Goal: Task Accomplishment & Management: Complete application form

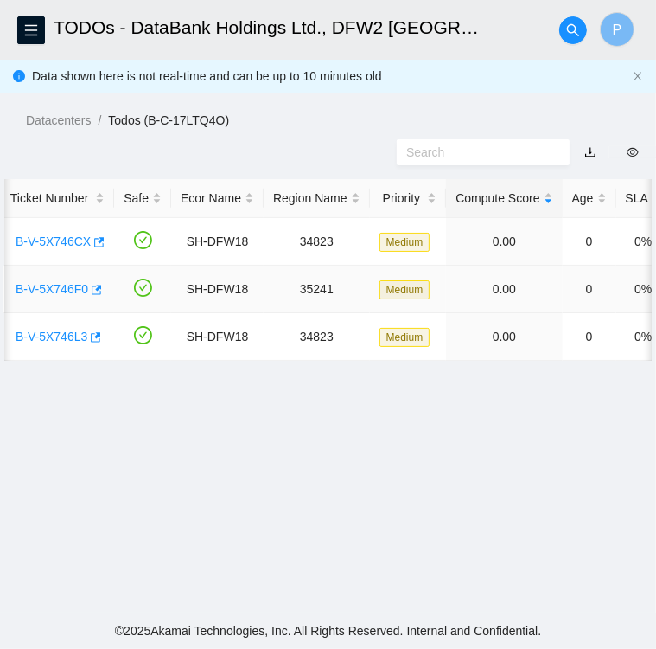
scroll to position [0, 42]
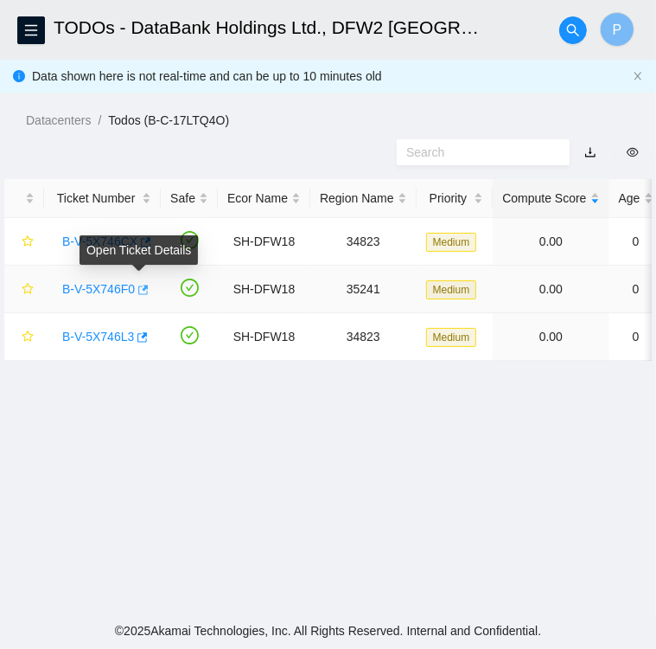
click at [138, 291] on icon "button" at bounding box center [142, 290] width 12 height 12
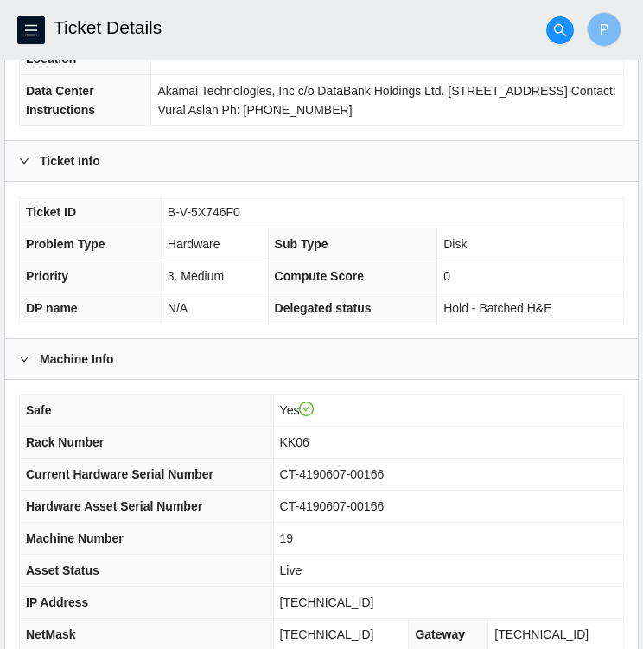
scroll to position [239, 0]
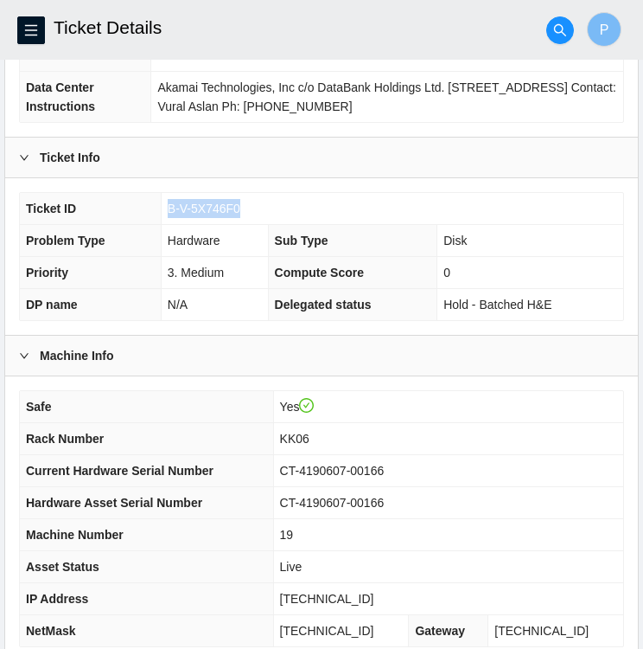
drag, startPoint x: 249, startPoint y: 199, endPoint x: 165, endPoint y: 208, distance: 84.4
click at [165, 208] on td "B-V-5X746F0" at bounding box center [392, 209] width 463 height 32
copy span "B-V-5X746F0"
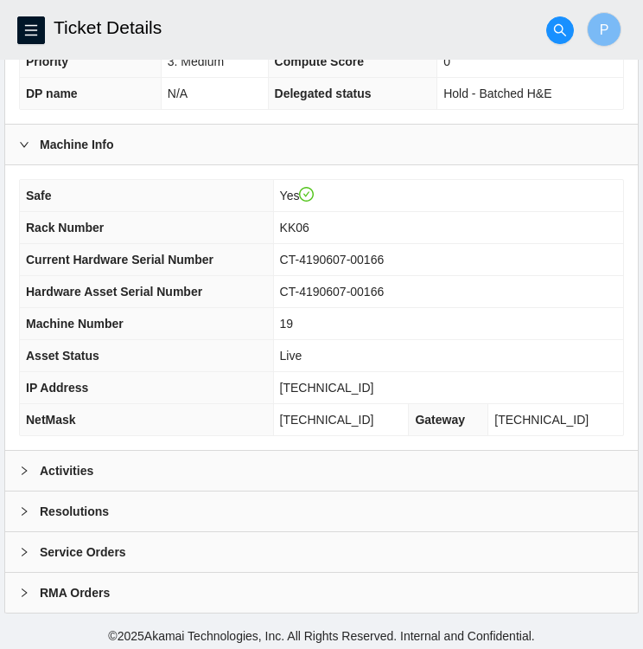
click at [137, 466] on div "Activities" at bounding box center [321, 471] width 633 height 40
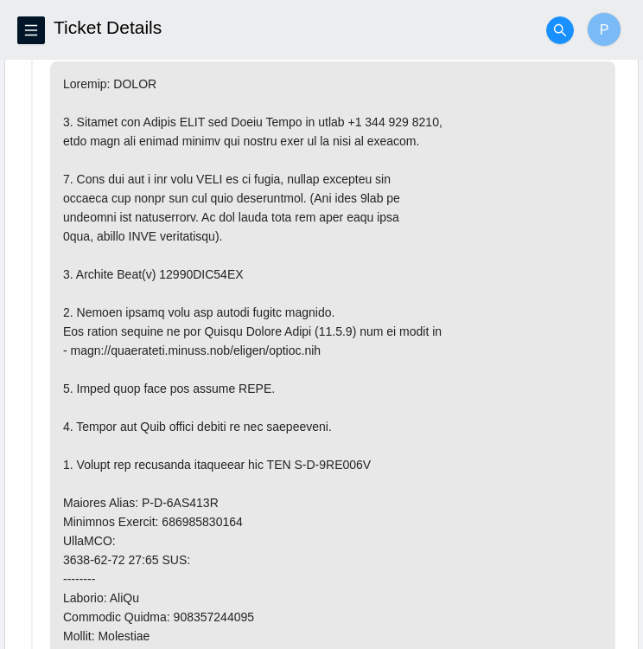
scroll to position [933, 0]
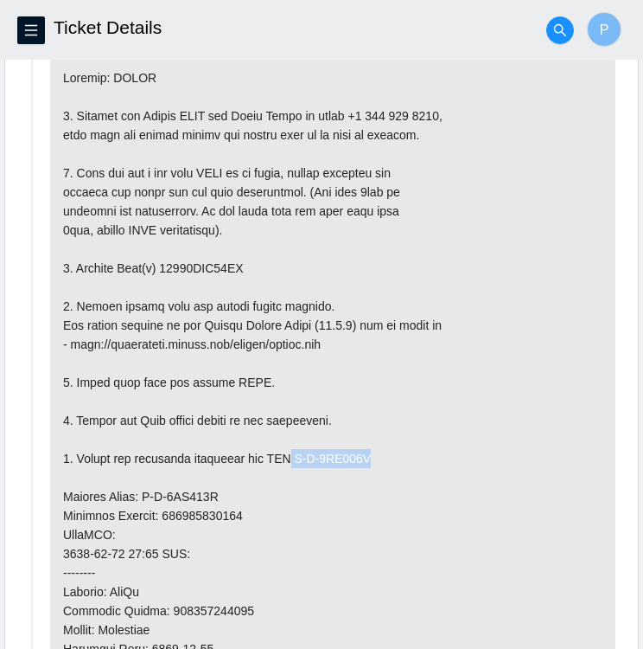
drag, startPoint x: 292, startPoint y: 452, endPoint x: 374, endPoint y: 457, distance: 82.3
click at [374, 457] on p at bounding box center [333, 515] width 566 height 920
copy p "B-V-5XD150Z"
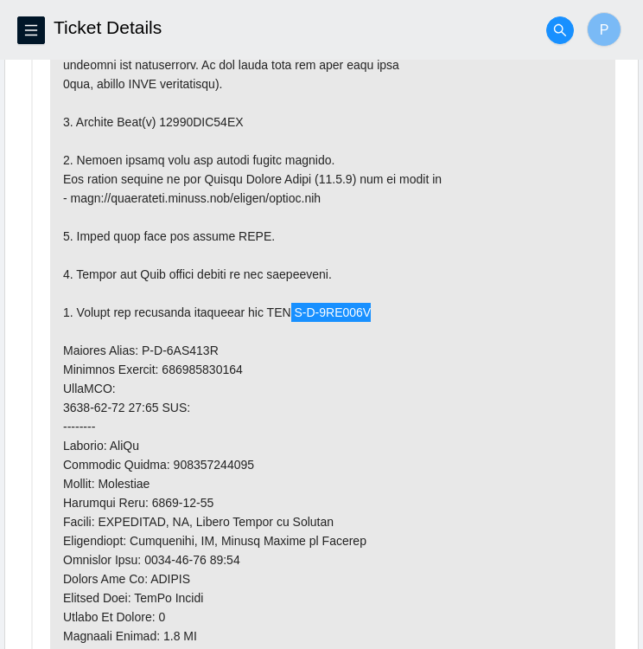
scroll to position [1091, 0]
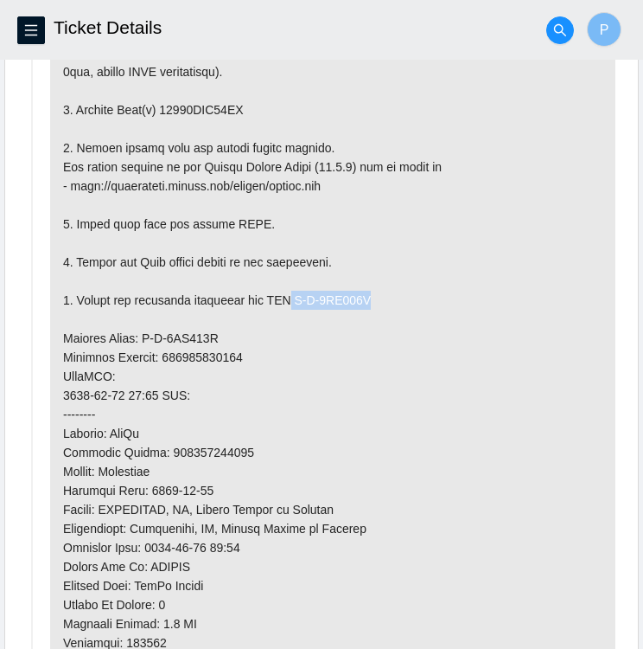
click at [214, 316] on p at bounding box center [333, 357] width 566 height 920
drag, startPoint x: 139, startPoint y: 330, endPoint x: 220, endPoint y: 336, distance: 80.6
click at [220, 336] on p at bounding box center [333, 357] width 566 height 920
copy p "B-V-5XD150Q"
click at [393, 371] on p at bounding box center [333, 357] width 566 height 920
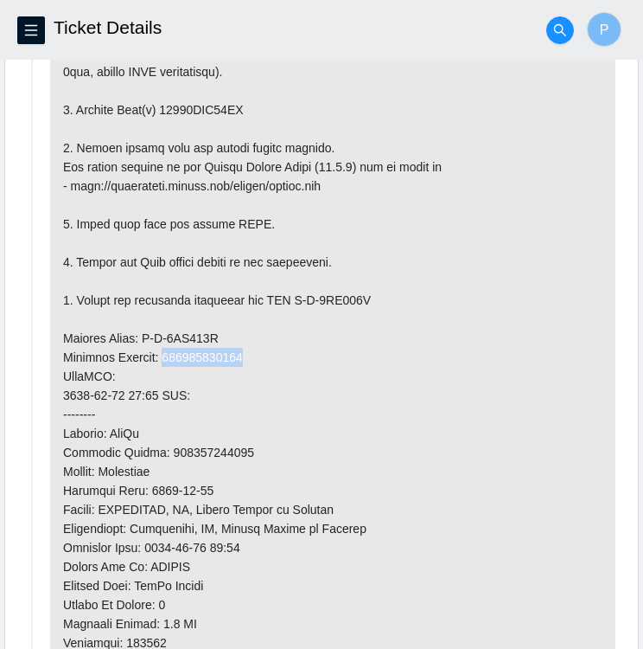
drag, startPoint x: 246, startPoint y: 349, endPoint x: 168, endPoint y: 353, distance: 77.9
click at [168, 353] on p at bounding box center [333, 357] width 566 height 920
copy p "463470063100"
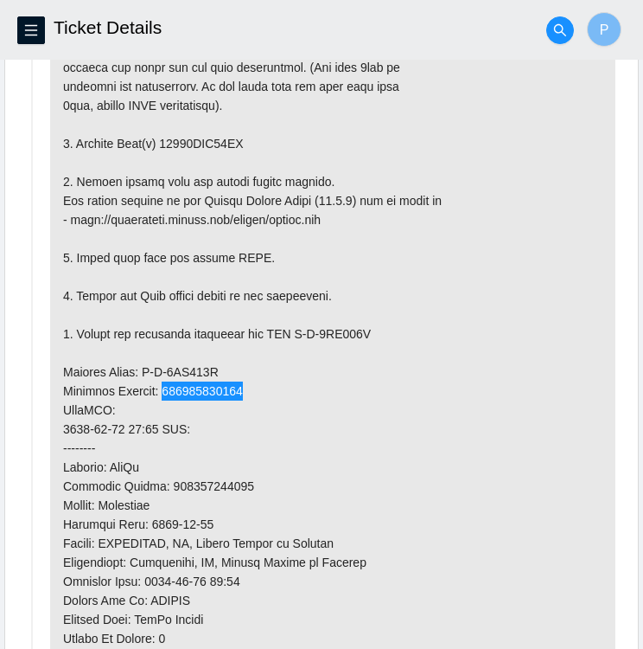
scroll to position [1053, 0]
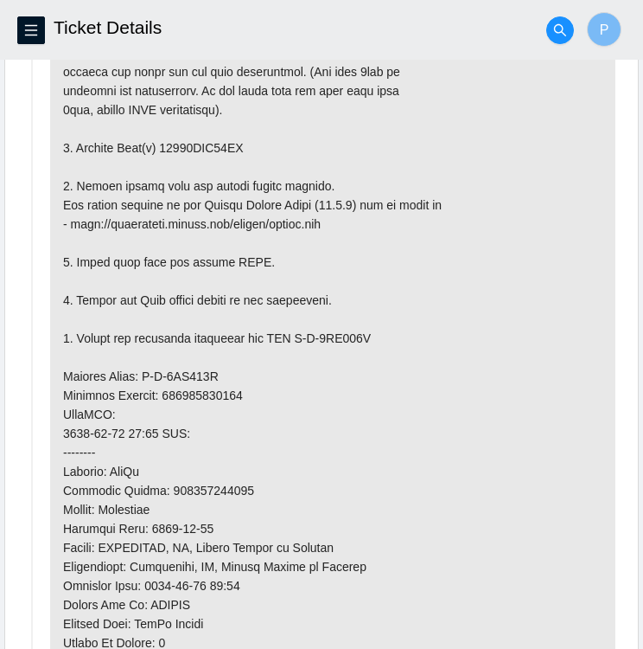
click at [279, 133] on p at bounding box center [333, 395] width 566 height 920
drag, startPoint x: 158, startPoint y: 144, endPoint x: 253, endPoint y: 138, distance: 94.5
click at [253, 138] on p at bounding box center [333, 395] width 566 height 920
copy p "18521FDB76AC"
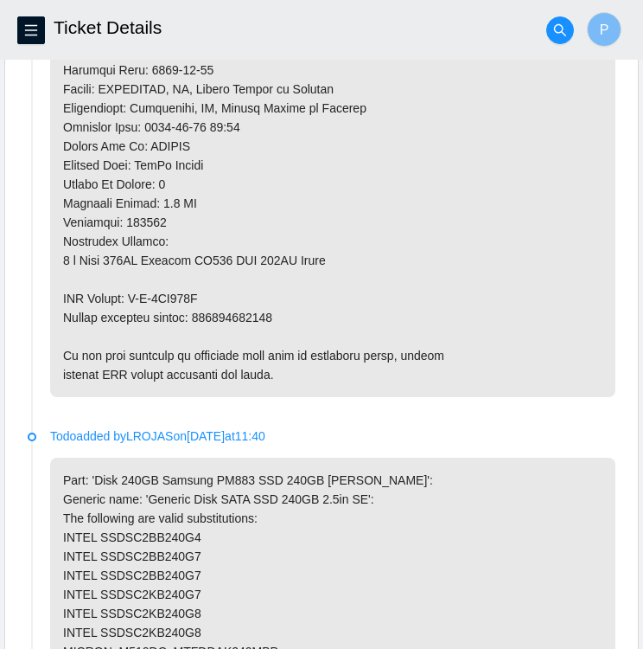
scroll to position [1512, 0]
drag, startPoint x: 196, startPoint y: 312, endPoint x: 272, endPoint y: 310, distance: 76.1
copy p "463470063111"
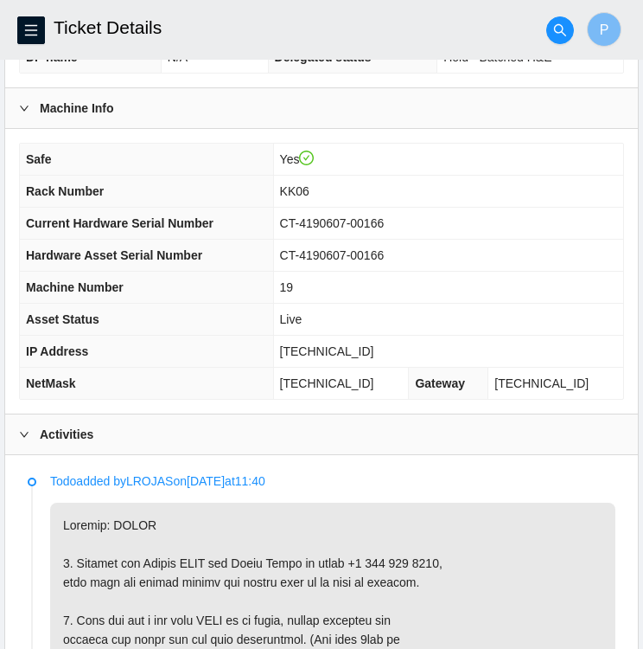
scroll to position [481, 0]
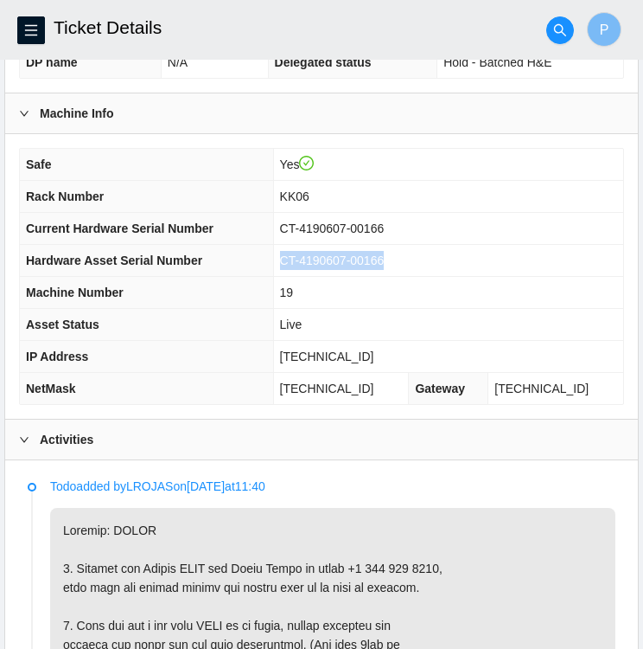
drag, startPoint x: 398, startPoint y: 253, endPoint x: 291, endPoint y: 253, distance: 106.4
click at [291, 253] on td "CT-4190607-00166" at bounding box center [448, 261] width 350 height 32
copy span "CT-4190607-00166"
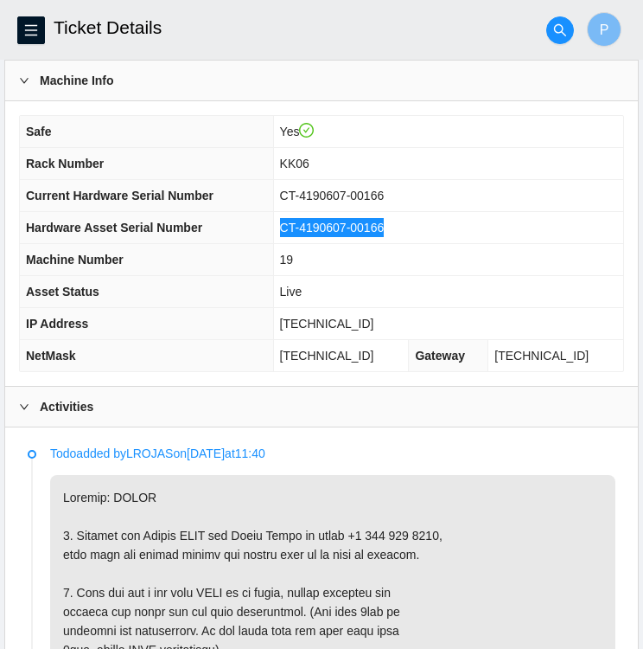
scroll to position [512, 0]
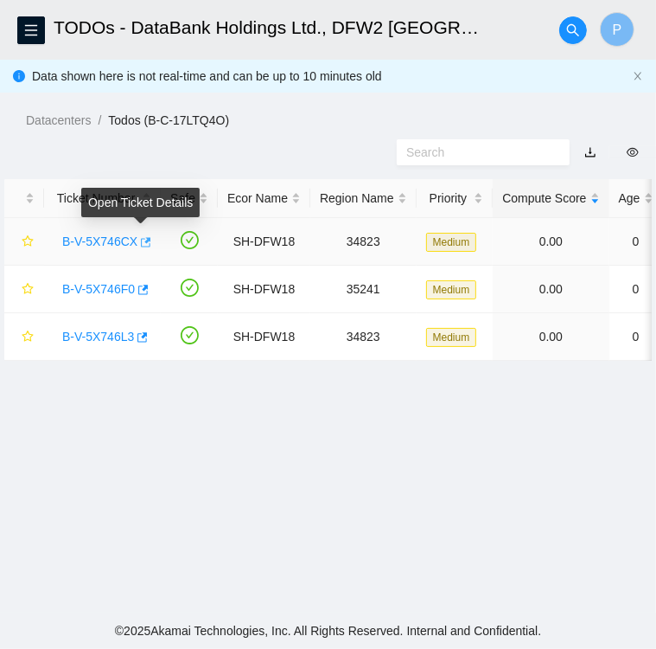
click at [138, 245] on icon "button" at bounding box center [144, 242] width 12 height 12
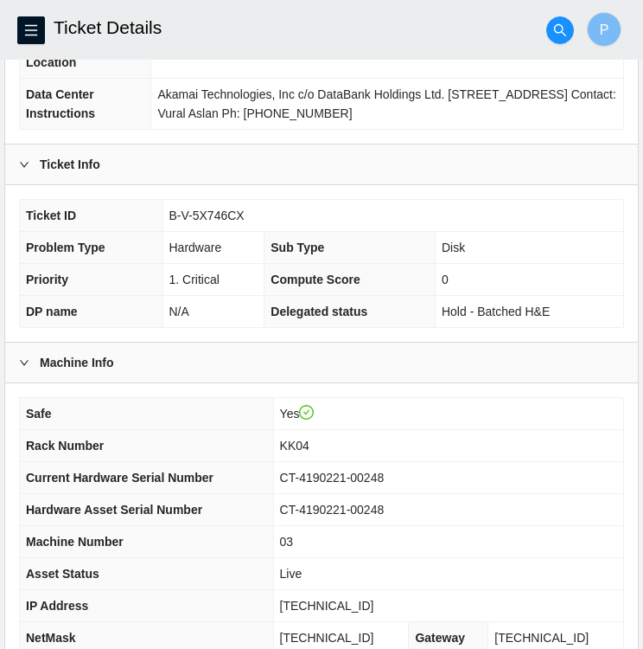
scroll to position [234, 0]
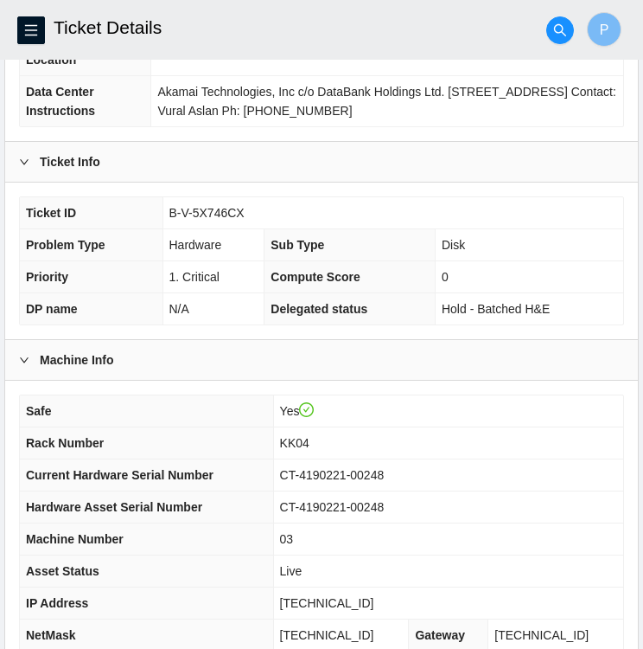
click at [246, 214] on td "B-V-5X746CX" at bounding box center [393, 213] width 461 height 32
drag, startPoint x: 247, startPoint y: 212, endPoint x: 171, endPoint y: 204, distance: 76.5
click at [171, 204] on td "B-V-5X746CX" at bounding box center [393, 213] width 461 height 32
copy span "B-V-5X746CX"
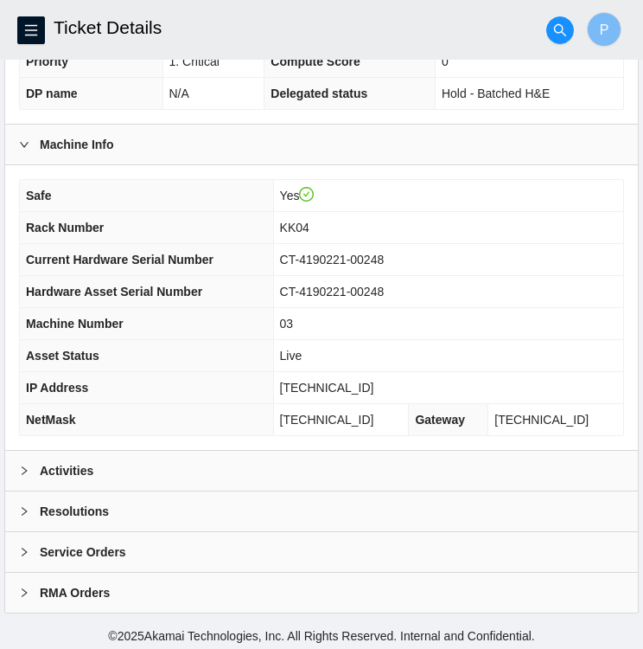
click at [142, 457] on div "Activities" at bounding box center [321, 471] width 633 height 40
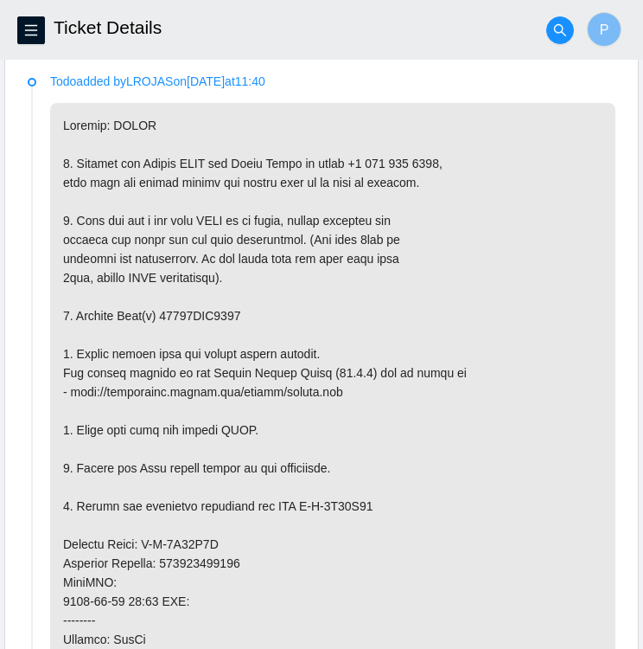
scroll to position [887, 0]
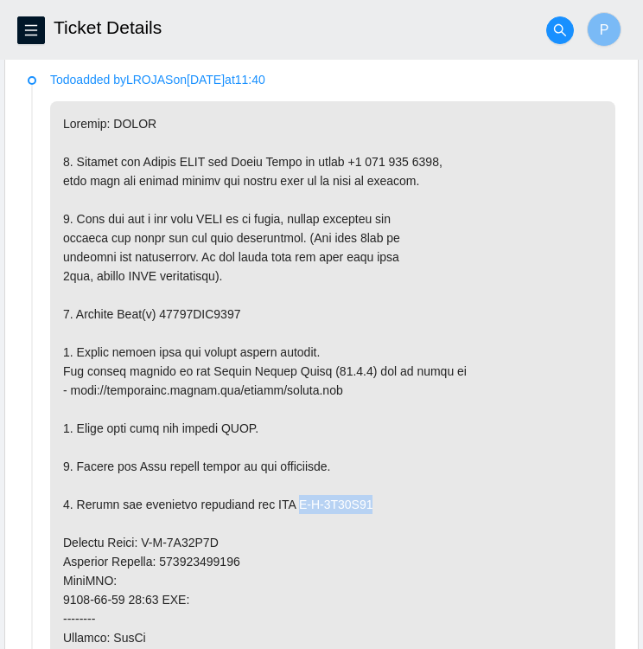
drag, startPoint x: 370, startPoint y: 499, endPoint x: 295, endPoint y: 504, distance: 75.4
click at [295, 504] on p at bounding box center [333, 561] width 566 height 920
copy p "B-V-5X90Q86"
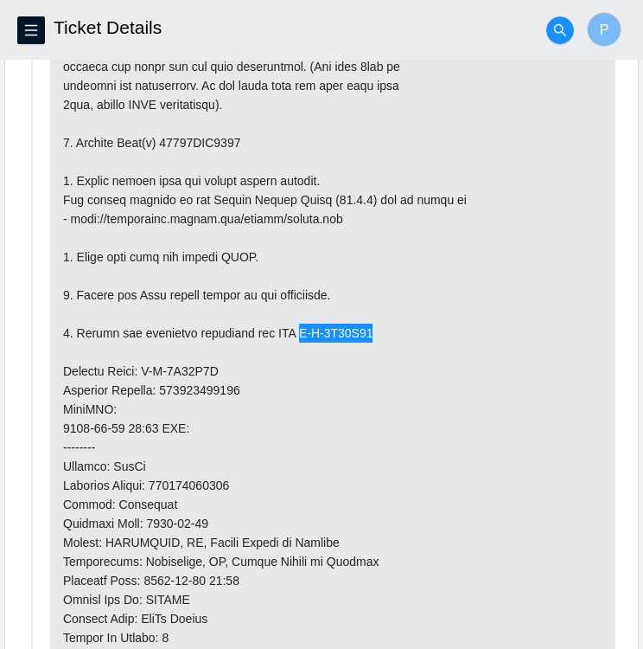
scroll to position [1060, 0]
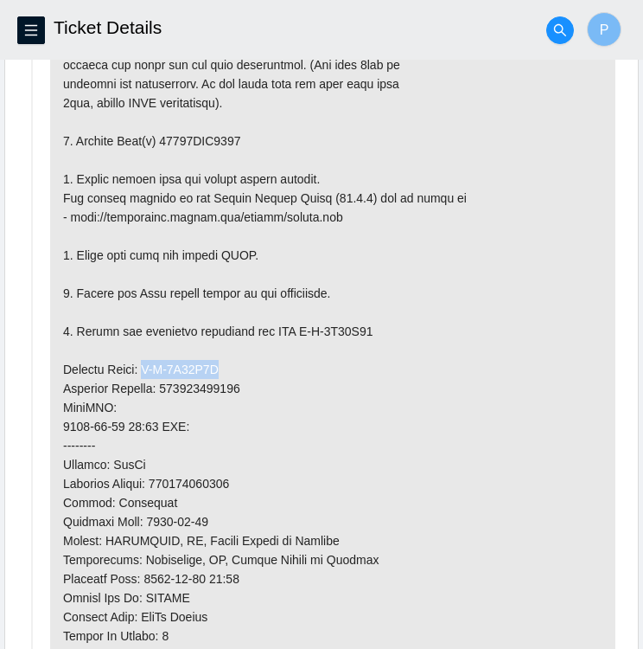
drag, startPoint x: 139, startPoint y: 359, endPoint x: 230, endPoint y: 361, distance: 90.8
click at [230, 361] on p at bounding box center [333, 388] width 566 height 920
copy p "B-V-5X90Q7X"
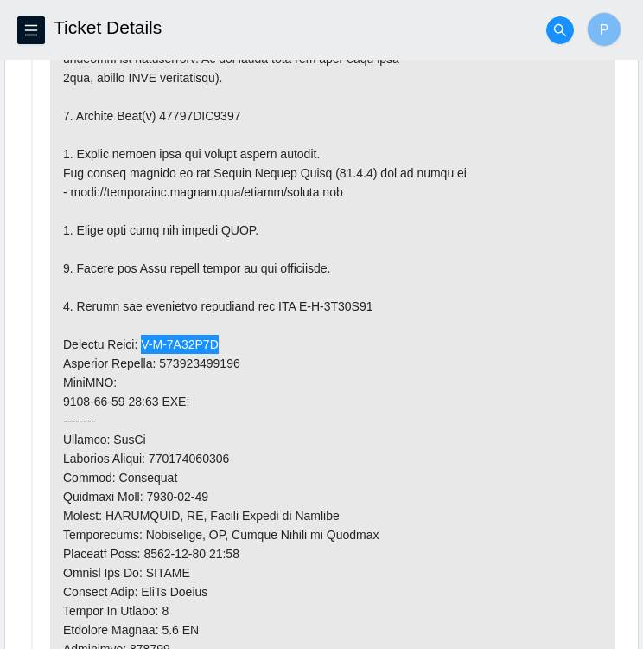
scroll to position [1086, 0]
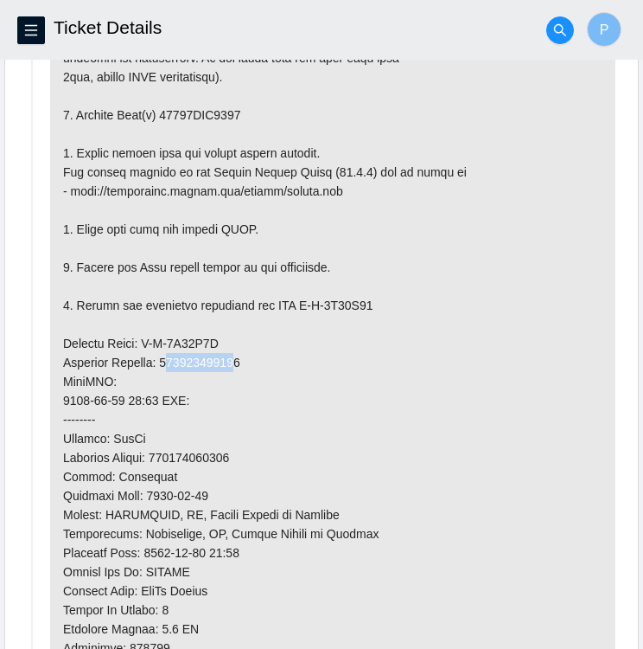
drag, startPoint x: 169, startPoint y: 358, endPoint x: 239, endPoint y: 359, distance: 70.1
click at [239, 359] on p at bounding box center [333, 362] width 566 height 920
drag, startPoint x: 239, startPoint y: 359, endPoint x: 275, endPoint y: 361, distance: 36.4
click at [275, 361] on p at bounding box center [333, 362] width 566 height 920
drag, startPoint x: 249, startPoint y: 357, endPoint x: 167, endPoint y: 352, distance: 82.3
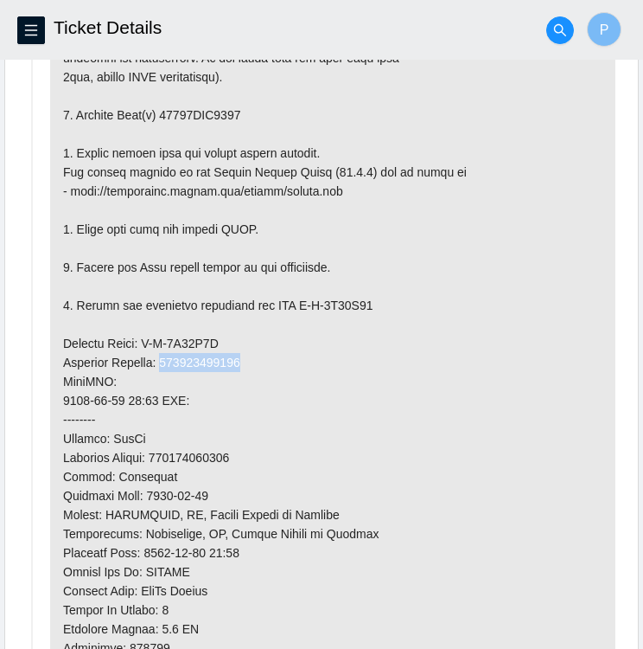
click at [167, 352] on p at bounding box center [333, 362] width 566 height 920
copy p "450826221560"
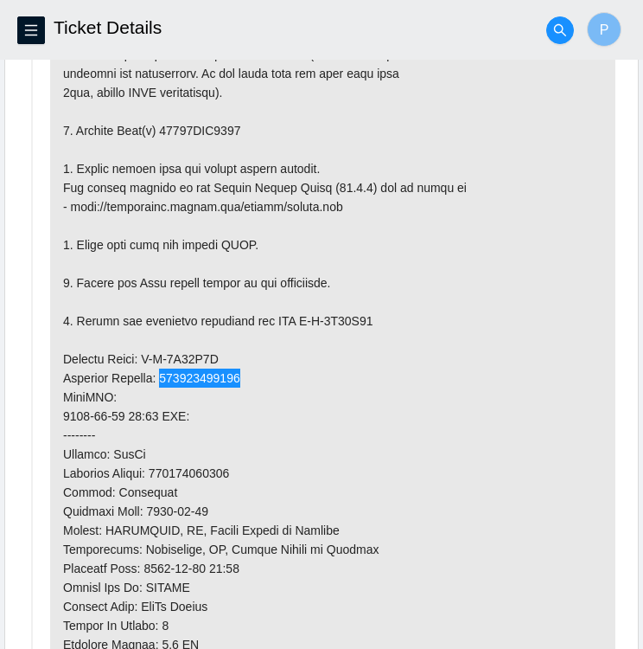
scroll to position [1067, 0]
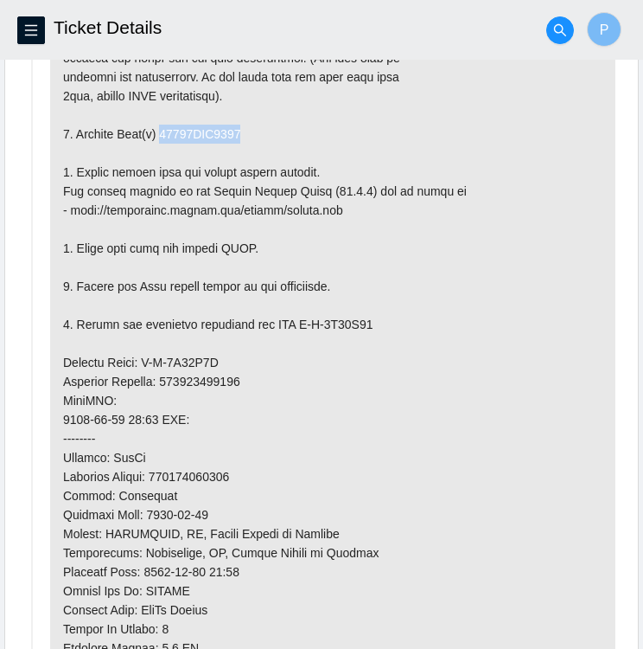
drag, startPoint x: 157, startPoint y: 124, endPoint x: 262, endPoint y: 127, distance: 105.6
click at [262, 127] on p at bounding box center [333, 381] width 566 height 920
copy p "18521FDB4738"
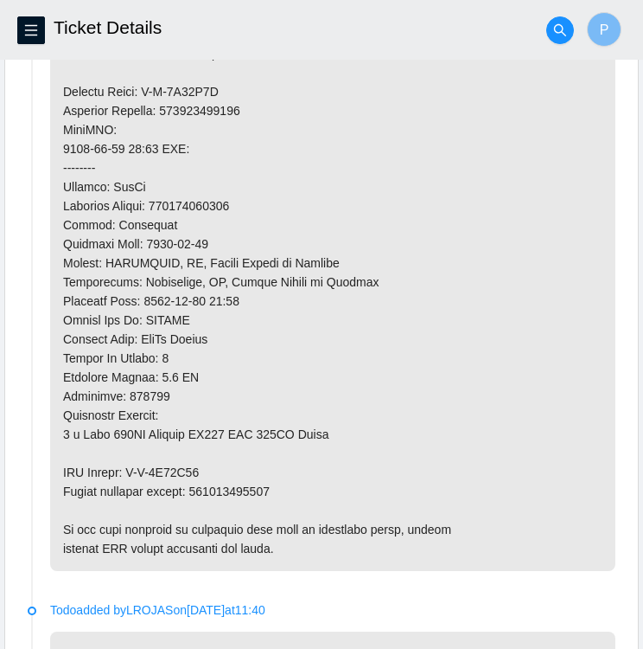
scroll to position [1339, 0]
drag, startPoint x: 273, startPoint y: 485, endPoint x: 197, endPoint y: 483, distance: 76.1
click at [197, 483] on p at bounding box center [333, 110] width 566 height 920
copy p "450826221571"
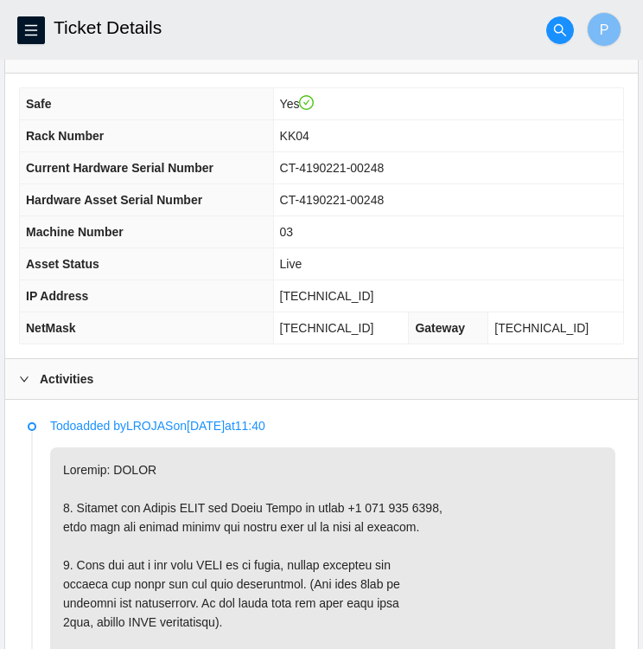
scroll to position [533, 0]
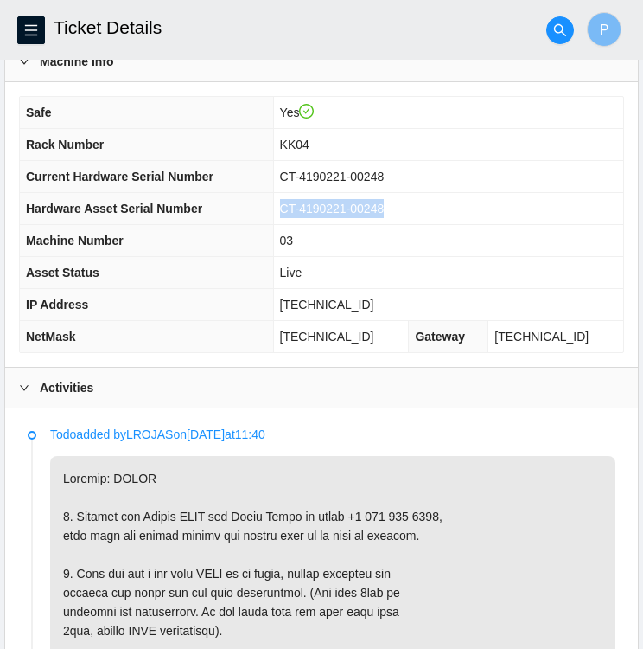
drag, startPoint x: 406, startPoint y: 203, endPoint x: 297, endPoint y: 203, distance: 108.1
click at [297, 203] on td "CT-4190221-00248" at bounding box center [448, 209] width 350 height 32
copy span "CT-4190221-00248"
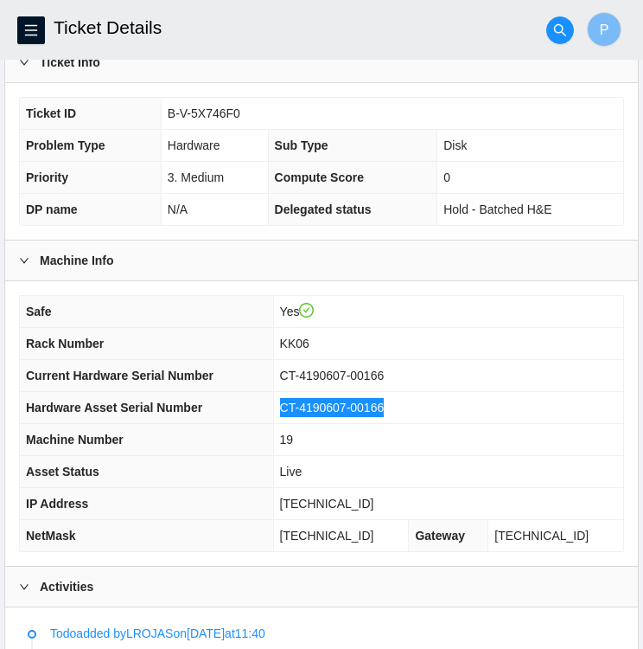
scroll to position [332, 0]
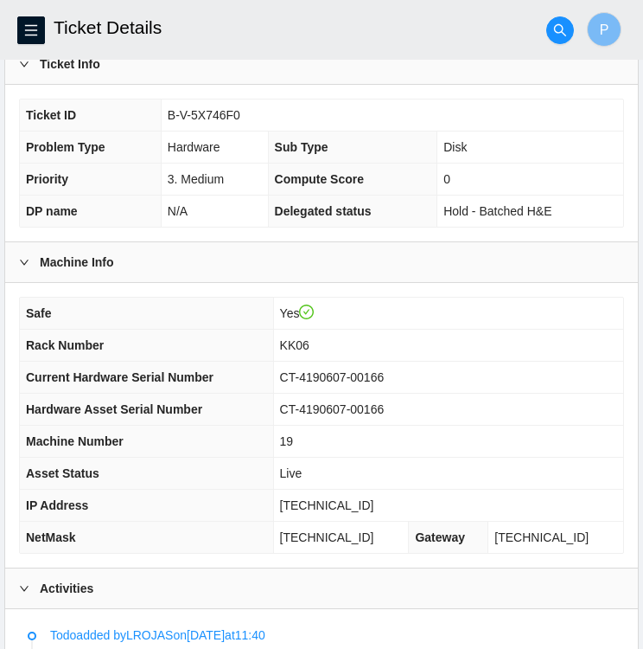
click at [278, 153] on th "Sub Type" at bounding box center [353, 147] width 170 height 32
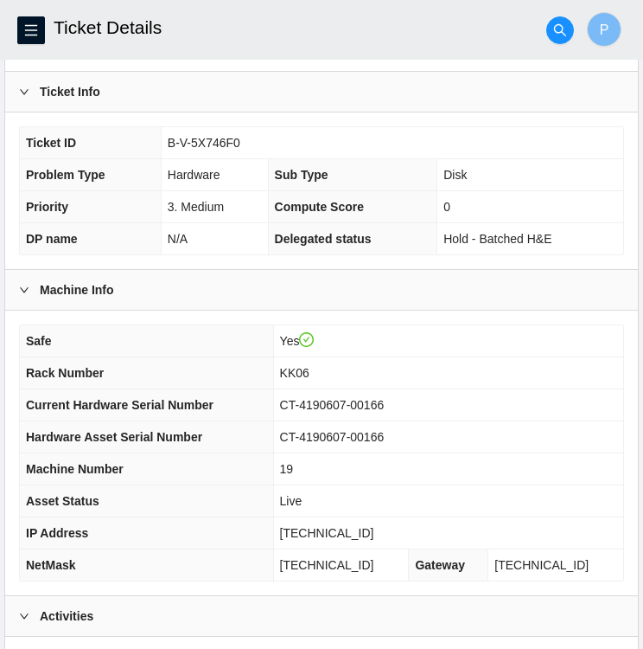
scroll to position [304, 0]
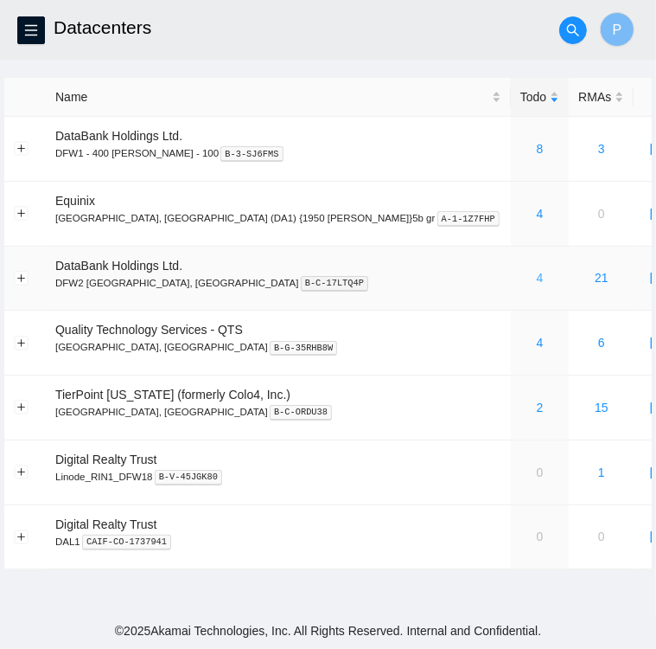
click at [537, 279] on link "4" at bounding box center [540, 278] width 7 height 14
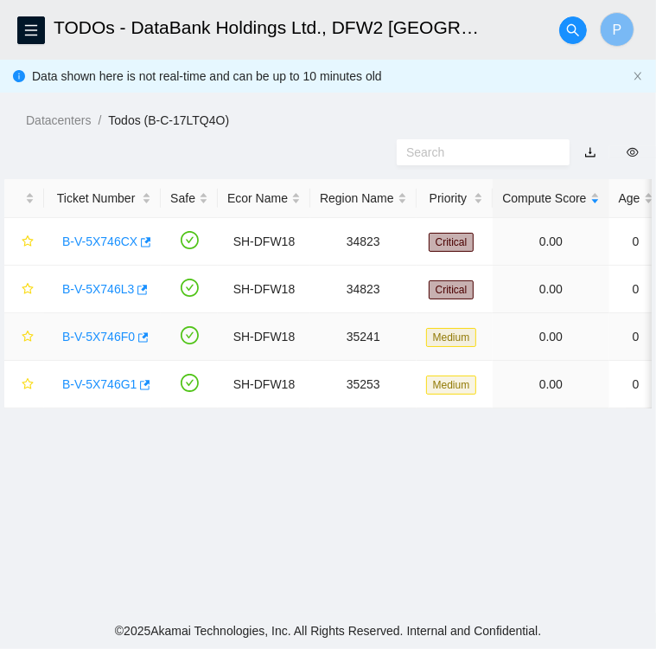
click at [93, 339] on link "B-V-5X746F0" at bounding box center [98, 336] width 73 height 14
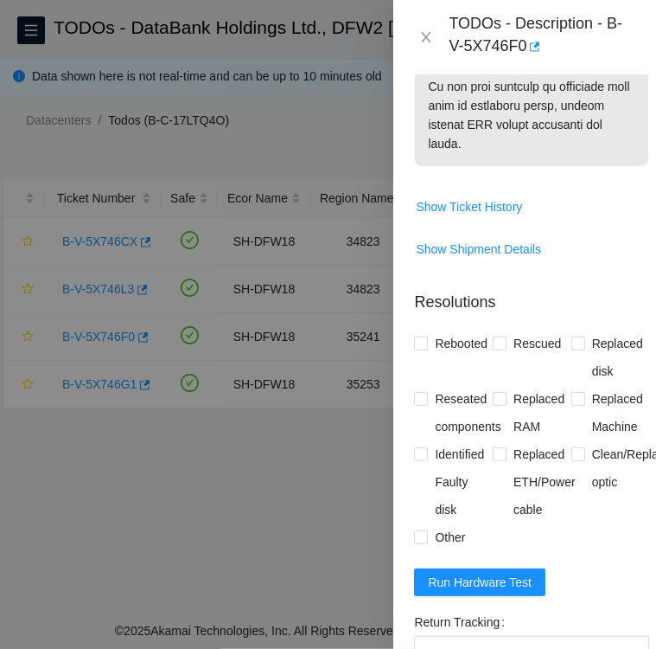
scroll to position [1574, 0]
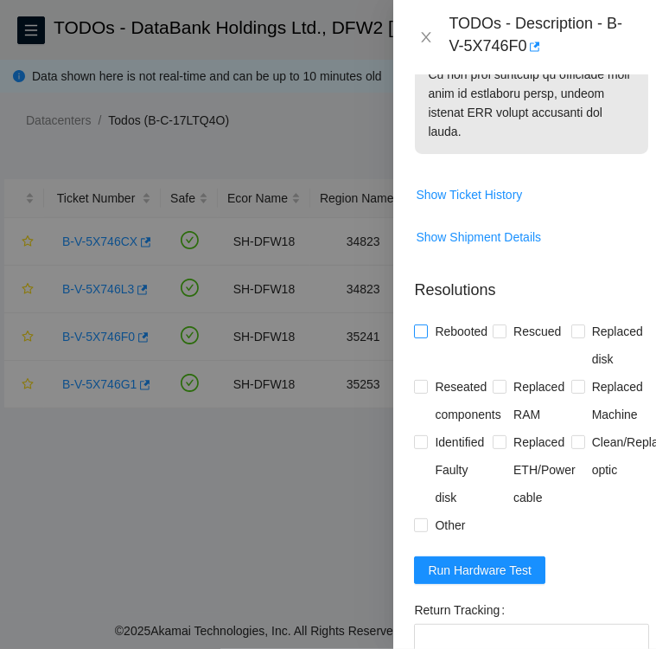
click at [421, 336] on input "Rebooted" at bounding box center [420, 330] width 12 height 12
checkbox input "true"
click at [496, 336] on input "Rescued" at bounding box center [499, 330] width 12 height 12
checkbox input "true"
click at [573, 336] on input "Replaced disk" at bounding box center [578, 330] width 12 height 12
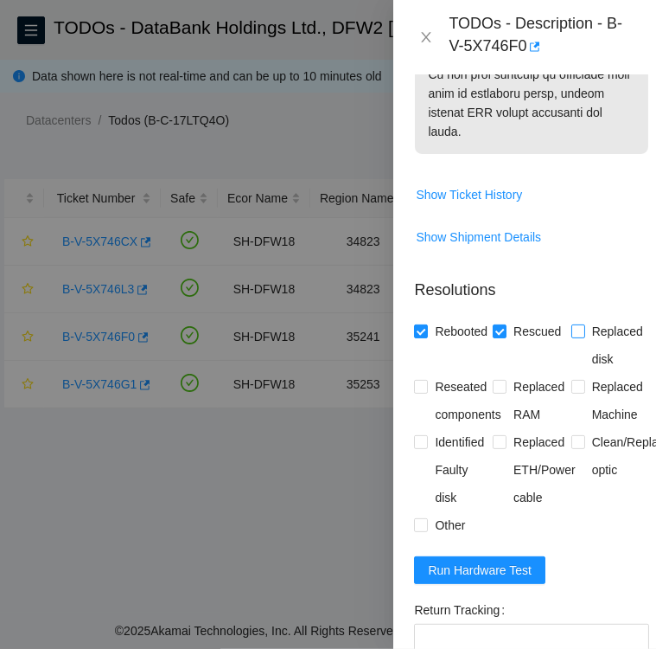
checkbox input "true"
click at [422, 392] on input "Reseated components" at bounding box center [420, 386] width 12 height 12
checkbox input "true"
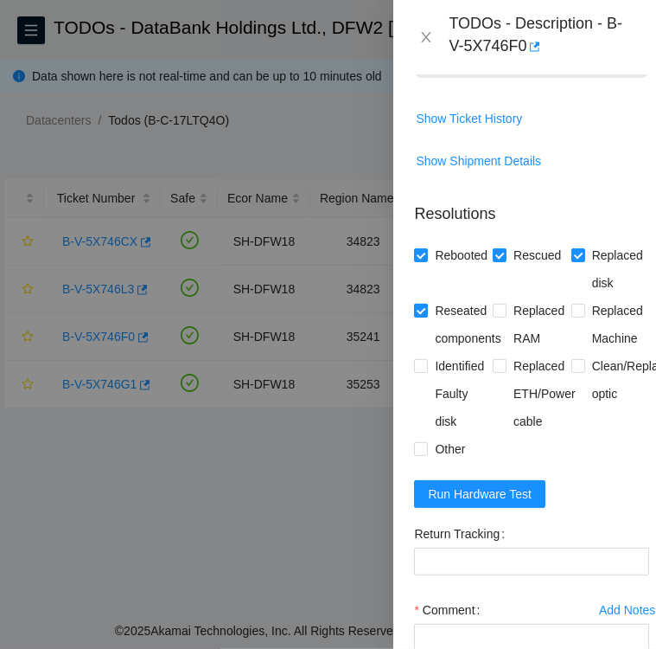
scroll to position [1652, 0]
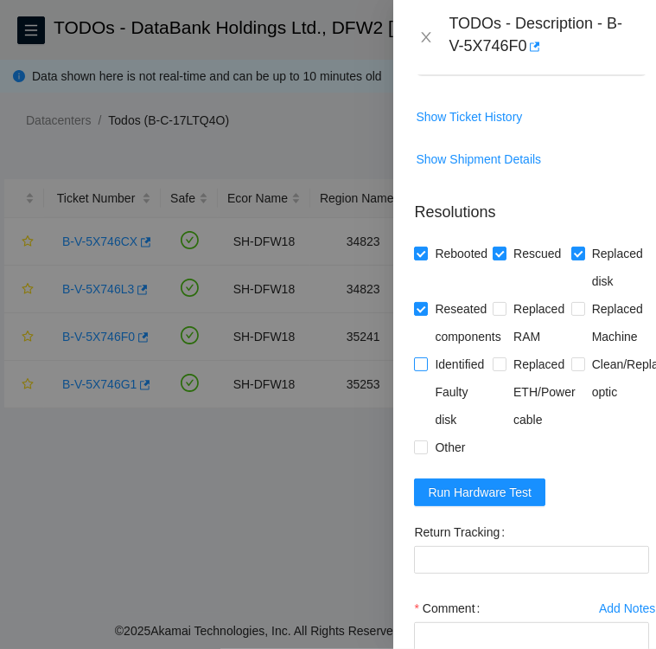
click at [425, 369] on input "Identified Faulty disk" at bounding box center [420, 363] width 12 height 12
checkbox input "true"
click at [423, 452] on input "Other" at bounding box center [420, 446] width 12 height 12
checkbox input "true"
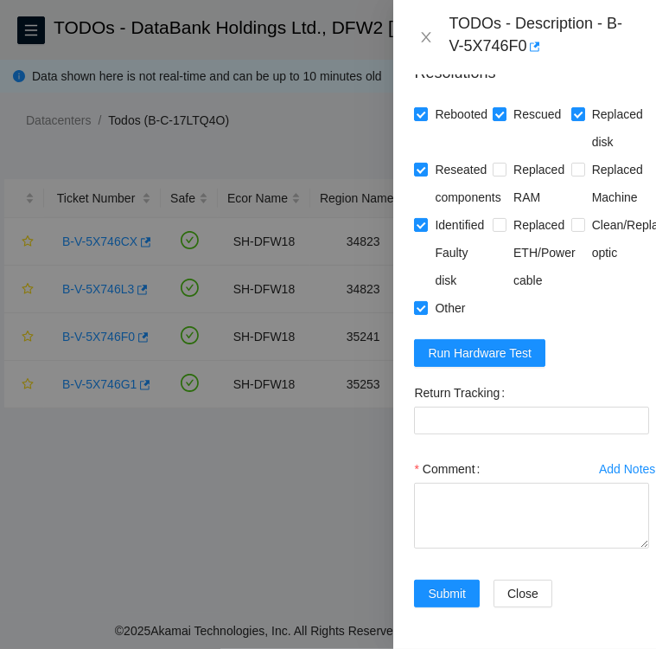
scroll to position [1853, 0]
click at [484, 343] on span "Run Hardware Test" at bounding box center [480, 352] width 104 height 19
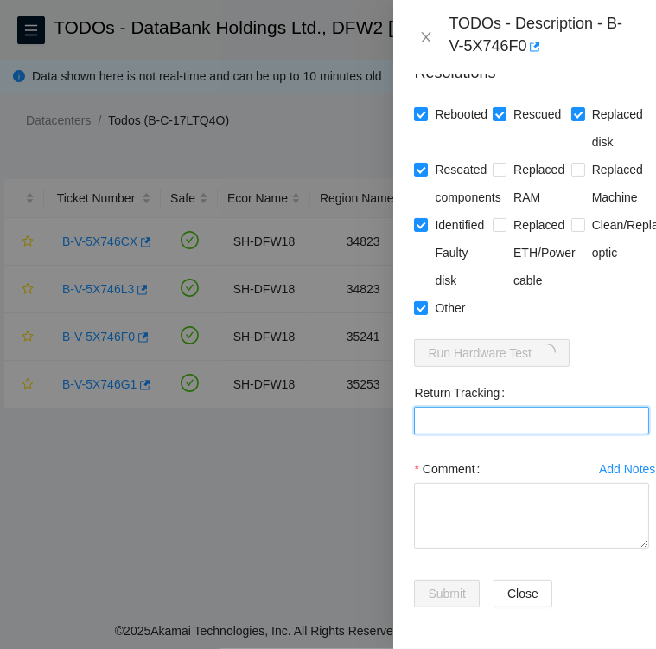
click at [600, 406] on Tracking "Return Tracking" at bounding box center [531, 420] width 235 height 28
paste Tracking "463470063111"
type Tracking "463470063111"
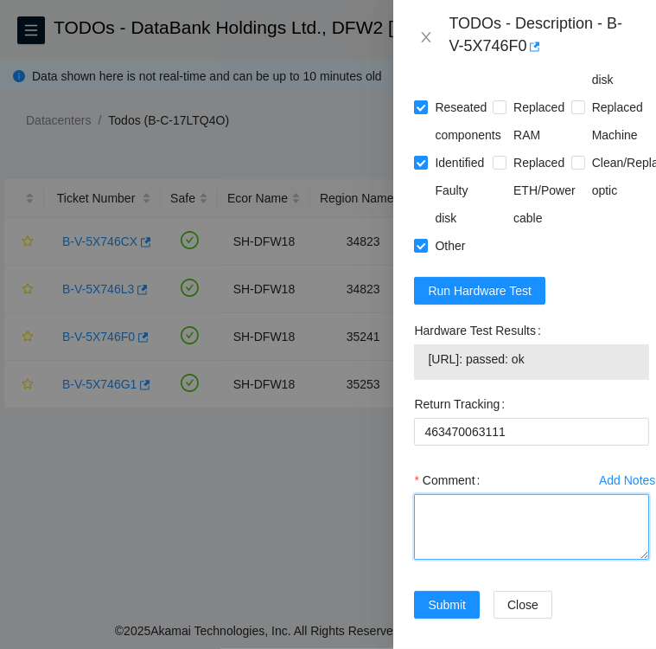
click at [443, 543] on textarea "Comment" at bounding box center [531, 527] width 235 height 66
paste textarea "S45RNC0R904959"
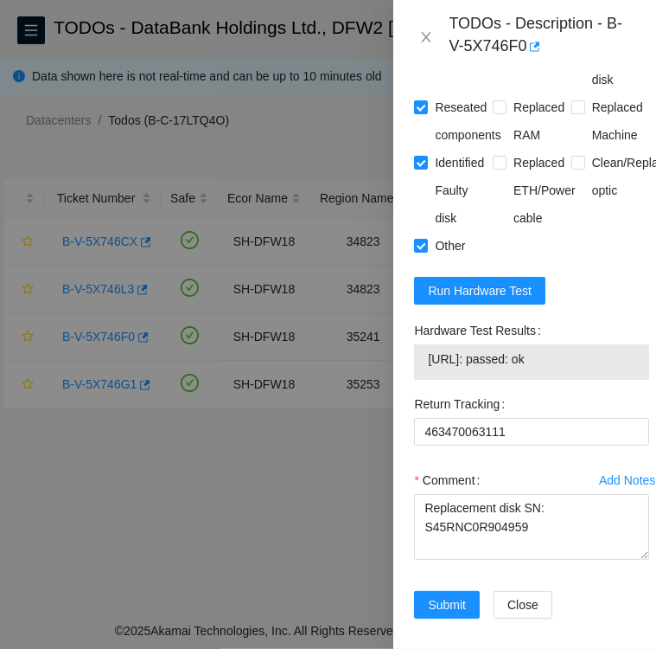
drag, startPoint x: 414, startPoint y: 364, endPoint x: 575, endPoint y: 396, distance: 164.0
click at [575, 380] on div "Hardware Test Results 104.123.155.22: passed: ok" at bounding box center [531, 348] width 235 height 63
copy div "Hardware Test Results 104.123.155.22: passed: ok"
click at [425, 560] on textarea "Replacement disk SN: S45RNC0R904959" at bounding box center [531, 527] width 235 height 66
paste textarea "Hardware Test Results 104.123.155.22: passed: ok"
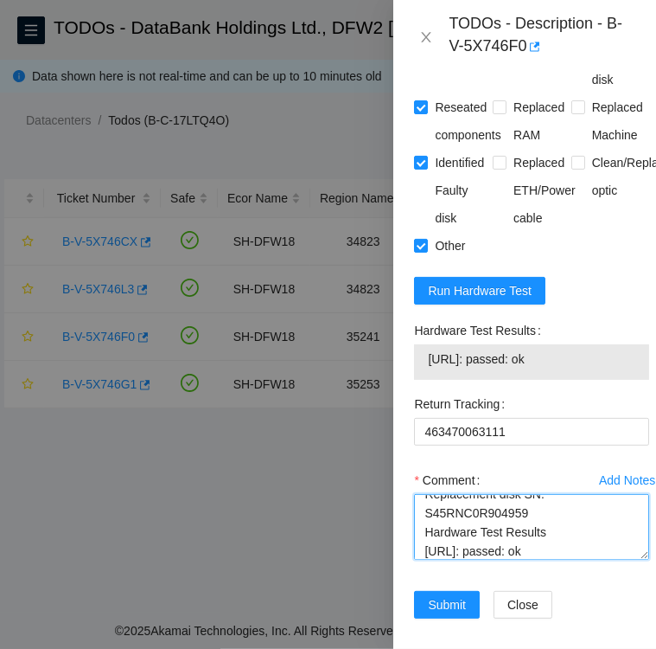
scroll to position [18, 0]
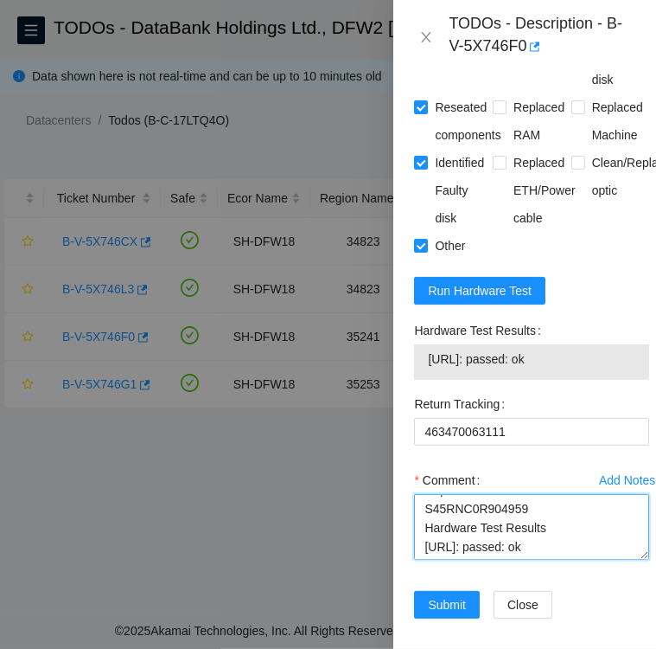
drag, startPoint x: 423, startPoint y: 583, endPoint x: 581, endPoint y: 584, distance: 158.3
click at [581, 560] on textarea "Replacement disk SN: S45RNC0R904959 Hardware Test Results 104.123.155.22: passe…" at bounding box center [531, 527] width 235 height 66
click at [423, 541] on textarea "Replacement disk SN: S45RNC0R904959 Hardware Test Results 104.123.155.22: passe…" at bounding box center [531, 527] width 235 height 66
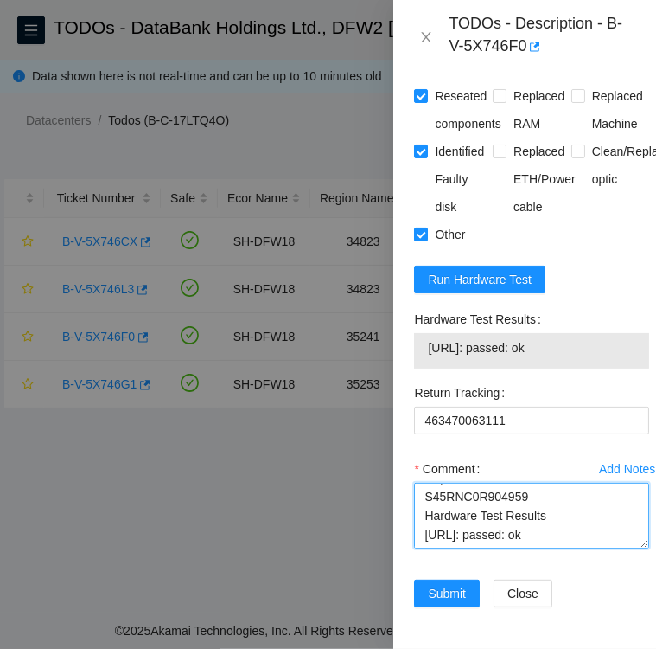
type textarea "Followed Instructions per TODO Replacement disk SN: S45RNC0R904959 Hardware Tes…"
click at [423, 541] on div "Add Notes Comment Followed Instructions per TODO Replacement disk SN: S45RNC0R9…" at bounding box center [531, 517] width 249 height 125
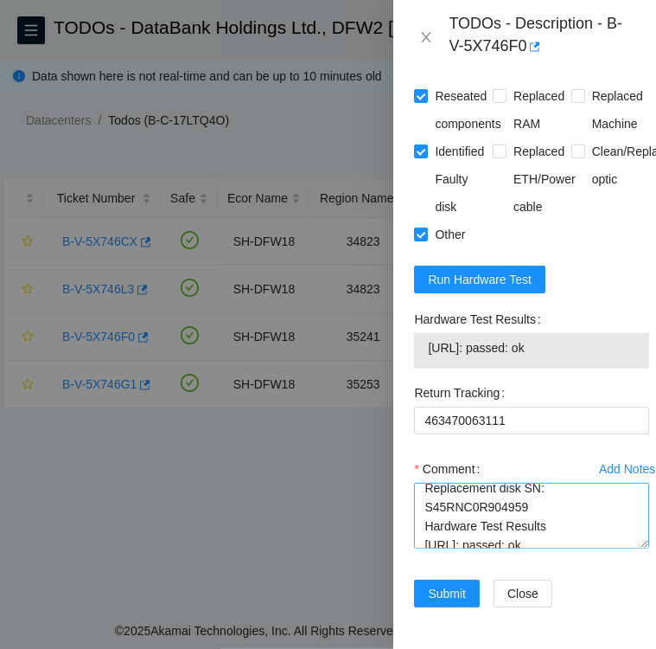
scroll to position [38, 0]
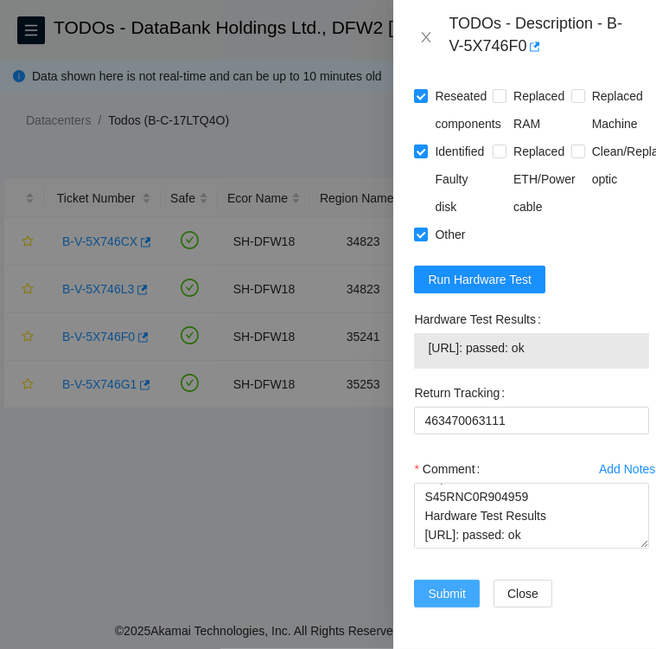
click at [451, 584] on span "Submit" at bounding box center [447, 593] width 38 height 19
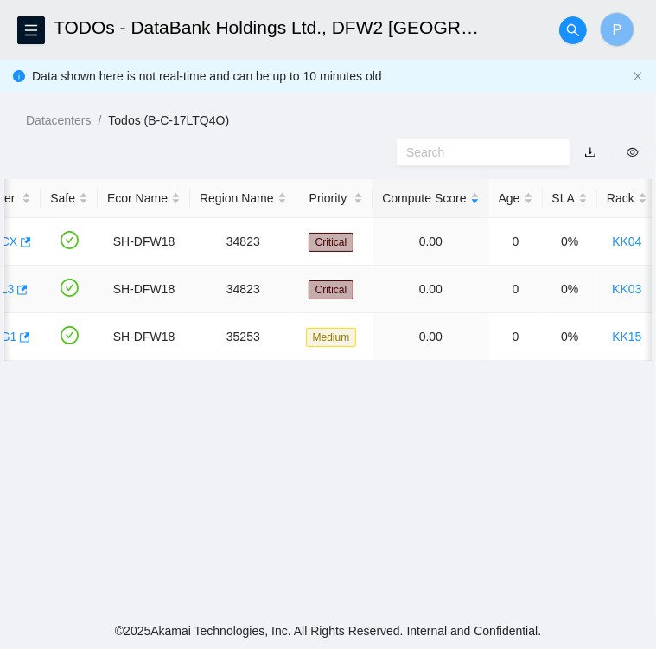
scroll to position [0, 0]
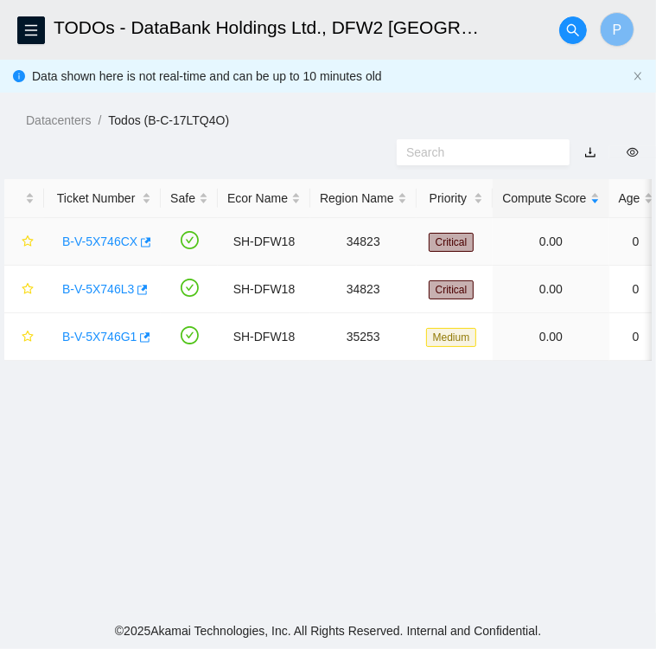
click at [91, 239] on link "B-V-5X746CX" at bounding box center [99, 241] width 75 height 14
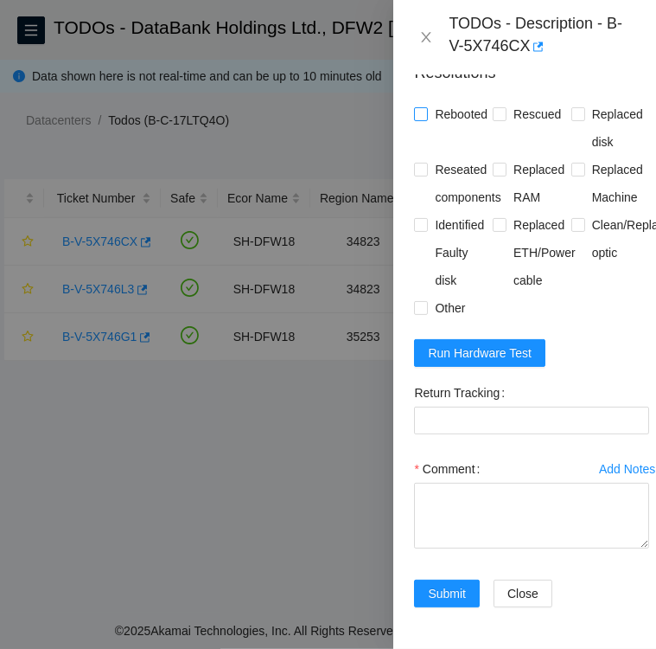
click at [419, 107] on input "Rebooted" at bounding box center [420, 113] width 12 height 12
checkbox input "true"
click at [495, 107] on input "Rescued" at bounding box center [499, 113] width 12 height 12
checkbox input "true"
click at [572, 107] on input "Replaced disk" at bounding box center [578, 113] width 12 height 12
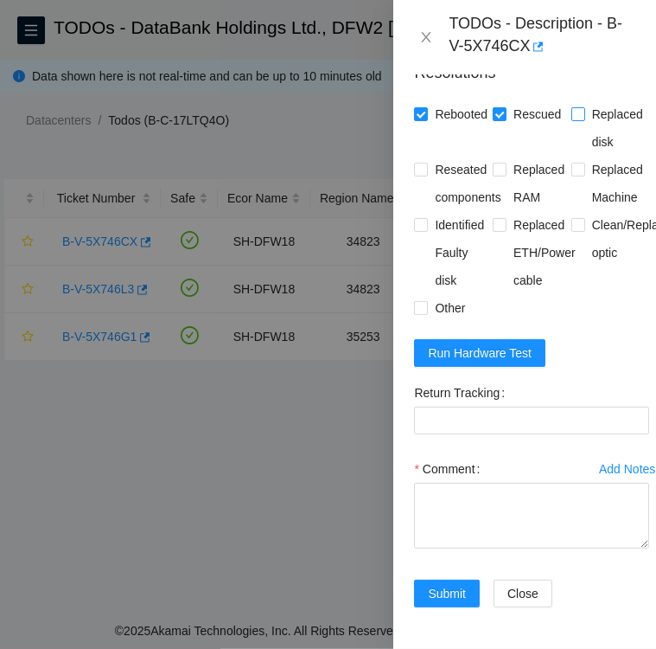
checkbox input "true"
click at [422, 163] on input "Reseated components" at bounding box center [420, 169] width 12 height 12
checkbox input "true"
click at [422, 218] on input "Identified Faulty disk" at bounding box center [420, 224] width 12 height 12
checkbox input "true"
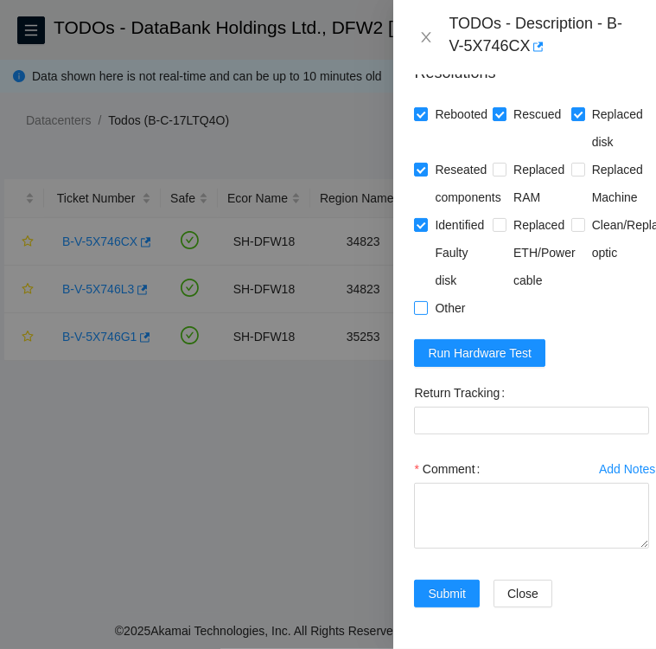
click at [426, 301] on span at bounding box center [421, 308] width 14 height 14
click at [426, 301] on input "Other" at bounding box center [420, 307] width 12 height 12
checkbox input "true"
click at [555, 406] on Tracking "Return Tracking" at bounding box center [531, 420] width 235 height 28
click at [574, 406] on Tracking "Return Tracking" at bounding box center [531, 420] width 235 height 28
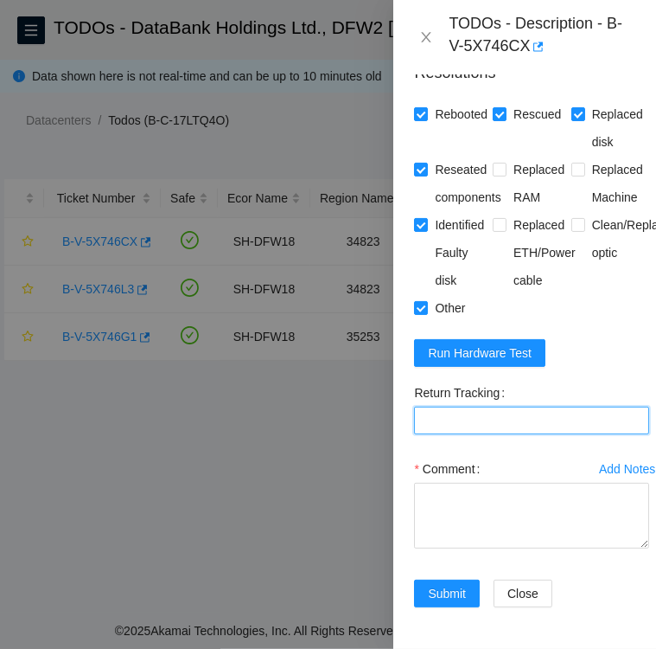
paste Tracking "450826221571"
type Tracking "450826221571"
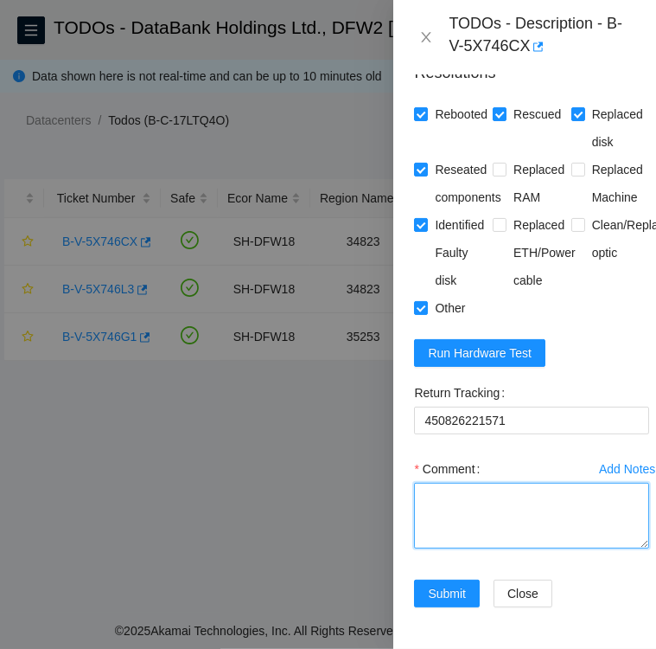
click at [512, 483] on textarea "Comment" at bounding box center [531, 516] width 235 height 66
click at [564, 483] on textarea "replacement disk SN:" at bounding box center [531, 516] width 235 height 66
paste textarea "S45RNC0R826788"
click at [422, 483] on textarea "replacement disk SN: S45RNC0R826788" at bounding box center [531, 516] width 235 height 66
click at [530, 507] on textarea "followed instructions per TODO replacement disk SN: S45RNC0R826788" at bounding box center [531, 516] width 235 height 66
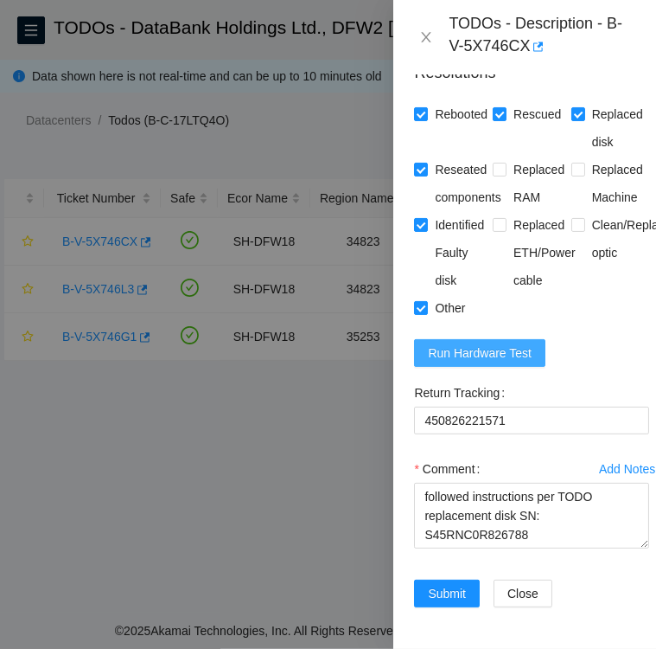
click at [502, 343] on span "Run Hardware Test" at bounding box center [480, 352] width 104 height 19
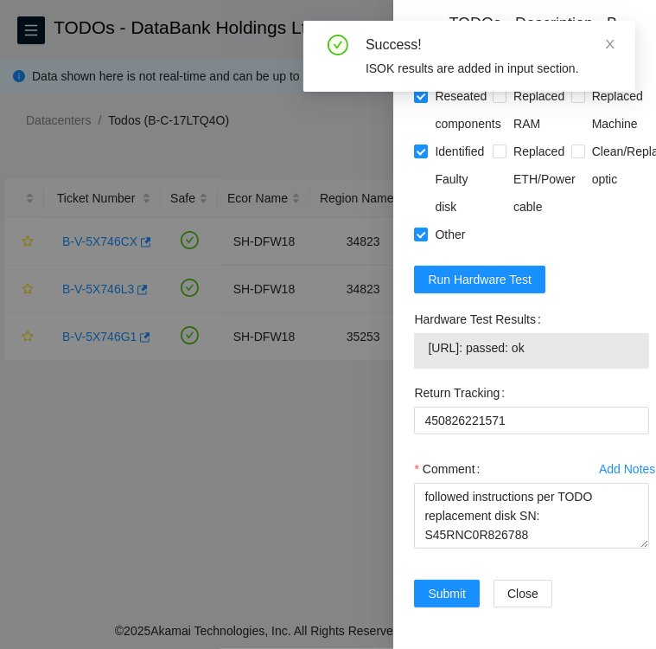
drag, startPoint x: 414, startPoint y: 367, endPoint x: 567, endPoint y: 402, distance: 157.1
click at [567, 368] on div "Hardware Test Results 184.28.172.44: passed: ok" at bounding box center [531, 336] width 235 height 63
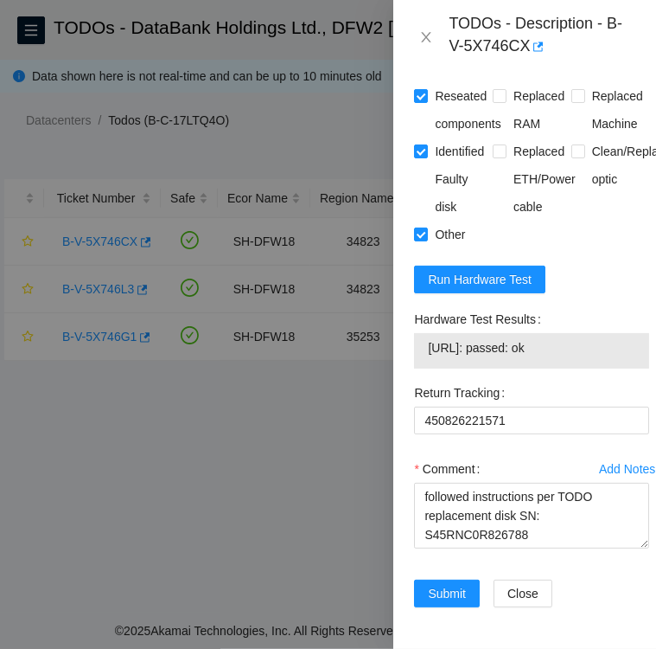
copy div "Hardware Test Results 184.28.172.44: passed: ok"
click at [534, 505] on textarea "followed instructions per TODO replacement disk SN: S45RNC0R826788" at bounding box center [531, 516] width 235 height 66
paste textarea "Hardware Test Results 184.28.172.44: passed: ok"
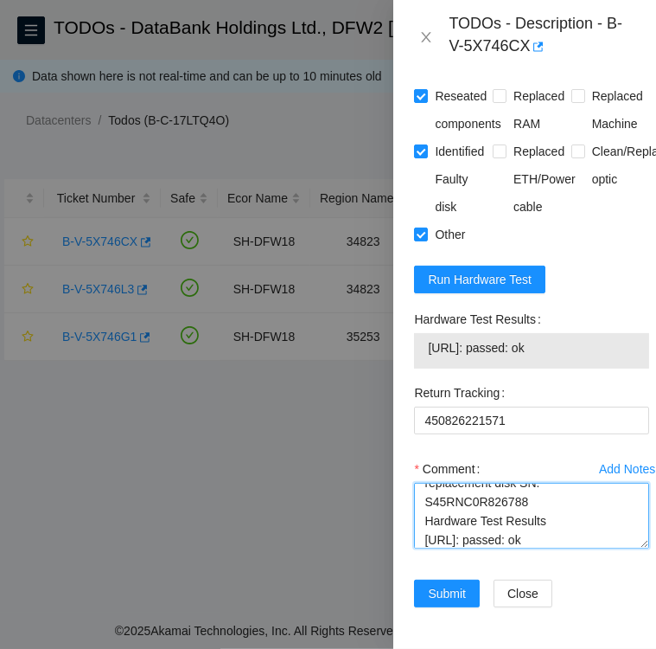
scroll to position [38, 0]
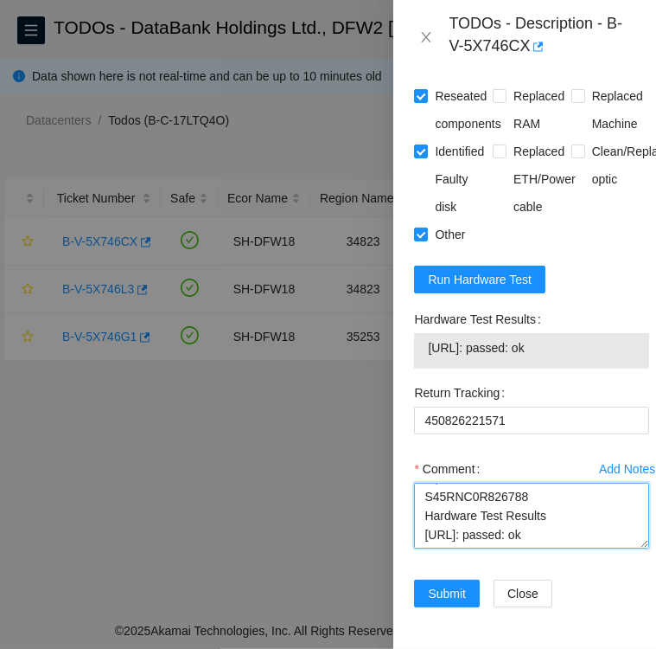
drag, startPoint x: 424, startPoint y: 511, endPoint x: 562, endPoint y: 513, distance: 138.4
click at [562, 513] on textarea "followed instructions per TODO replacement disk SN: S45RNC0R826788 Hardware Tes…" at bounding box center [531, 516] width 235 height 66
type textarea "followed instructions per TODO replacement disk SN: S45RNC0R826788 Hardware Tes…"
click at [578, 484] on textarea "followed instructions per TODO replacement disk SN: S45RNC0R826788 Hardware Tes…" at bounding box center [531, 516] width 235 height 66
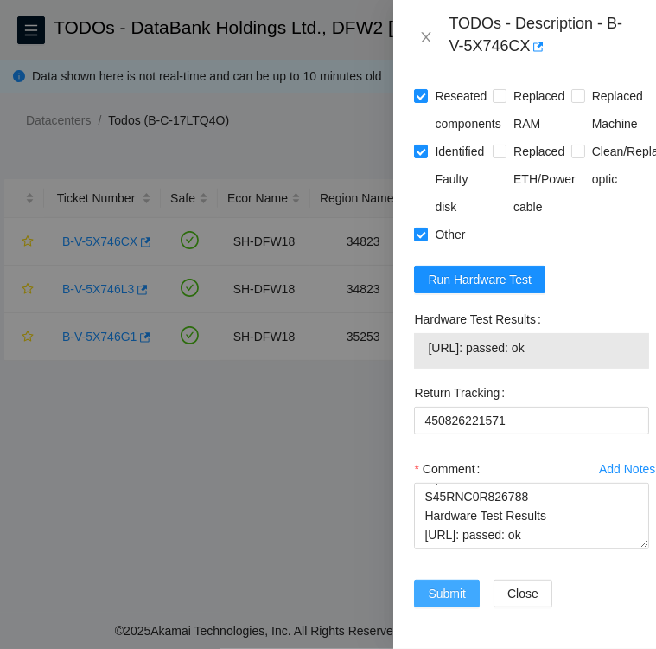
click at [449, 584] on span "Submit" at bounding box center [447, 593] width 38 height 19
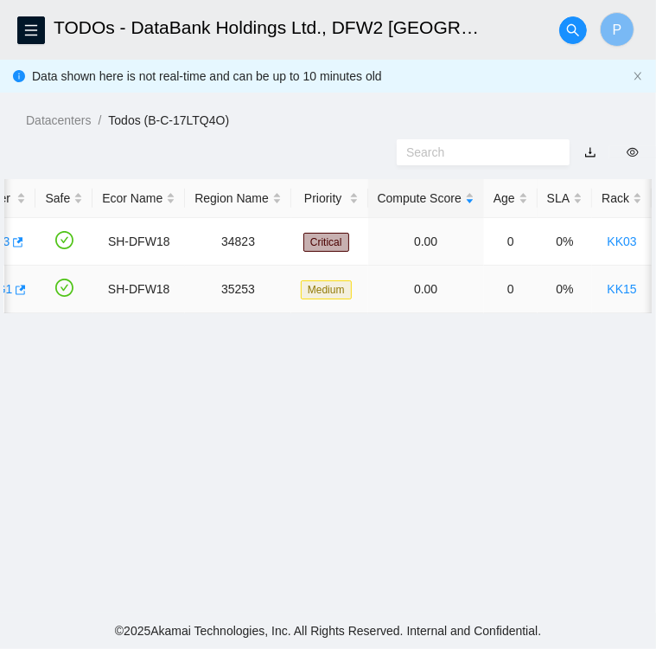
scroll to position [0, 0]
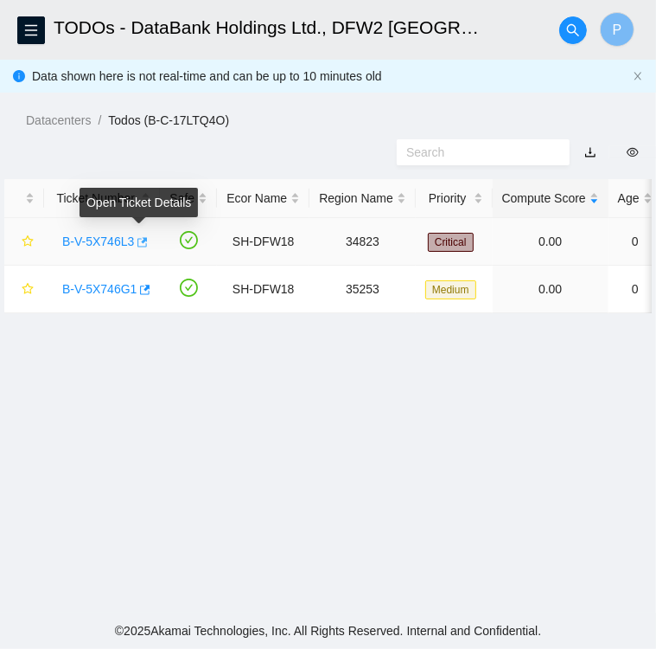
click at [142, 243] on icon "button" at bounding box center [141, 242] width 12 height 12
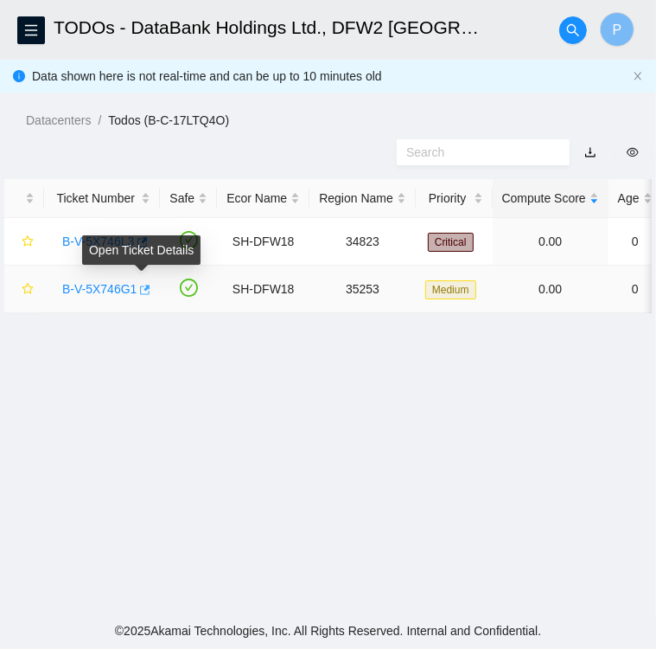
click at [140, 293] on icon "button" at bounding box center [144, 290] width 12 height 12
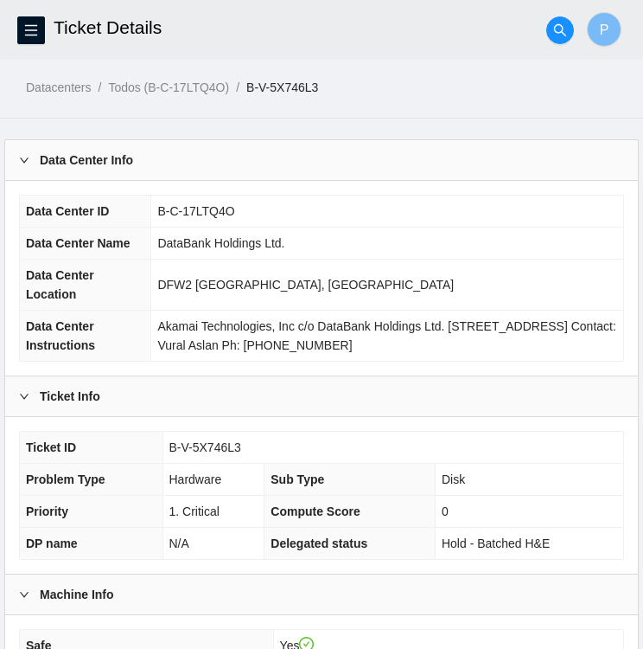
click at [265, 446] on td "B-V-5X746L3" at bounding box center [393, 448] width 461 height 32
drag, startPoint x: 243, startPoint y: 445, endPoint x: 158, endPoint y: 444, distance: 84.8
click at [158, 444] on tr "Ticket ID B-V-5X746L3" at bounding box center [322, 448] width 604 height 32
copy tr "B-V-5X746L3"
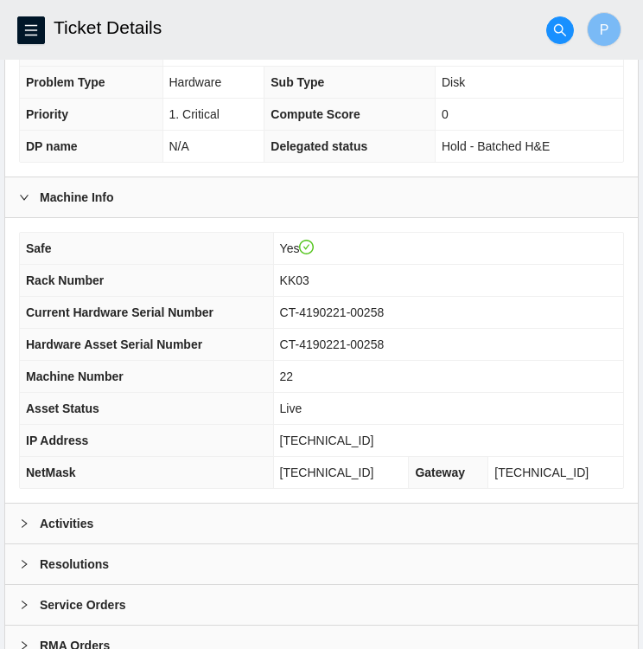
scroll to position [450, 0]
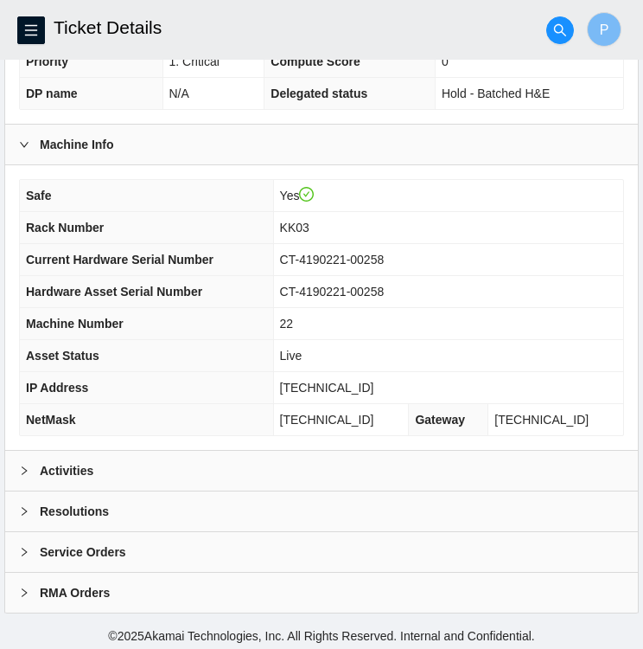
click at [227, 468] on div "Activities" at bounding box center [321, 471] width 633 height 40
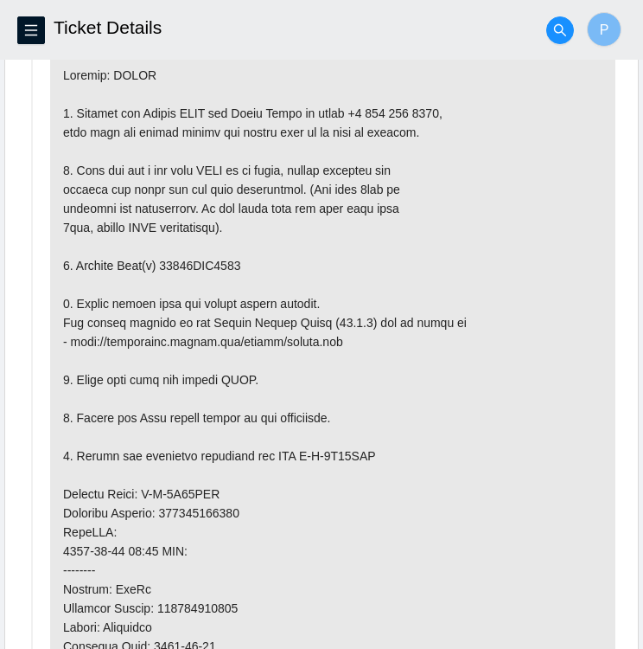
scroll to position [934, 0]
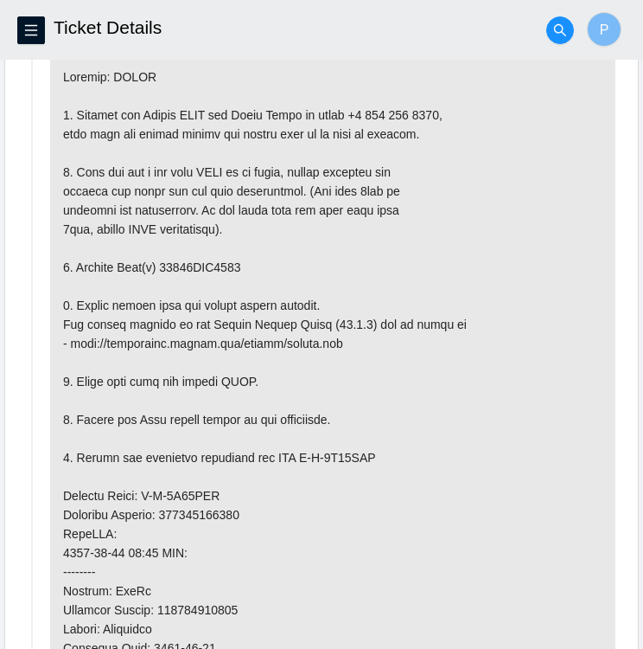
click at [301, 449] on p at bounding box center [333, 514] width 566 height 920
drag, startPoint x: 293, startPoint y: 451, endPoint x: 372, endPoint y: 462, distance: 79.4
click at [372, 462] on p at bounding box center [333, 514] width 566 height 920
click at [367, 448] on p at bounding box center [333, 514] width 566 height 920
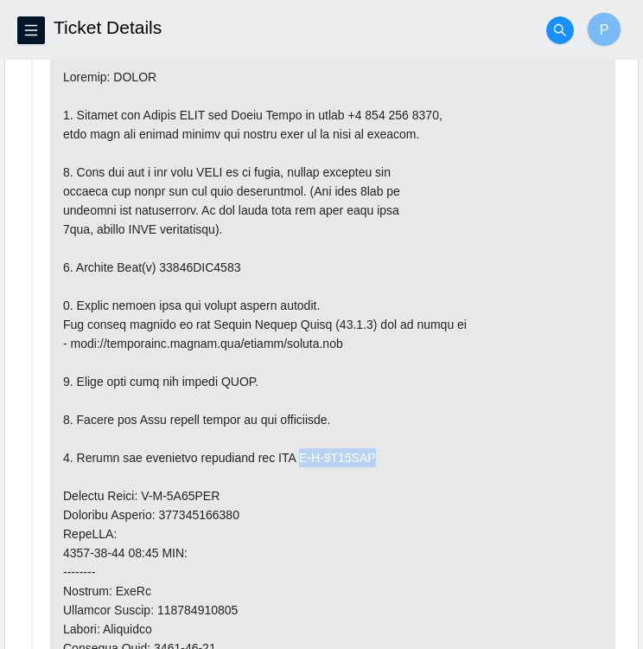
drag, startPoint x: 367, startPoint y: 448, endPoint x: 296, endPoint y: 457, distance: 71.4
click at [296, 457] on p at bounding box center [333, 514] width 566 height 920
copy p "B-V-5X84NJZ"
click at [258, 485] on p at bounding box center [333, 514] width 566 height 920
drag, startPoint x: 139, startPoint y: 487, endPoint x: 211, endPoint y: 492, distance: 72.0
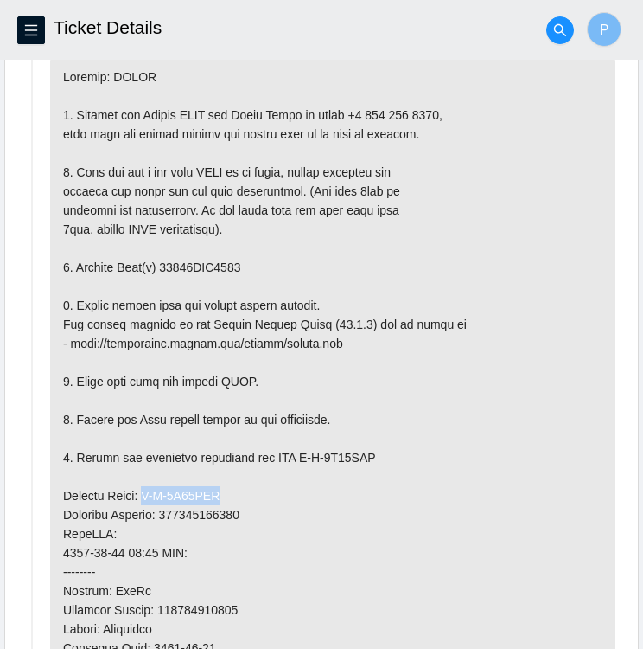
click at [211, 492] on p at bounding box center [333, 514] width 566 height 920
copy p "B-V-5X84NJQ"
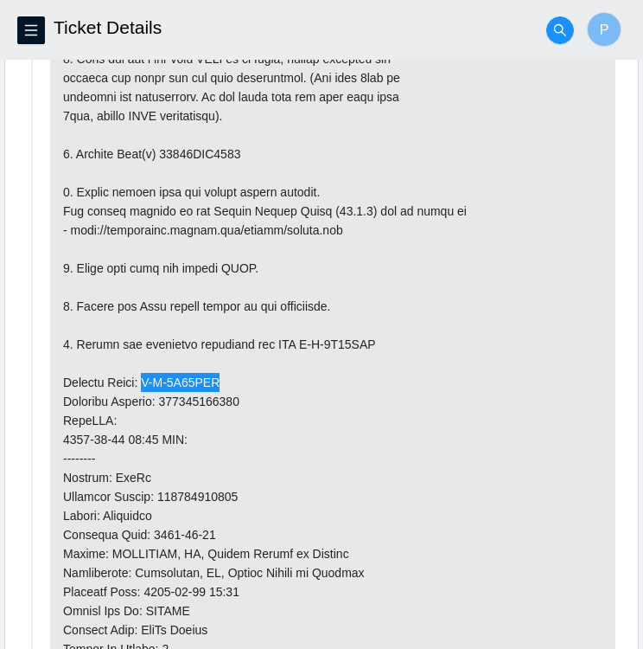
scroll to position [1055, 0]
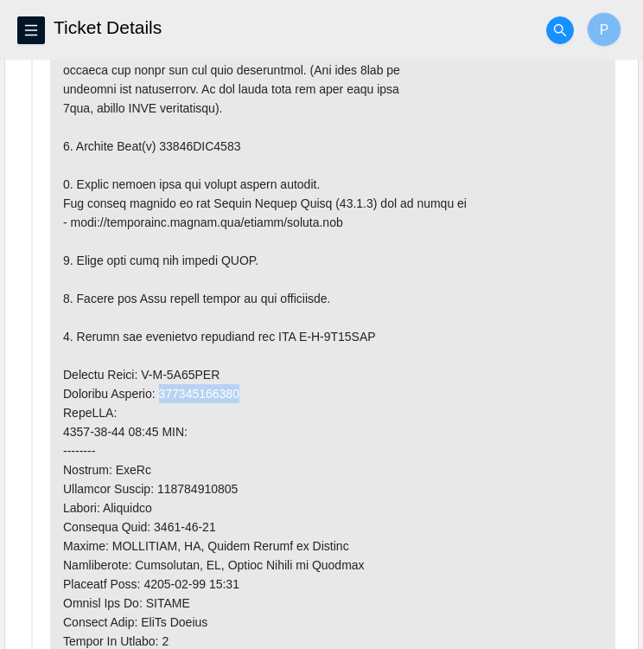
drag, startPoint x: 166, startPoint y: 385, endPoint x: 244, endPoint y: 390, distance: 78.0
click at [244, 390] on p at bounding box center [333, 393] width 566 height 920
copy p "450826221262"
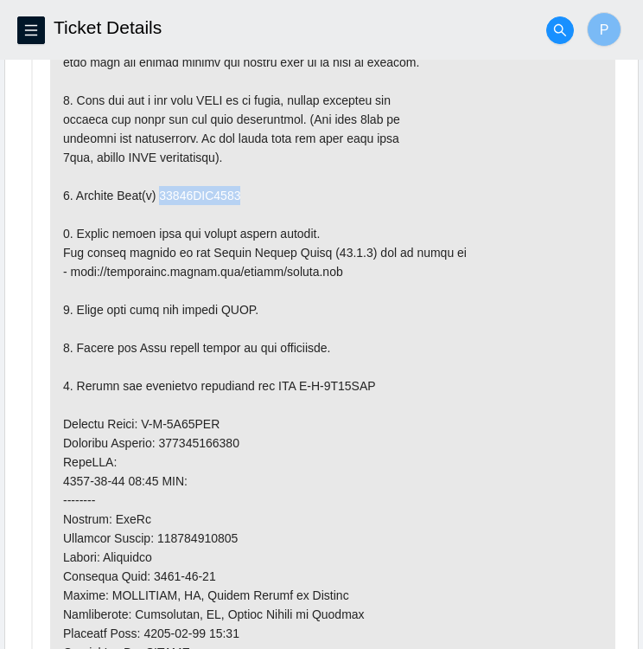
drag, startPoint x: 159, startPoint y: 186, endPoint x: 236, endPoint y: 195, distance: 77.5
click at [236, 195] on p at bounding box center [333, 443] width 566 height 920
copy p "18521FDB5609"
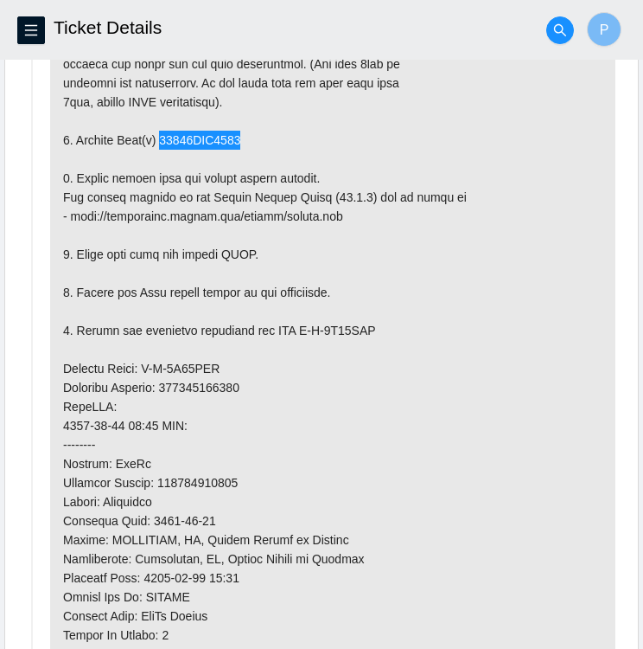
scroll to position [1065, 0]
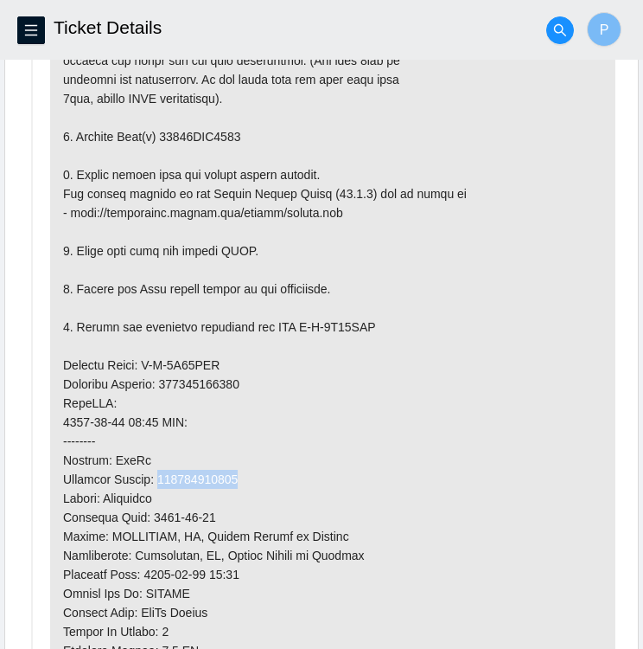
drag, startPoint x: 160, startPoint y: 474, endPoint x: 239, endPoint y: 472, distance: 78.7
click at [239, 472] on p at bounding box center [333, 384] width 566 height 920
copy p "450826221262"
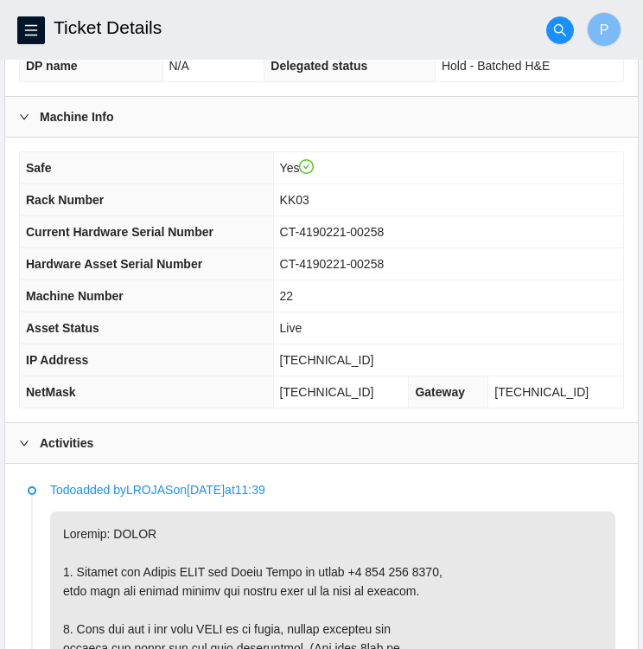
scroll to position [467, 0]
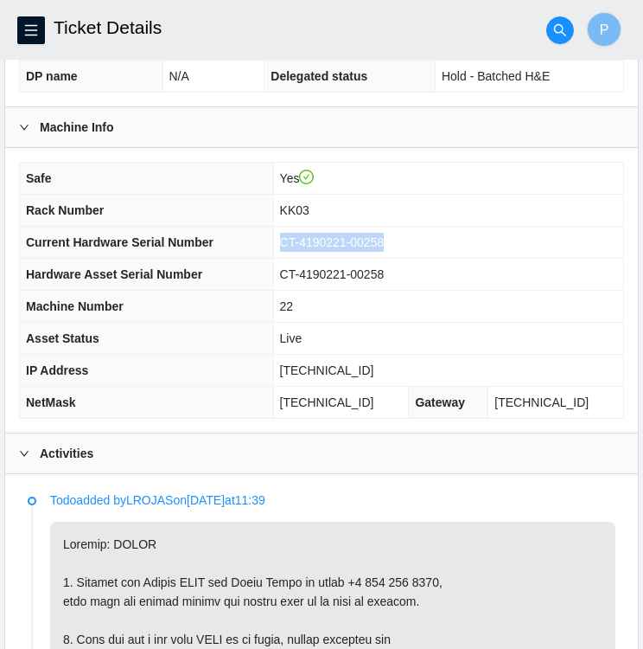
drag, startPoint x: 400, startPoint y: 237, endPoint x: 297, endPoint y: 235, distance: 102.9
click at [297, 235] on td "CT-4190221-00258" at bounding box center [448, 243] width 350 height 32
copy span "CT-4190221-00258"
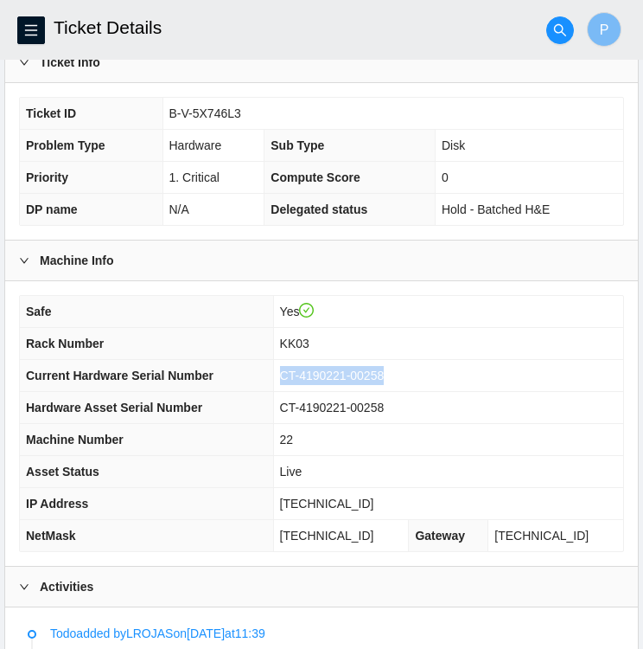
scroll to position [331, 0]
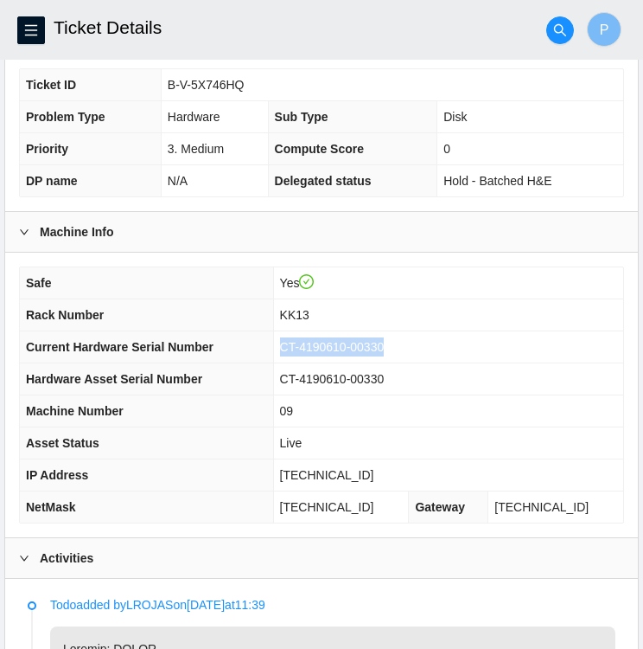
scroll to position [358, 0]
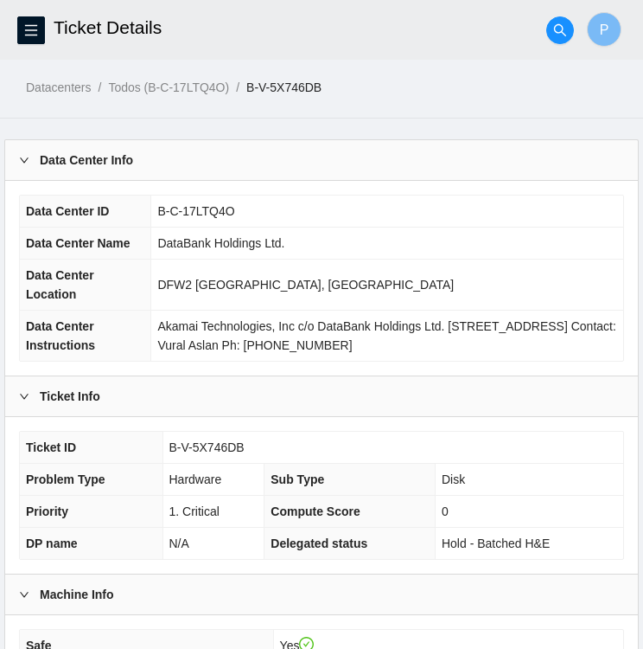
scroll to position [342, 0]
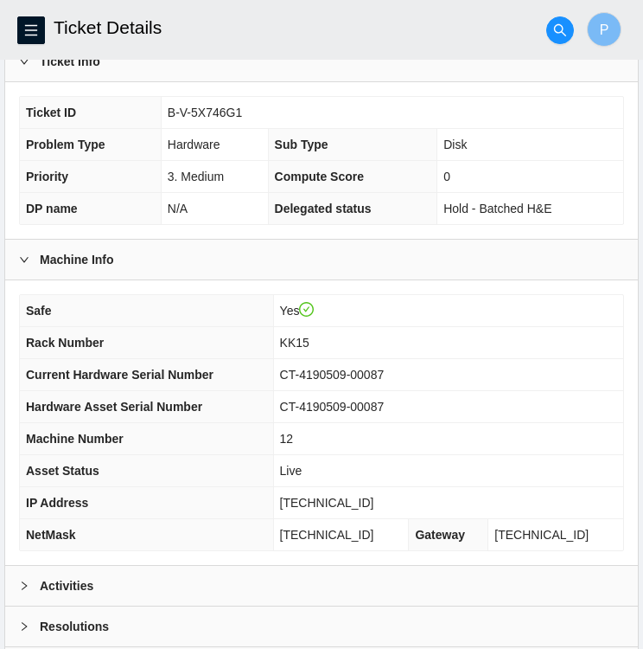
scroll to position [450, 0]
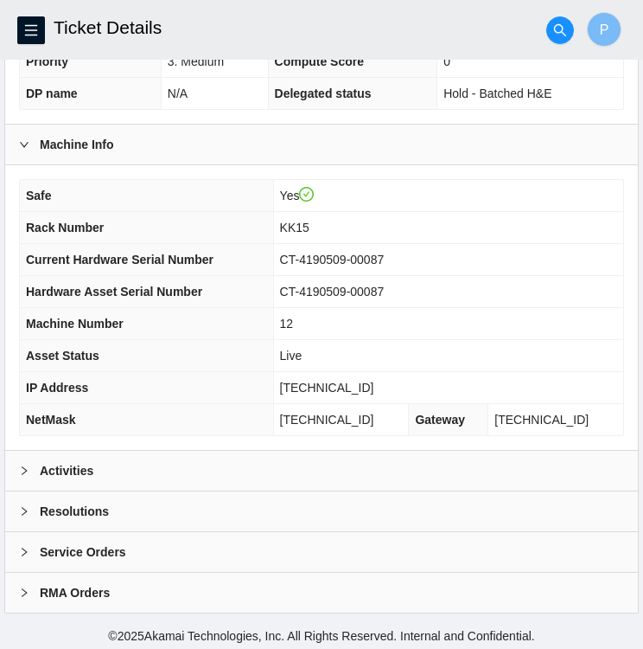
click at [42, 471] on b "Activities" at bounding box center [67, 470] width 54 height 19
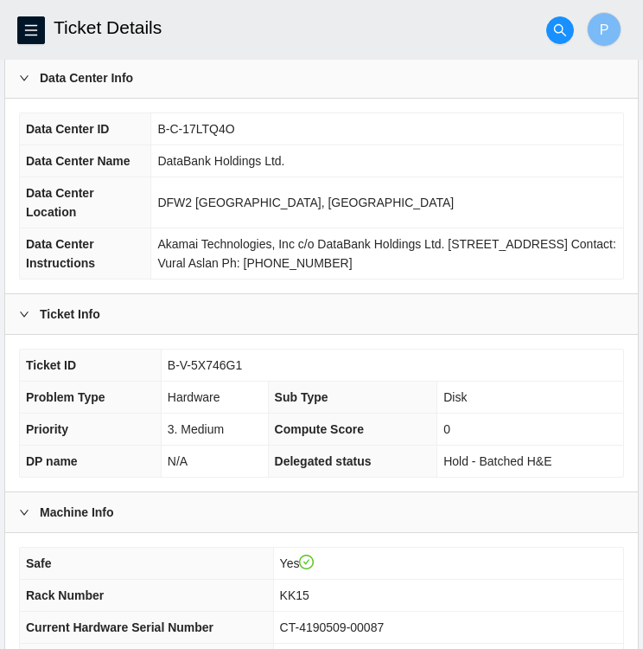
scroll to position [0, 0]
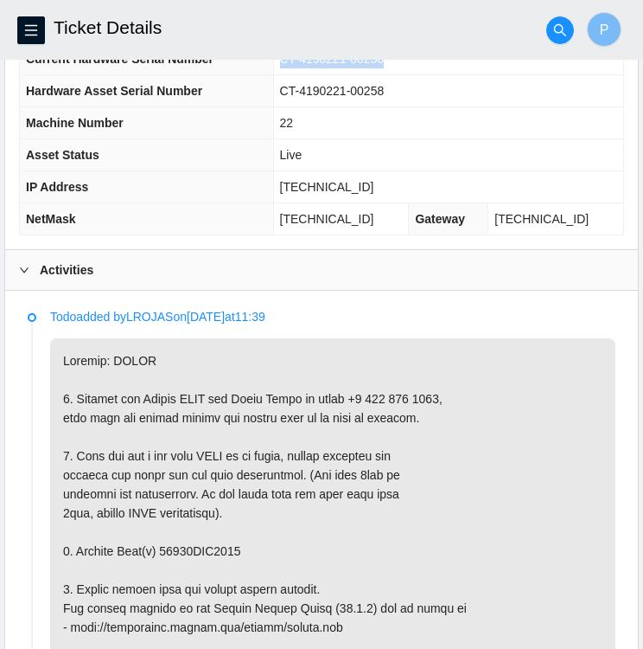
scroll to position [657, 0]
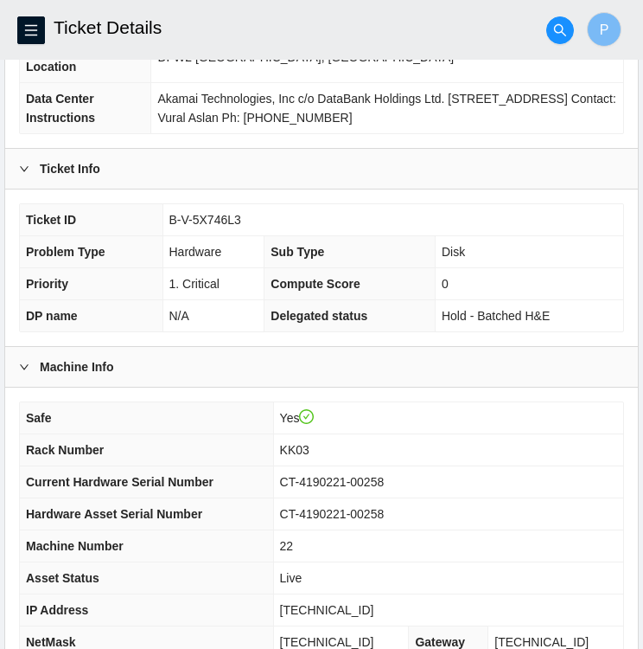
scroll to position [227, 0]
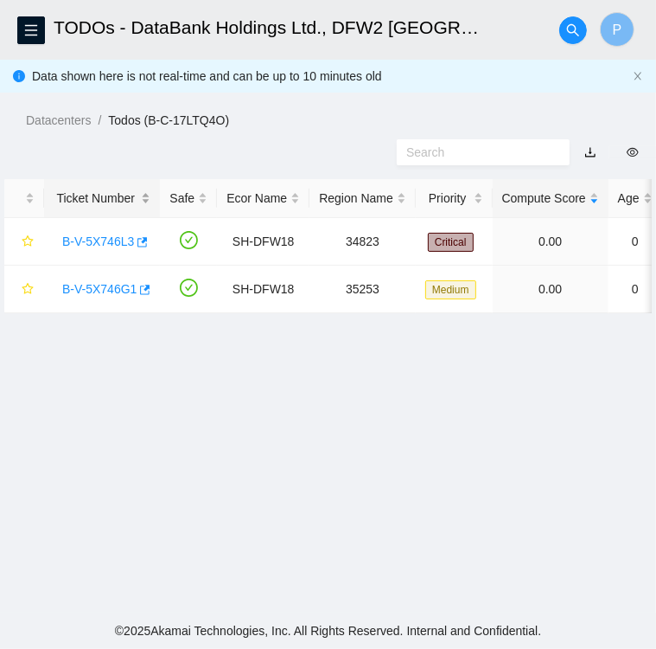
scroll to position [447, 0]
click at [104, 246] on link "B-V-5X746L3" at bounding box center [98, 241] width 72 height 14
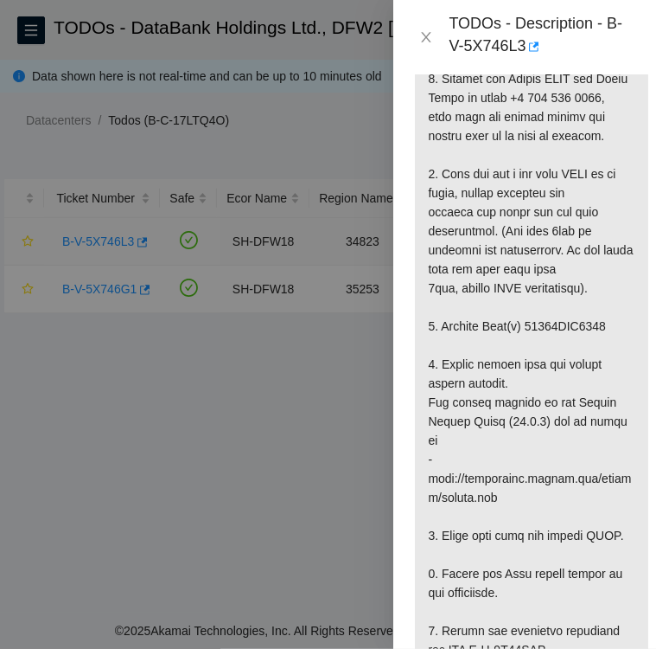
scroll to position [1853, 0]
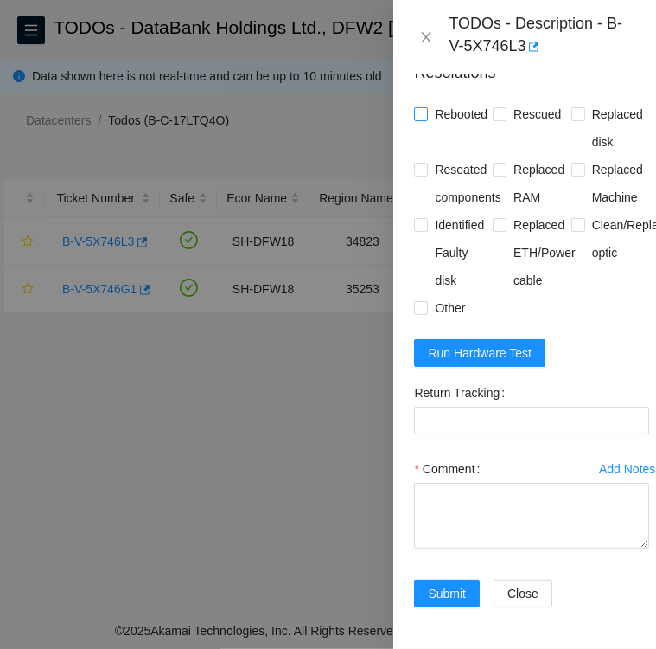
click at [420, 107] on input "Rebooted" at bounding box center [420, 113] width 12 height 12
checkbox input "true"
click at [497, 107] on input "Rescued" at bounding box center [499, 113] width 12 height 12
checkbox input "true"
click at [574, 107] on span at bounding box center [579, 114] width 14 height 14
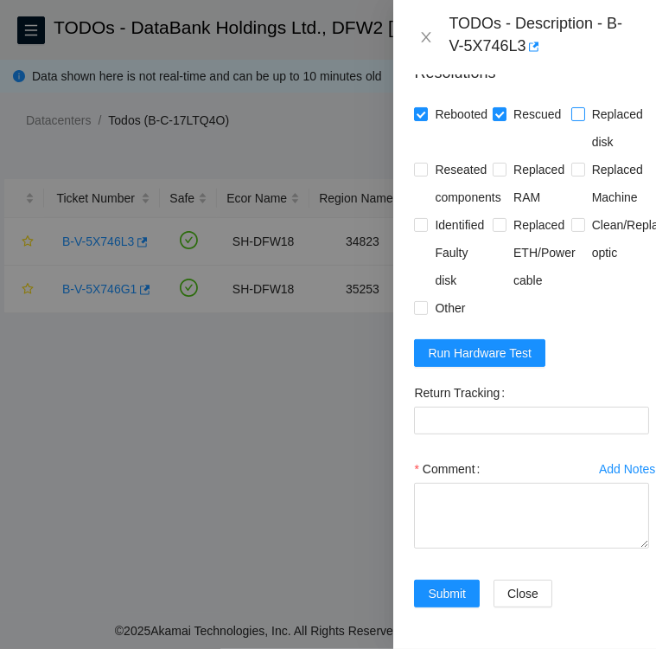
click at [574, 107] on input "Replaced disk" at bounding box center [578, 113] width 12 height 12
checkbox input "true"
click at [419, 218] on input "Identified Faulty disk" at bounding box center [420, 224] width 12 height 12
checkbox input "true"
click at [423, 163] on input "Reseated components" at bounding box center [420, 169] width 12 height 12
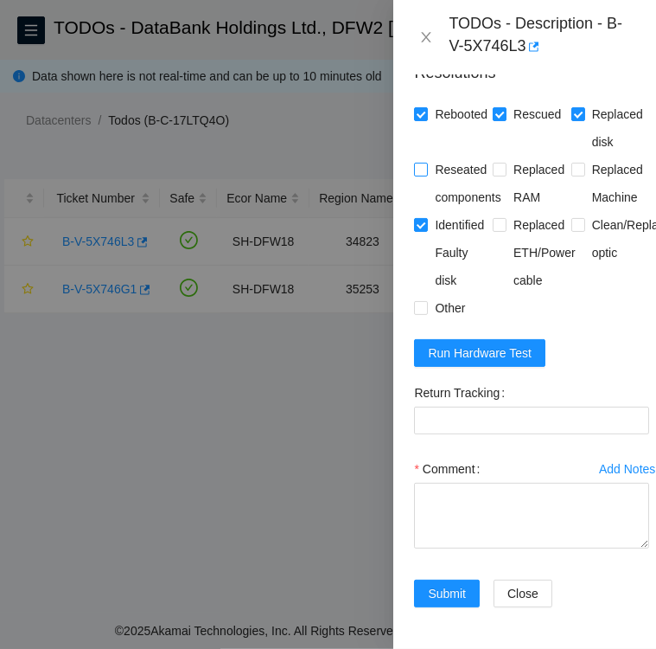
checkbox input "true"
click at [419, 301] on input "Other" at bounding box center [420, 307] width 12 height 12
checkbox input "true"
click at [460, 343] on span "Run Hardware Test" at bounding box center [480, 352] width 104 height 19
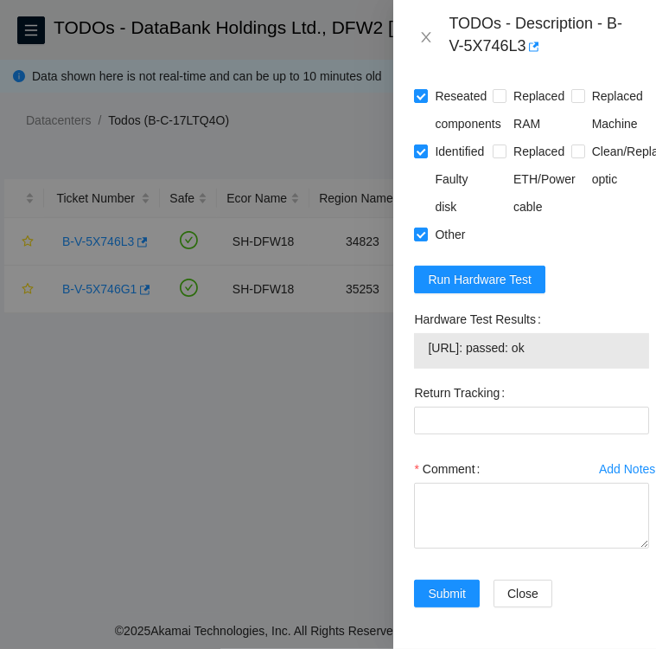
drag, startPoint x: 416, startPoint y: 365, endPoint x: 582, endPoint y: 407, distance: 171.4
click at [582, 368] on div "Hardware Test Results [URL]: passed: ok" at bounding box center [531, 336] width 235 height 63
copy div "Hardware Test Results [URL]: passed: ok"
click at [471, 548] on textarea "Comment" at bounding box center [531, 516] width 235 height 66
paste textarea "Hardware Test Results [URL]: passed: ok"
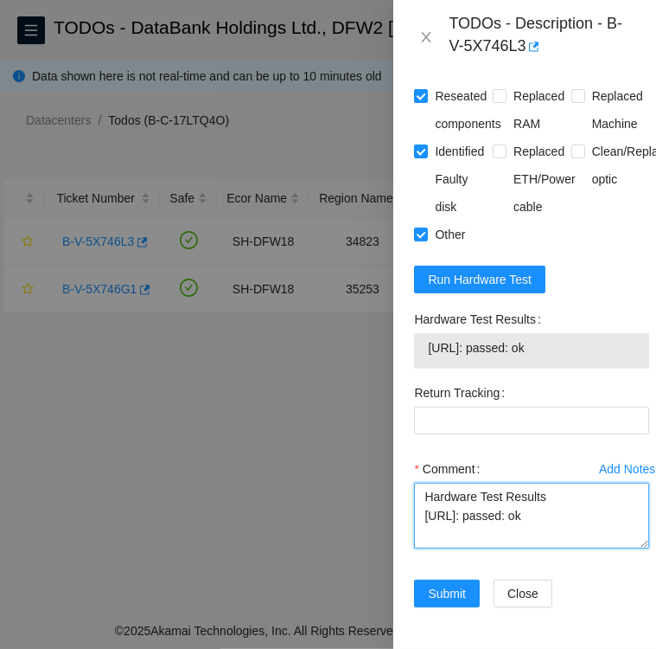
click at [419, 541] on textarea "Hardware Test Results [URL]: passed: ok" at bounding box center [531, 516] width 235 height 66
type textarea "Hardware Test Results [URL]: passed: ok"
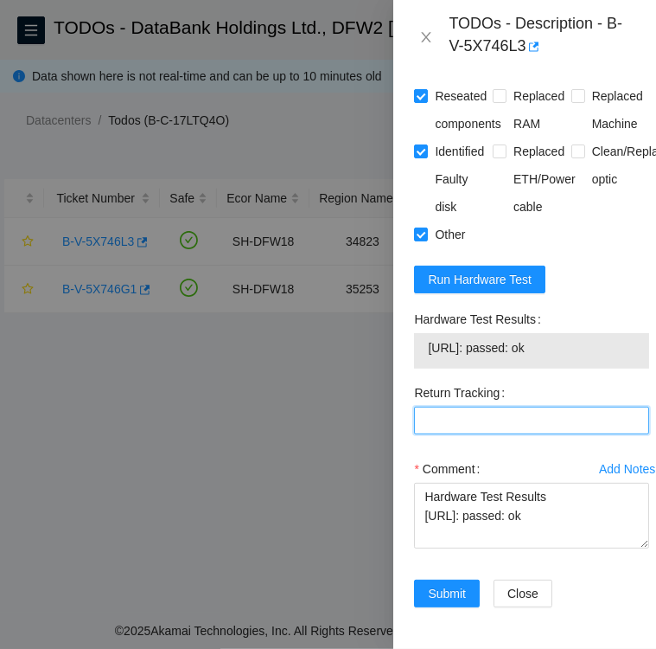
click at [577, 434] on Tracking "Return Tracking" at bounding box center [531, 420] width 235 height 28
paste Tracking "450826221262"
type Tracking "450826221262"
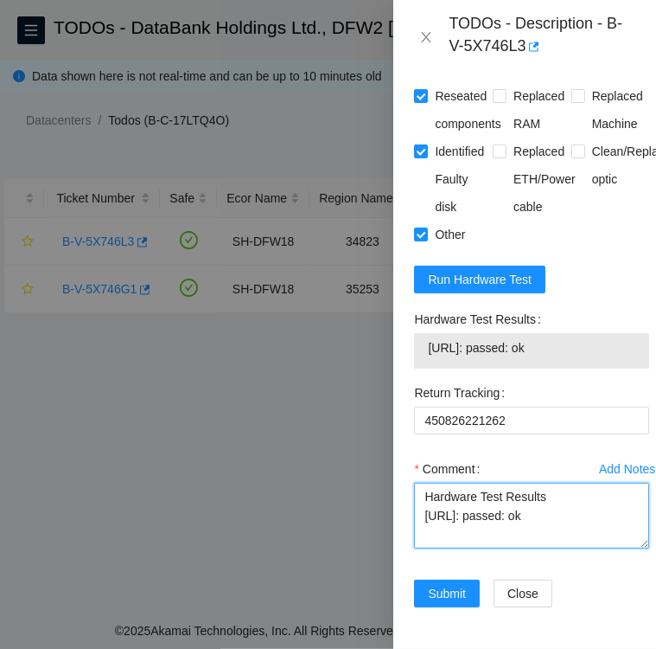
click at [423, 542] on textarea "Hardware Test Results 184.28.172.24: passed: ok" at bounding box center [531, 516] width 235 height 66
click at [470, 541] on textarea "Hardware Test Results 184.28.172.24: passed: ok" at bounding box center [531, 516] width 235 height 66
paste textarea "S45RNC0R826784"
click at [422, 546] on textarea "Replacement Disk SN: S45RNC0R826784 Hardware Test Results 184.28.172.24: passed…" at bounding box center [531, 516] width 235 height 66
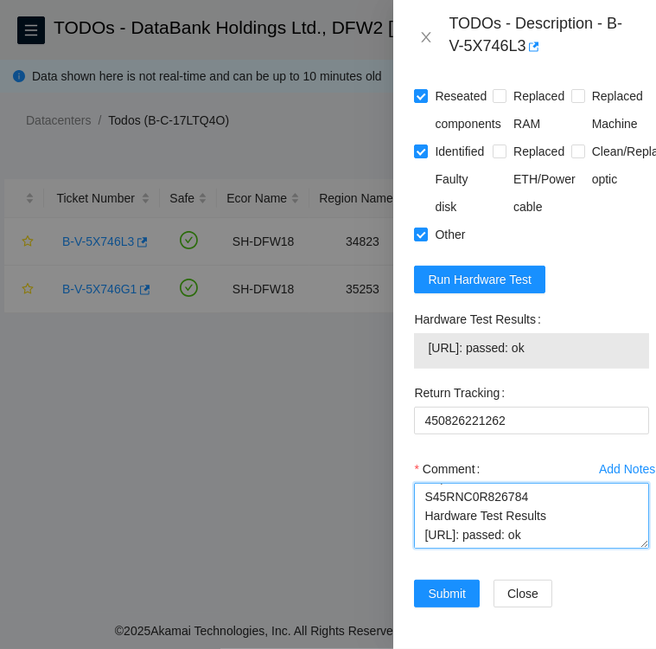
scroll to position [1927, 0]
type textarea "Followed instructions per TODO Replacement Disk SN: S45RNC0R826784 Hardware Tes…"
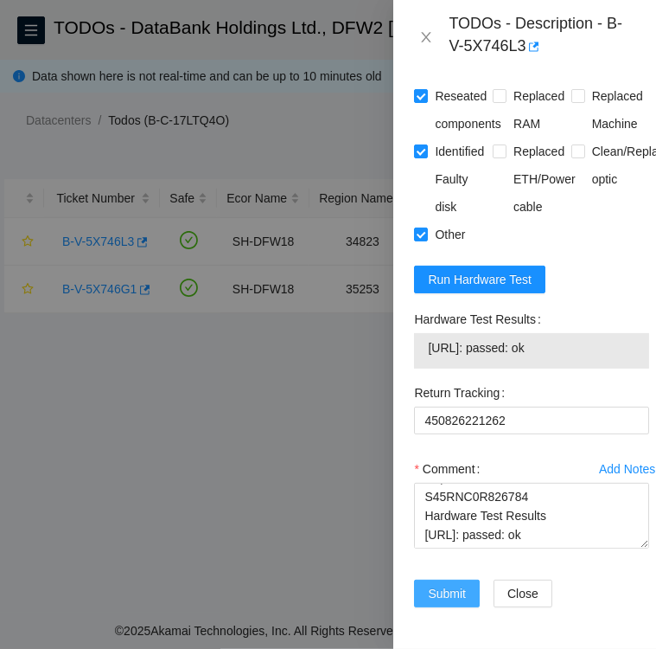
click at [447, 584] on span "Submit" at bounding box center [447, 593] width 38 height 19
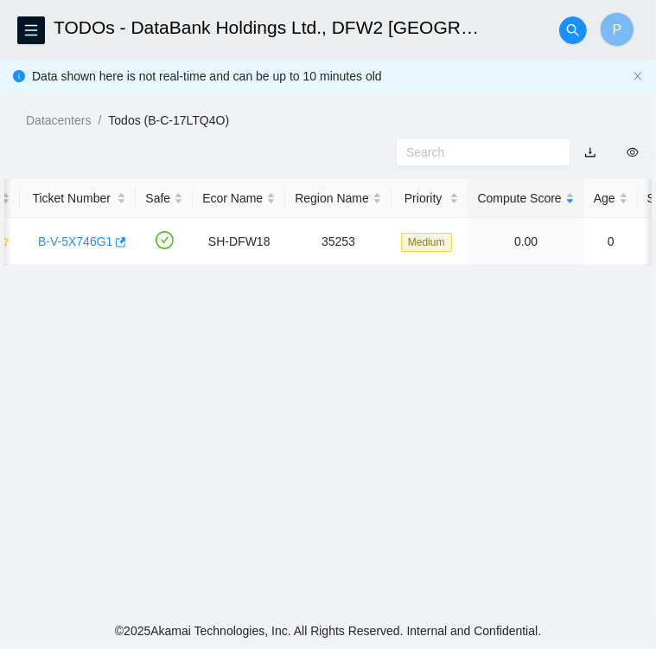
scroll to position [0, 0]
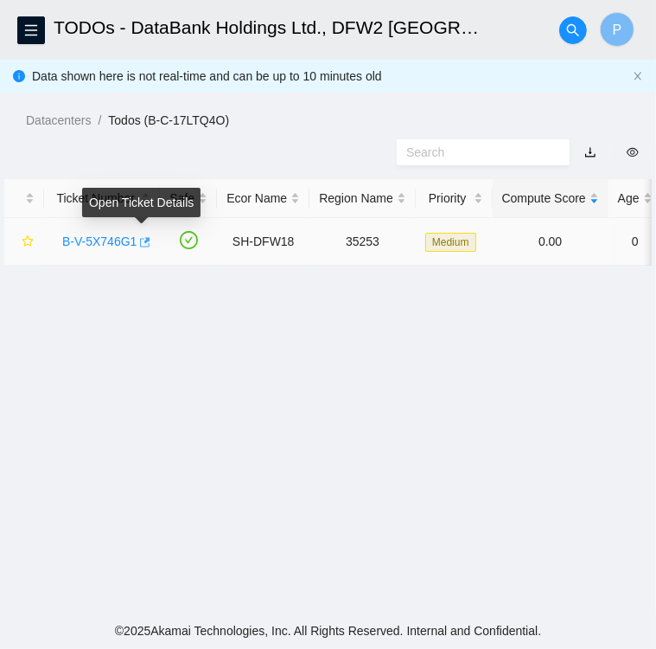
click at [144, 245] on icon "button" at bounding box center [144, 242] width 12 height 12
click at [106, 240] on link "B-V-5X746G1" at bounding box center [99, 241] width 74 height 14
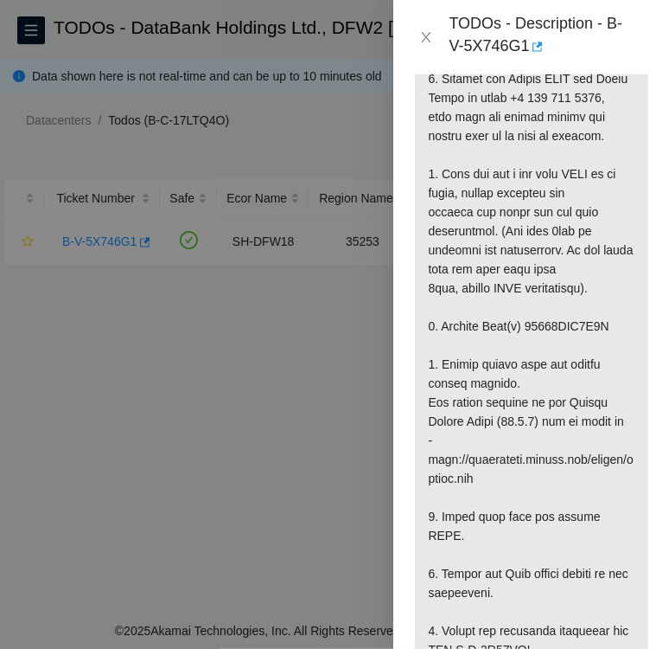
scroll to position [1549, 0]
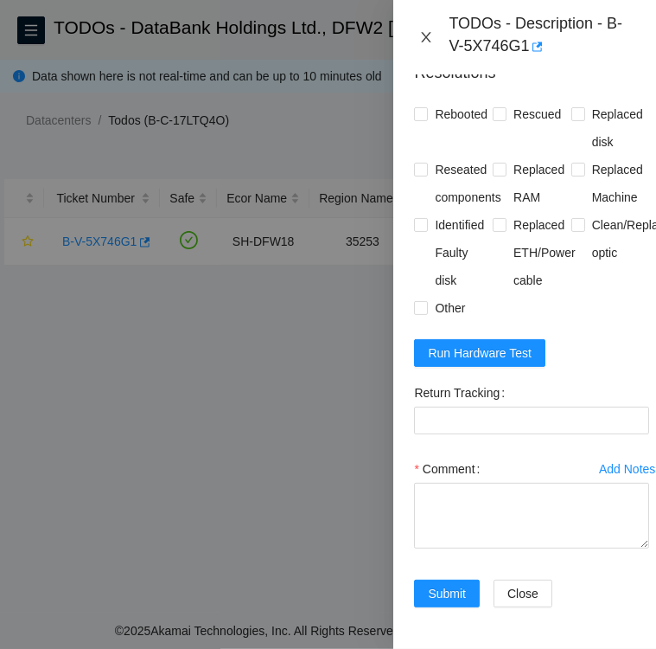
click at [428, 34] on icon "close" at bounding box center [426, 37] width 14 height 14
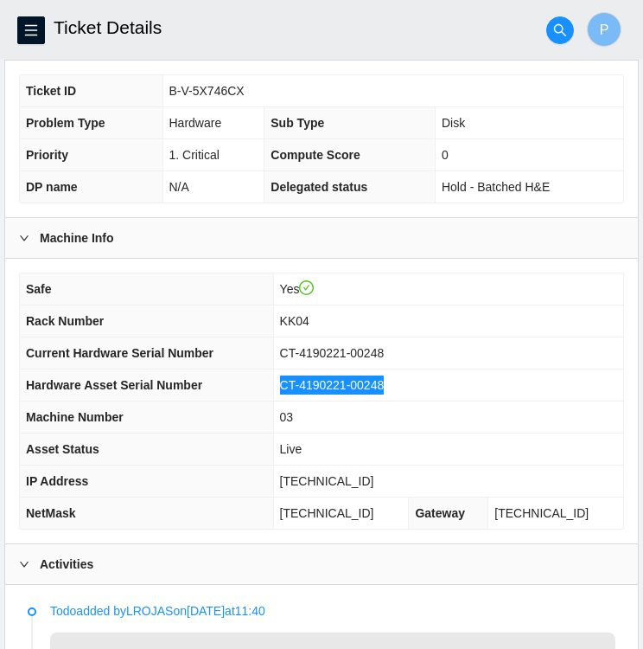
scroll to position [356, 0]
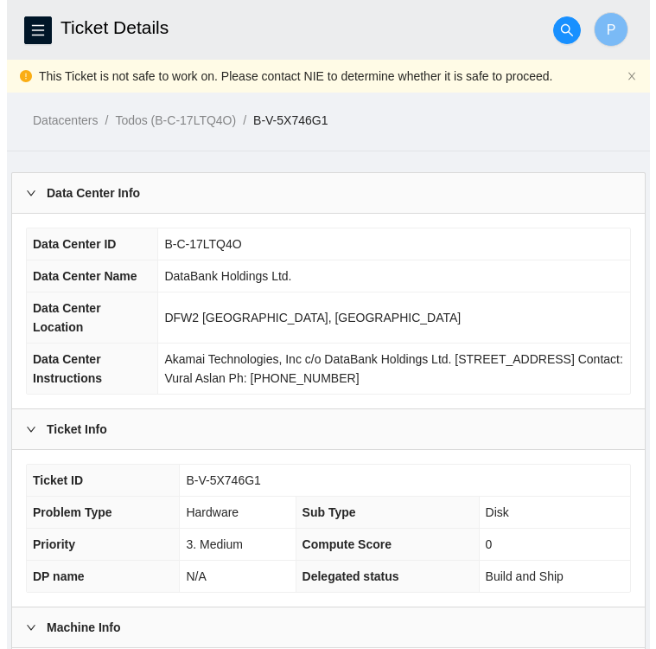
scroll to position [598, 0]
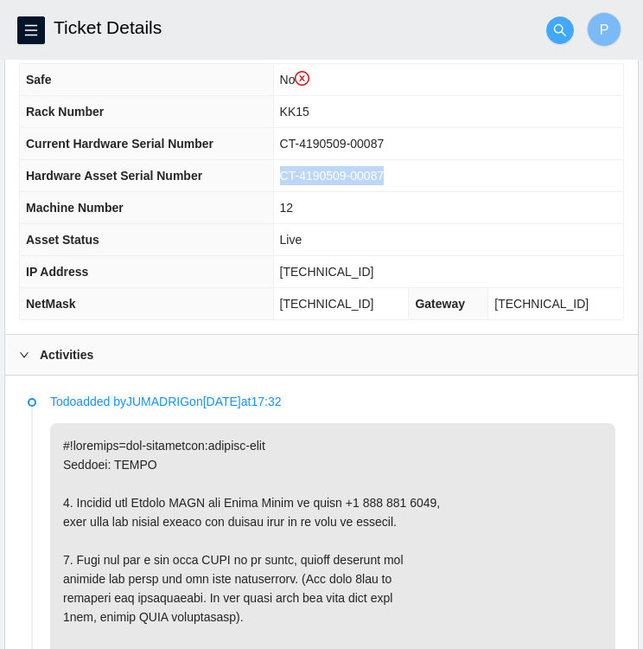
click at [554, 38] on button "button" at bounding box center [561, 30] width 28 height 28
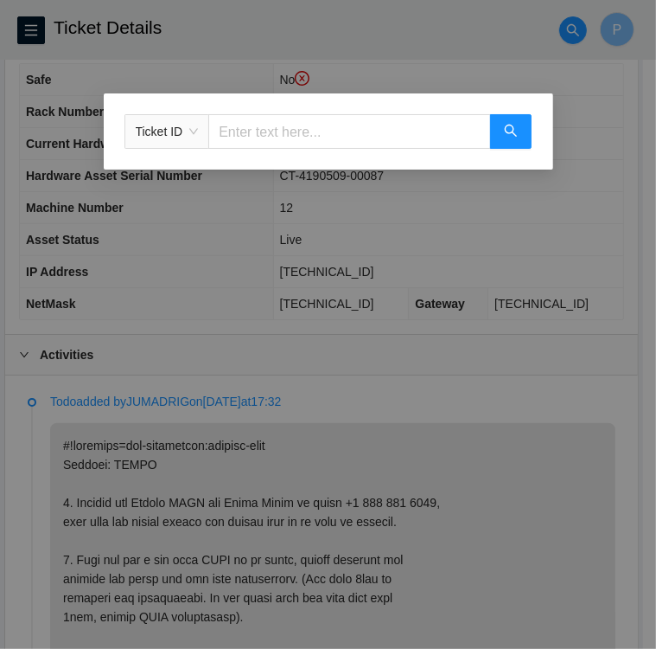
click at [291, 150] on div "Ticket ID" at bounding box center [329, 131] width 450 height 76
click at [279, 132] on input "text" at bounding box center [349, 131] width 282 height 35
paste input "B-V-5X746K2"
type input "B-V-5X746K2"
click at [509, 131] on icon "search" at bounding box center [511, 131] width 14 height 14
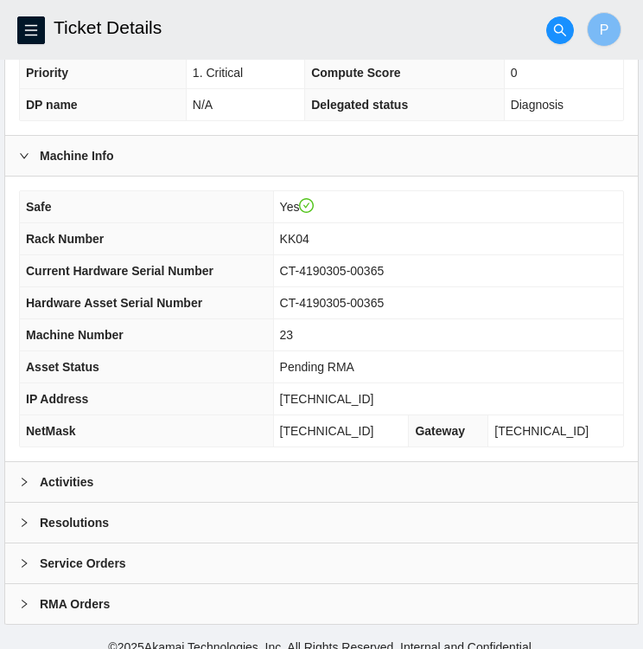
scroll to position [450, 0]
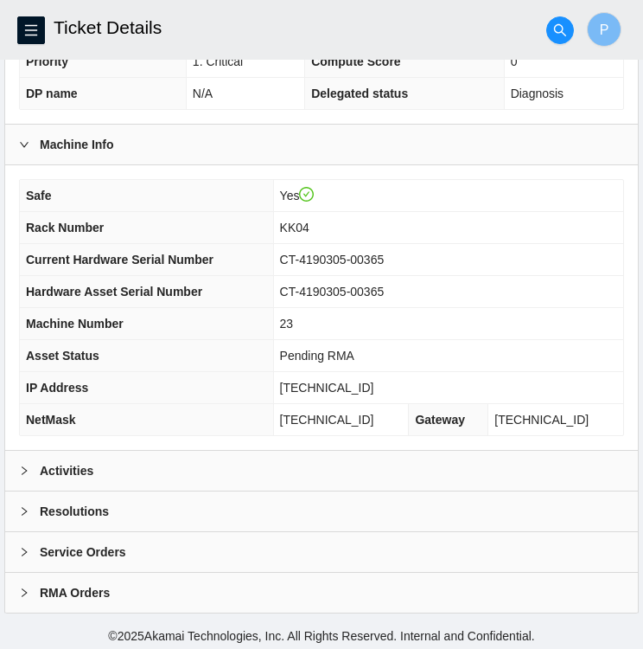
click at [34, 509] on div at bounding box center [29, 511] width 21 height 19
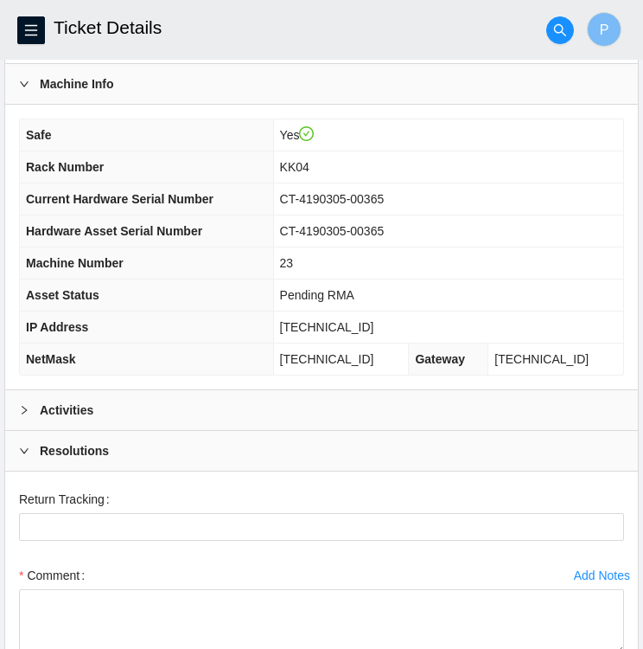
scroll to position [509, 0]
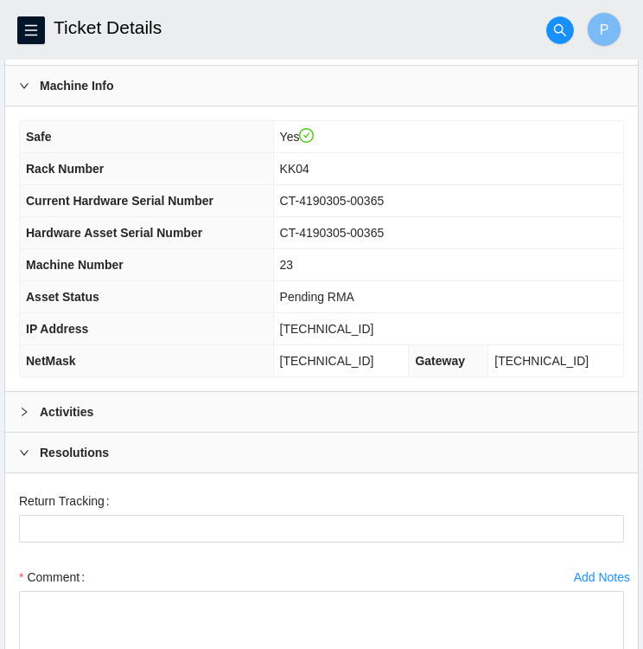
click at [31, 402] on div at bounding box center [29, 411] width 21 height 19
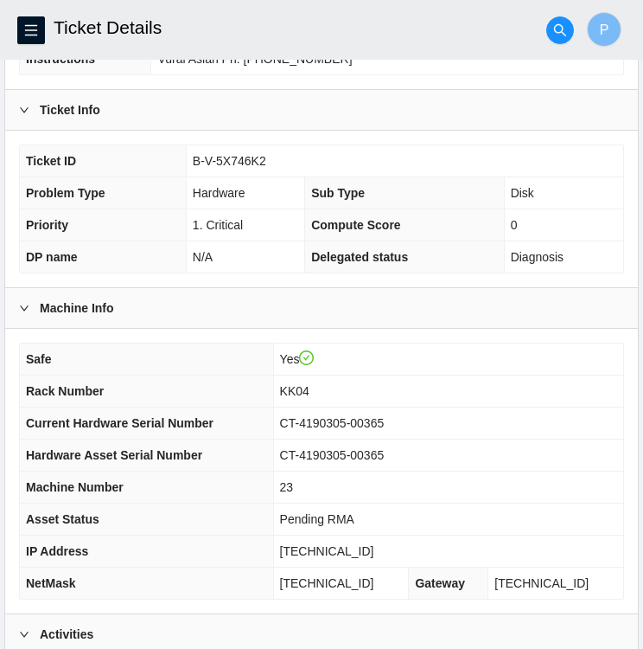
scroll to position [291, 0]
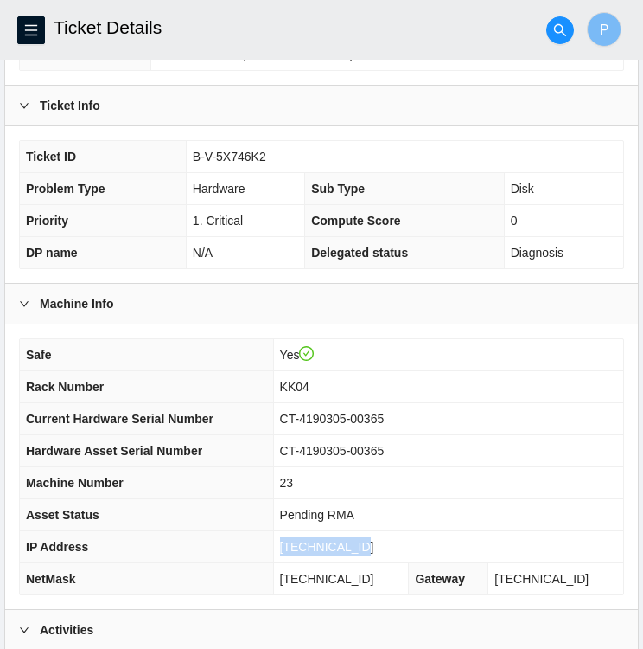
drag, startPoint x: 380, startPoint y: 543, endPoint x: 296, endPoint y: 551, distance: 84.2
click at [296, 551] on td "[TECHNICAL_ID]" at bounding box center [448, 547] width 350 height 32
copy span "[TECHNICAL_ID]"
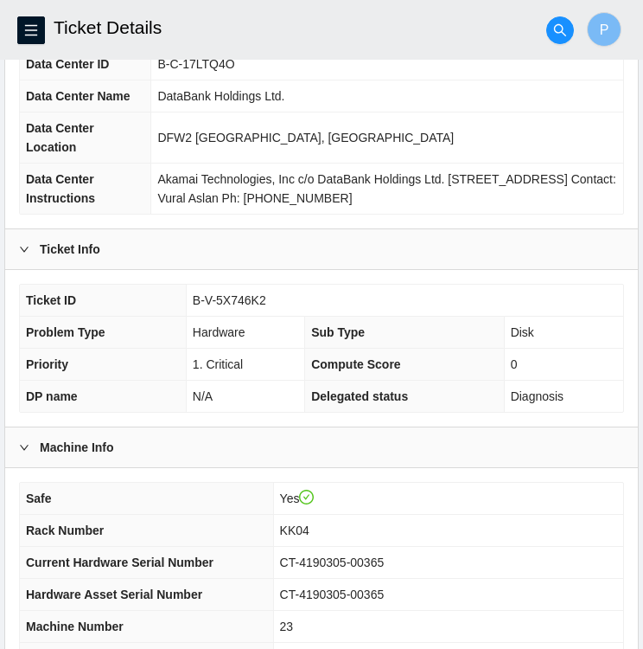
scroll to position [0, 0]
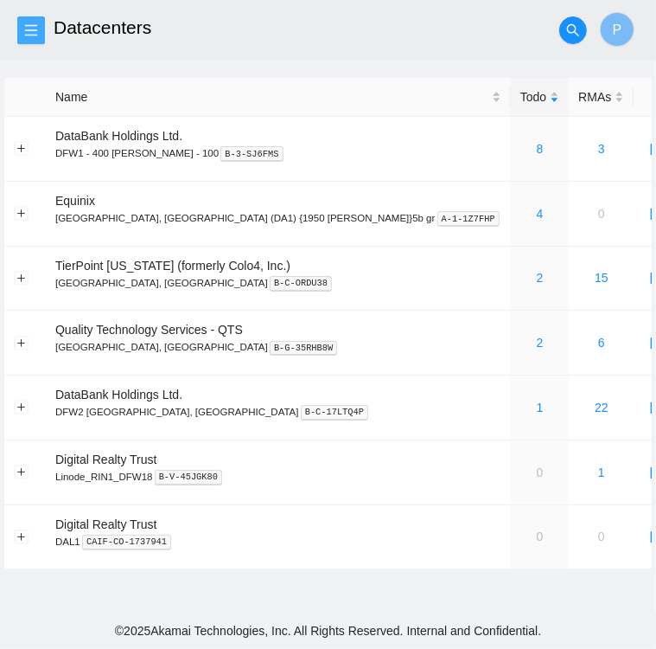
click at [31, 30] on icon "menu" at bounding box center [31, 29] width 12 height 11
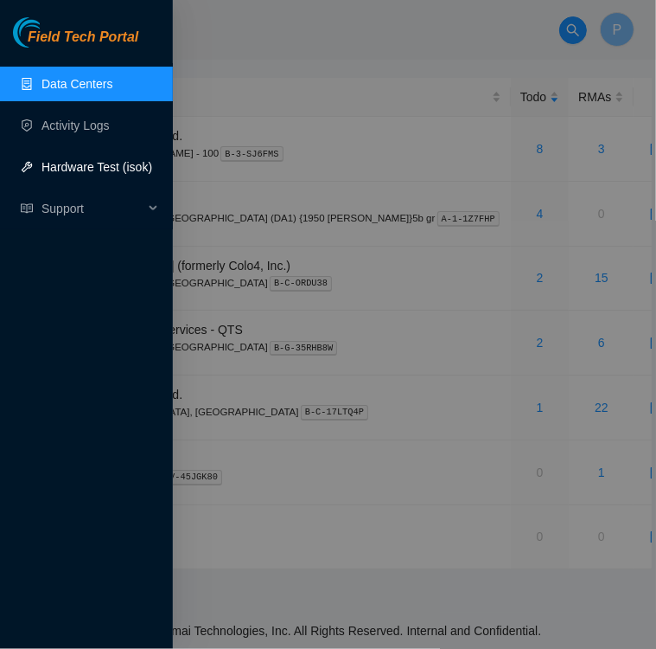
click at [82, 163] on link "Hardware Test (isok)" at bounding box center [97, 167] width 111 height 14
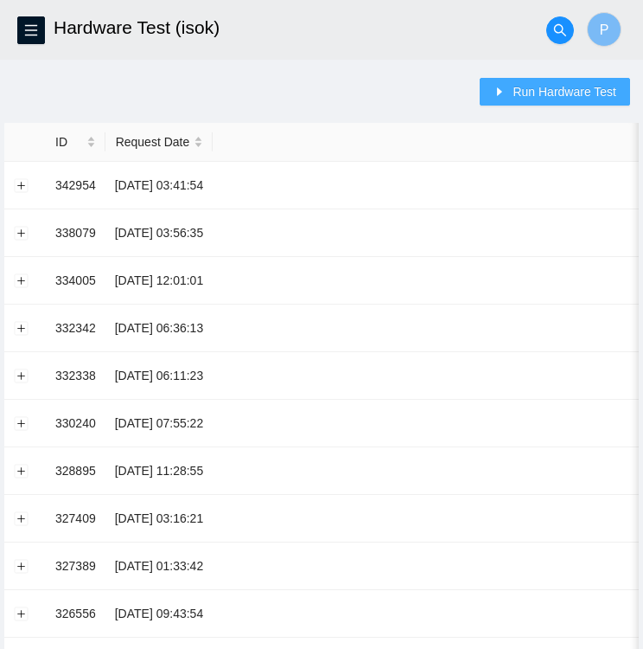
click at [506, 94] on icon "caret-right" at bounding box center [500, 92] width 12 height 12
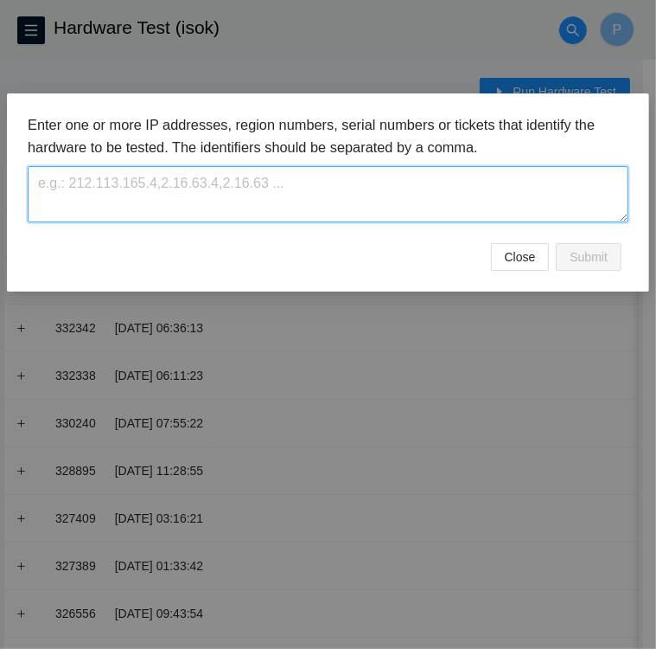
click at [190, 182] on textarea at bounding box center [328, 194] width 601 height 56
paste textarea "[TECHNICAL_ID]"
type textarea "[TECHNICAL_ID]"
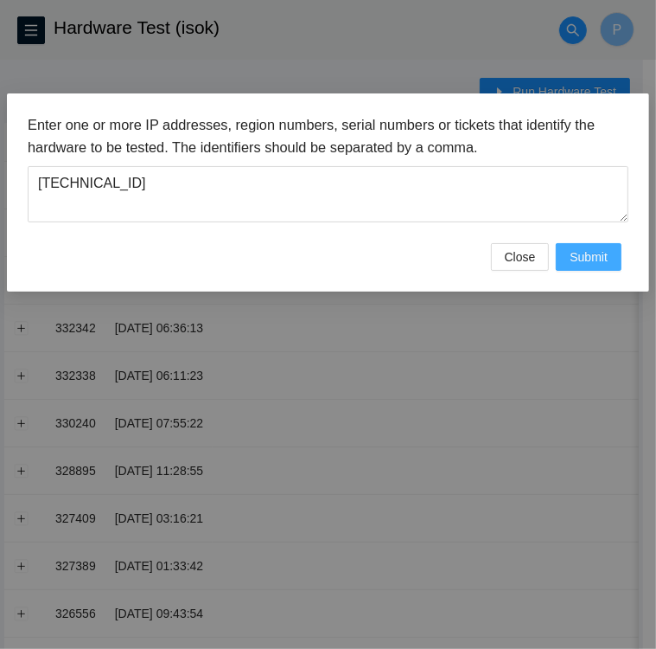
click at [605, 253] on span "Submit" at bounding box center [589, 256] width 38 height 19
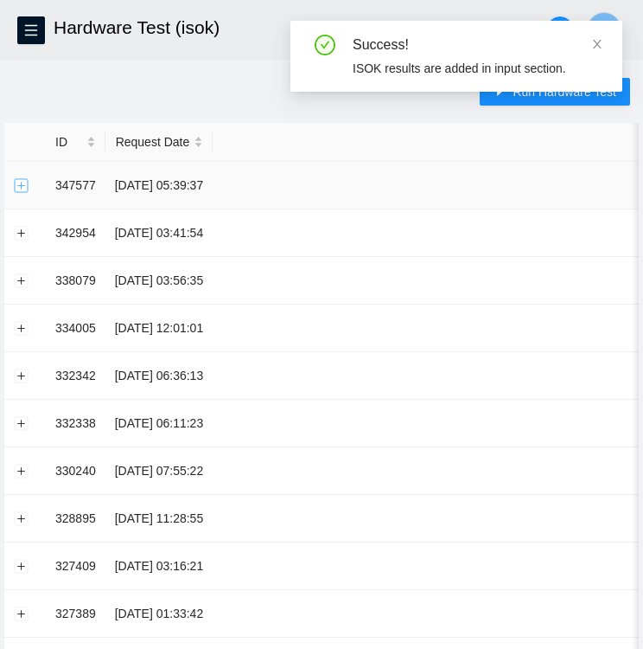
click at [22, 184] on button "Expand row" at bounding box center [22, 185] width 14 height 14
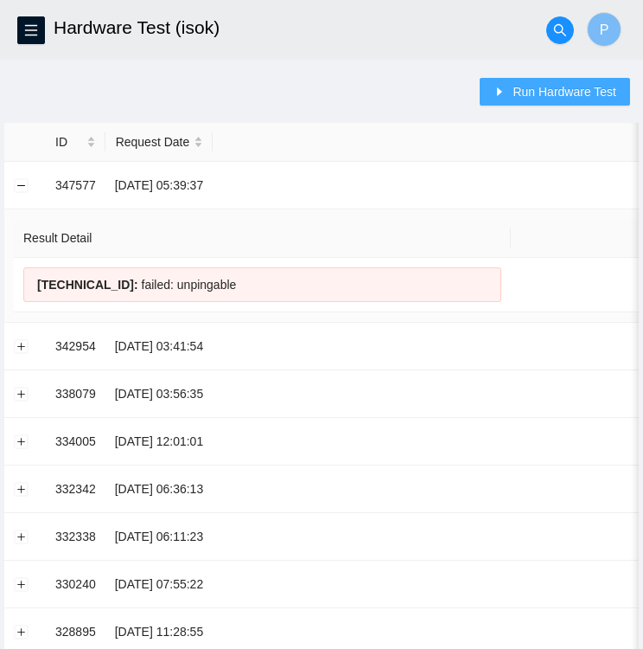
click at [522, 82] on span "Run Hardware Test" at bounding box center [565, 91] width 104 height 19
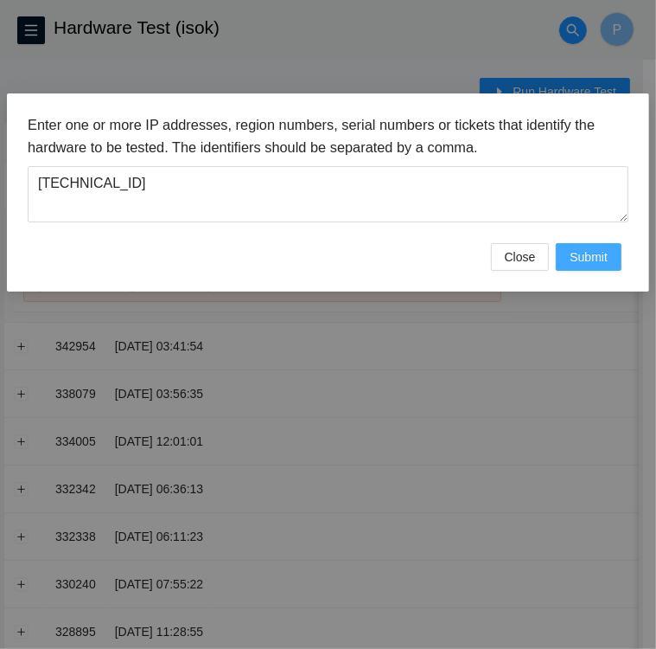
click at [595, 257] on span "Submit" at bounding box center [589, 256] width 38 height 19
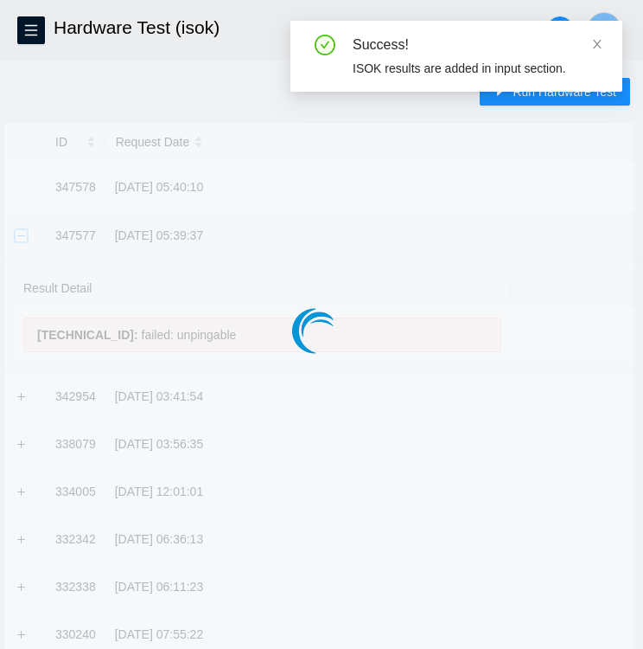
click at [22, 234] on div at bounding box center [321, 296] width 635 height 346
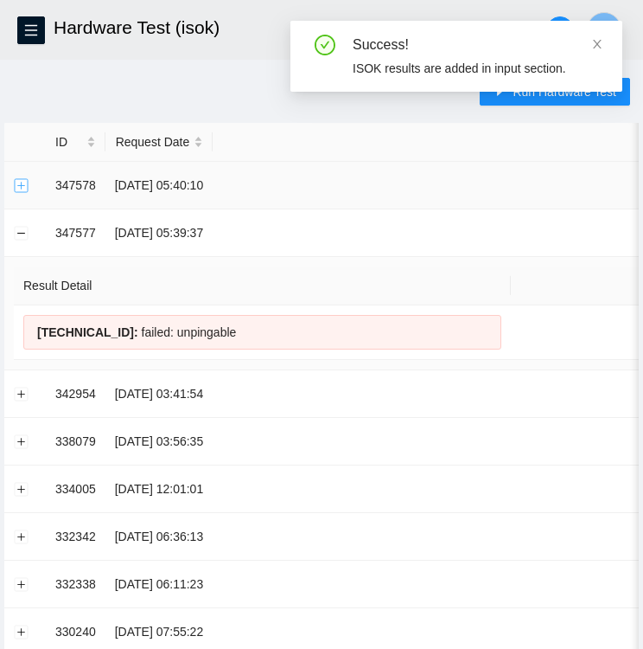
click at [18, 186] on button "Expand row" at bounding box center [22, 185] width 14 height 14
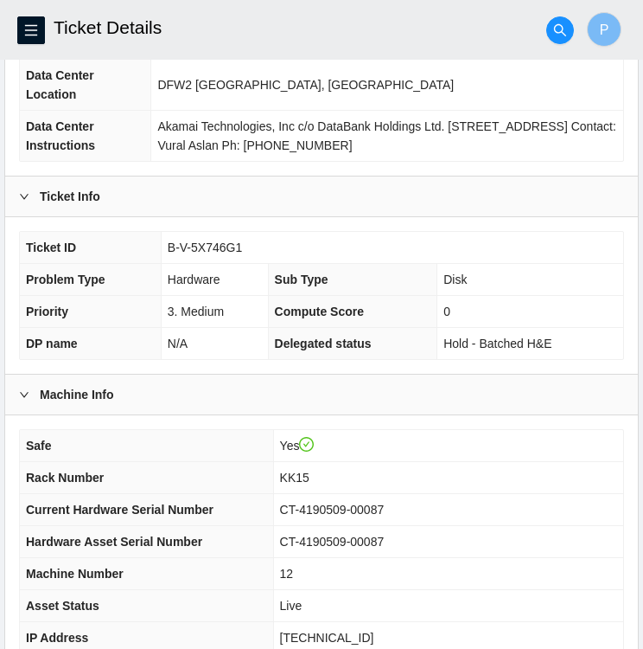
scroll to position [450, 0]
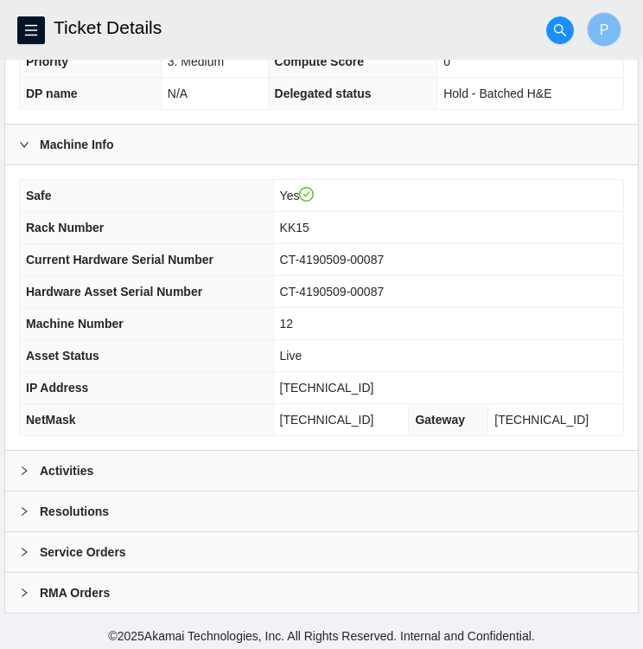
click at [384, 216] on td "KK15" at bounding box center [448, 228] width 350 height 32
click at [117, 466] on div "Activities" at bounding box center [321, 471] width 633 height 40
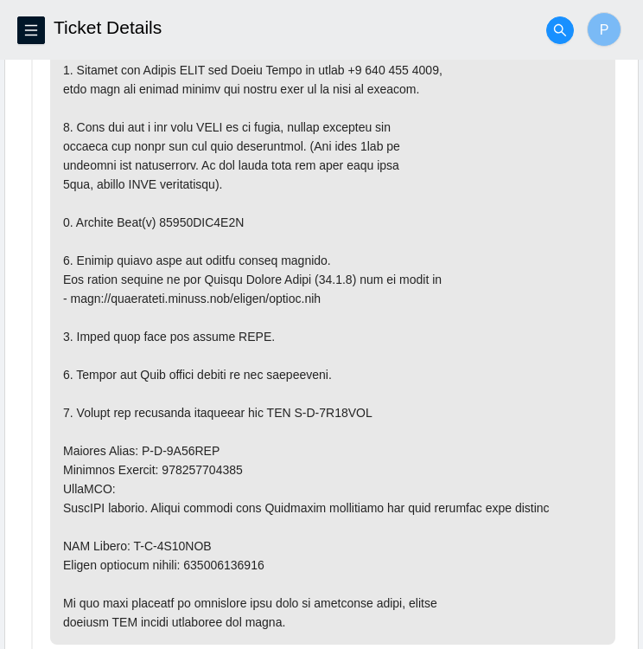
scroll to position [982, 0]
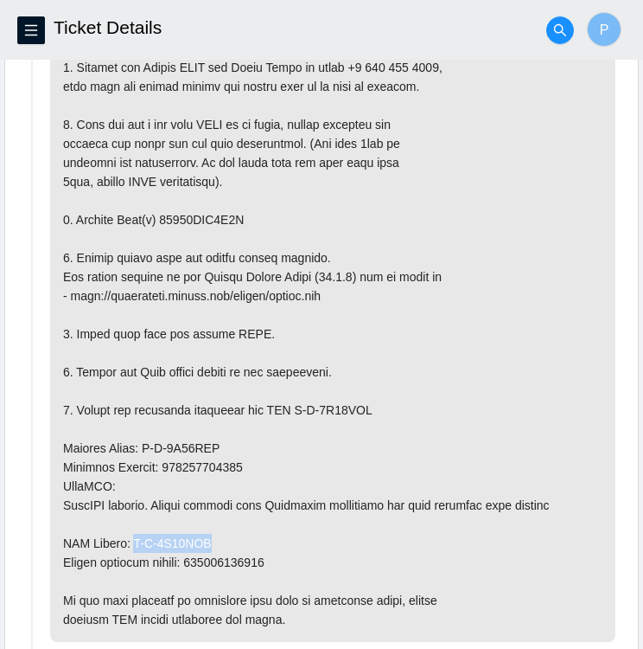
drag, startPoint x: 133, startPoint y: 534, endPoint x: 208, endPoint y: 537, distance: 74.4
click at [208, 537] on p at bounding box center [333, 324] width 566 height 635
copy p "B-V-5X90QAP"
drag, startPoint x: 138, startPoint y: 440, endPoint x: 221, endPoint y: 440, distance: 83.0
click at [221, 440] on p at bounding box center [333, 324] width 566 height 635
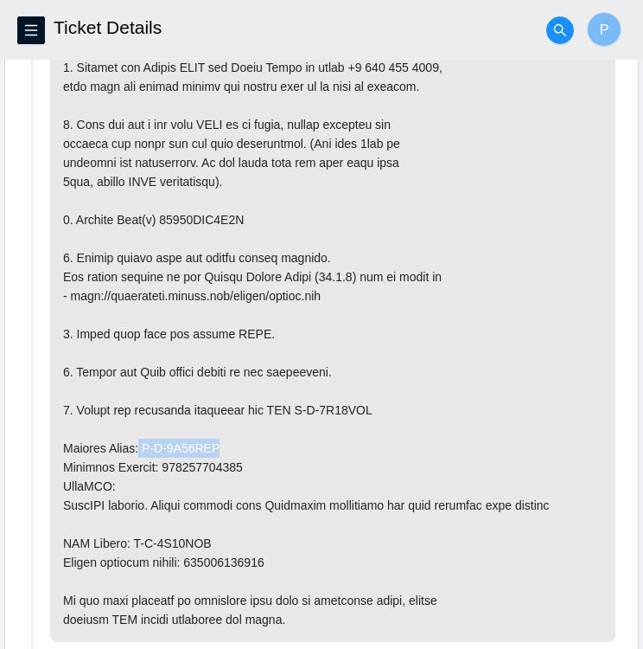
copy p "B-V-5X90QAG"
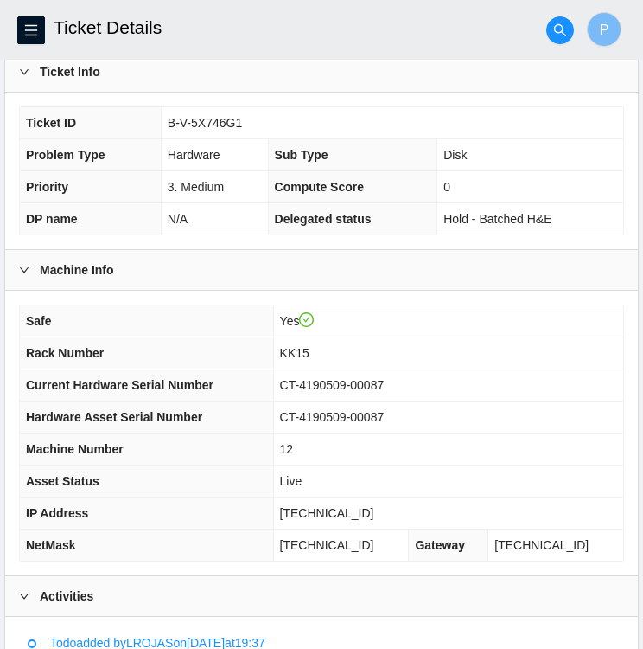
scroll to position [323, 0]
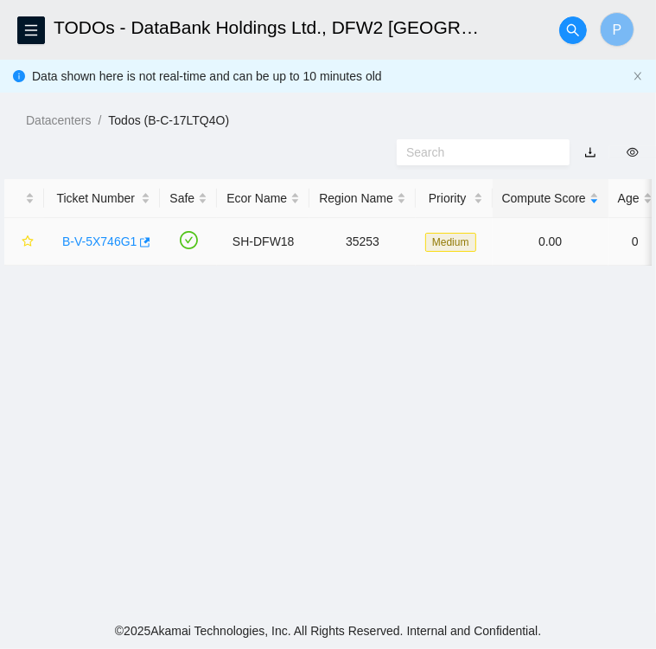
click at [95, 240] on link "B-V-5X746G1" at bounding box center [99, 241] width 74 height 14
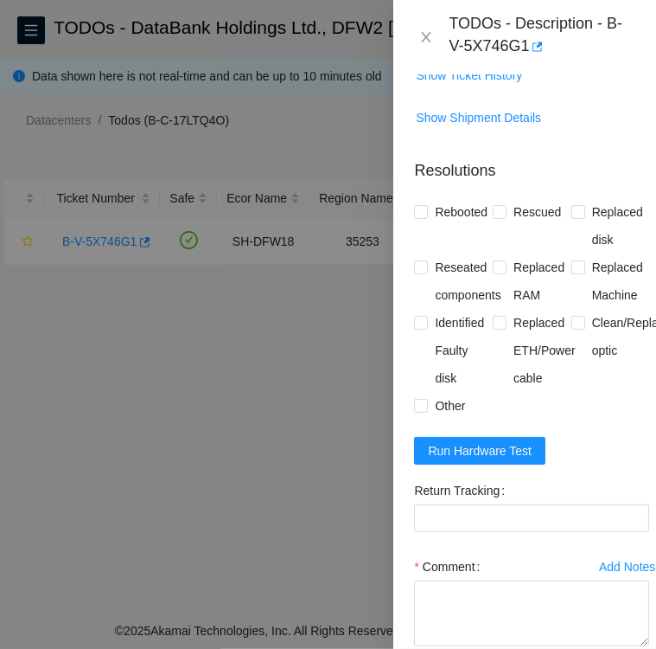
scroll to position [1377, 0]
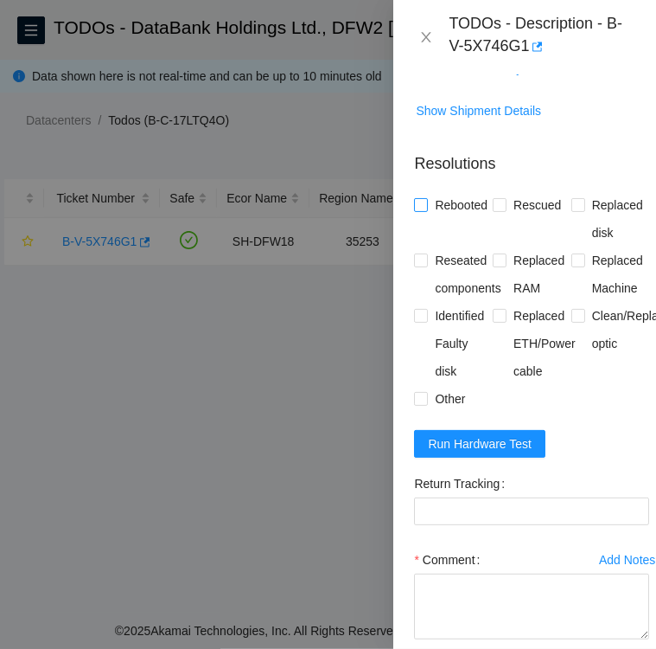
click at [423, 210] on input "Rebooted" at bounding box center [420, 204] width 12 height 12
checkbox input "true"
click at [502, 212] on span at bounding box center [500, 205] width 14 height 14
click at [502, 210] on input "Rescued" at bounding box center [499, 204] width 12 height 12
checkbox input "true"
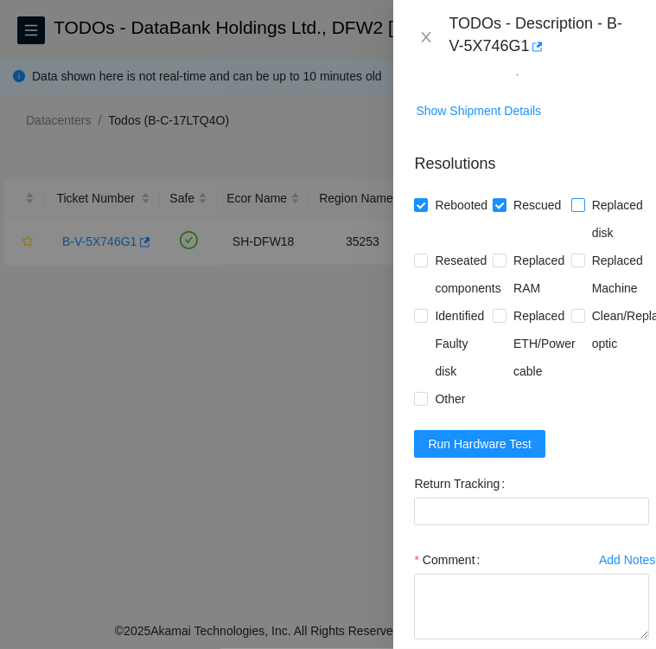
click at [572, 210] on input "Replaced disk" at bounding box center [578, 204] width 12 height 12
checkbox input "true"
click at [425, 265] on input "Reseated components" at bounding box center [420, 259] width 12 height 12
checkbox input "true"
click at [423, 321] on input "Identified Faulty disk" at bounding box center [420, 315] width 12 height 12
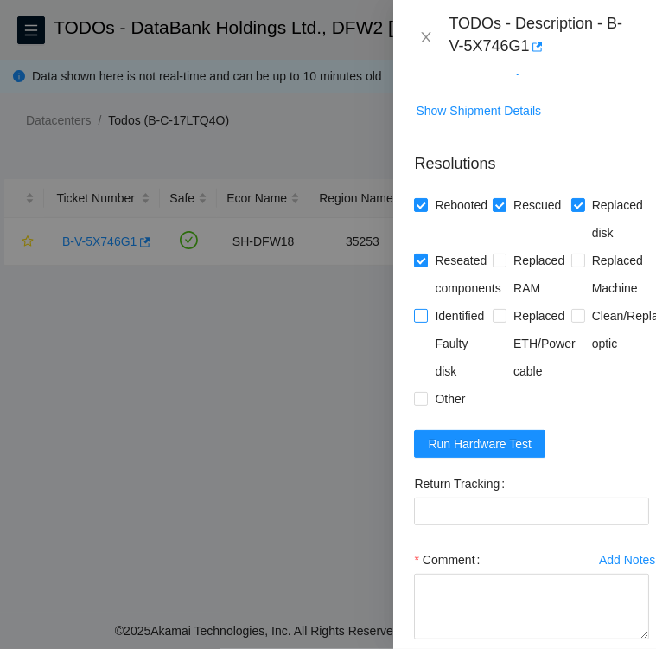
checkbox input "true"
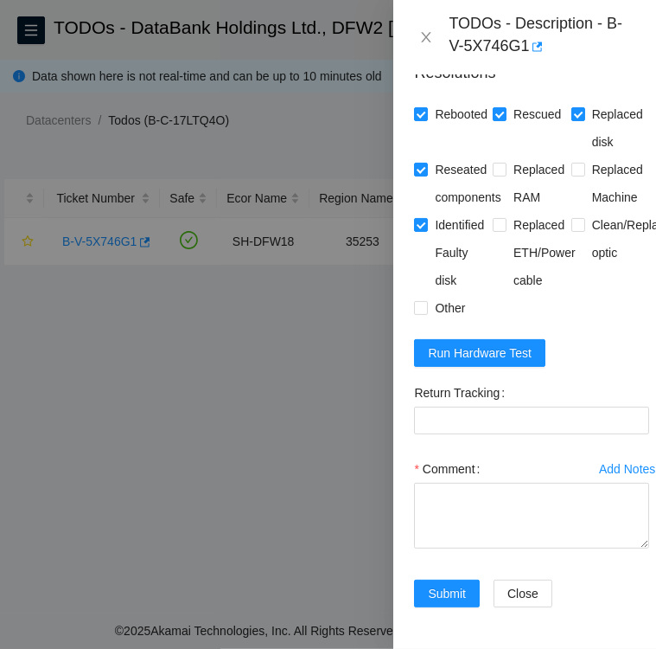
scroll to position [1549, 0]
click at [540, 406] on Tracking "Return Tracking" at bounding box center [531, 420] width 235 height 28
paste Tracking "450826221538"
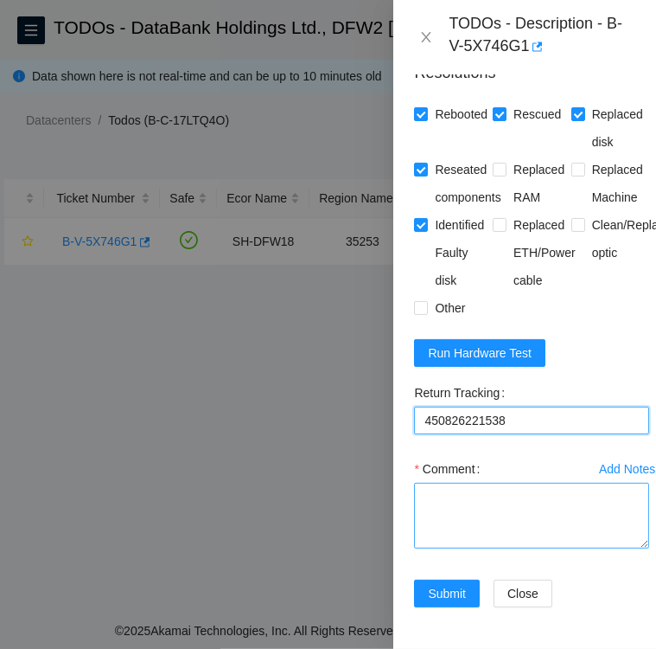
type Tracking "450826221538"
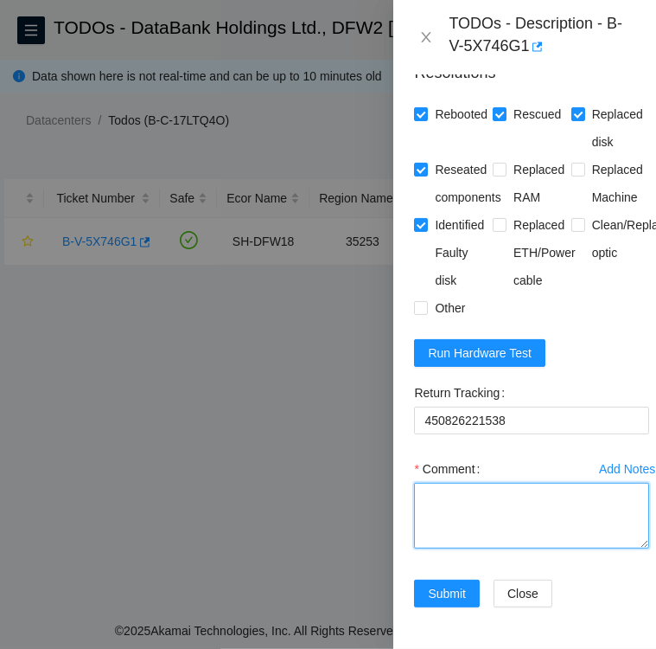
click at [446, 483] on textarea "Comment" at bounding box center [531, 516] width 235 height 66
click at [560, 483] on textarea "Replacement disk SN:" at bounding box center [531, 516] width 235 height 66
paste textarea "S1G0NYAF701006"
click at [529, 489] on textarea "Replacement disk SN: S1G0NYAF701006" at bounding box center [531, 516] width 235 height 66
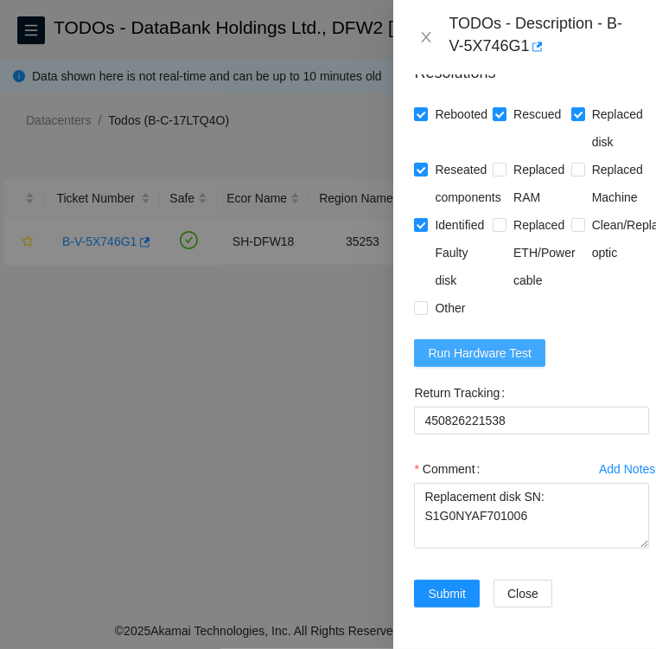
click at [470, 343] on span "Run Hardware Test" at bounding box center [480, 352] width 104 height 19
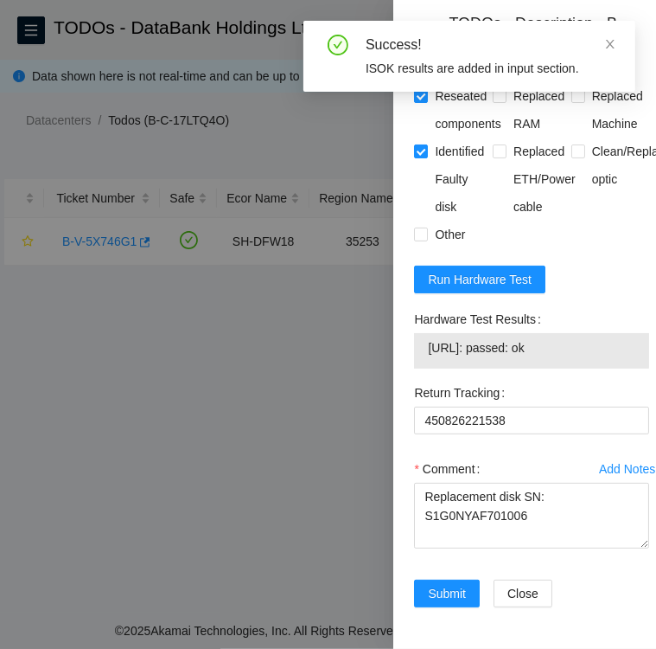
drag, startPoint x: 414, startPoint y: 368, endPoint x: 581, endPoint y: 405, distance: 171.0
click at [581, 368] on div "Hardware Test Results 104.123.157.15: passed: ok" at bounding box center [531, 336] width 235 height 63
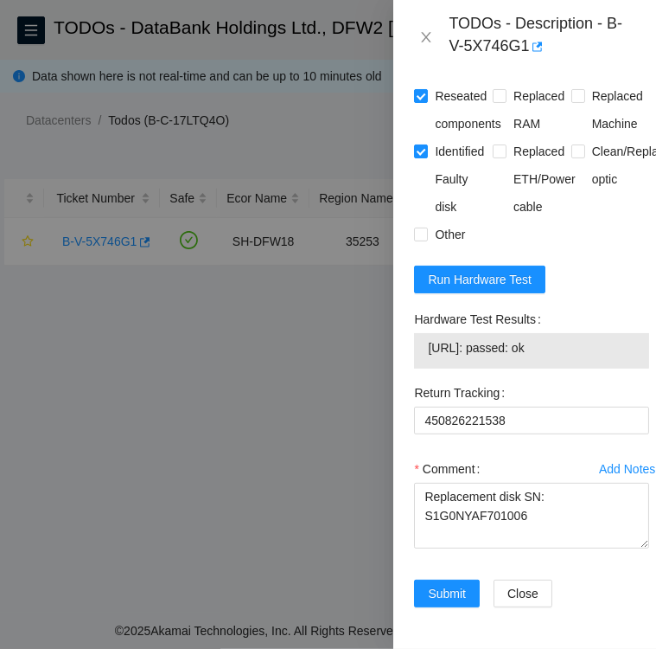
copy div "Hardware Test Results 104.123.157.15: passed: ok"
click at [542, 548] on textarea "Replacement disk SN: S1G0NYAF701006" at bounding box center [531, 516] width 235 height 66
paste textarea "Hardware Test Results 104.123.157.15: passed: ok"
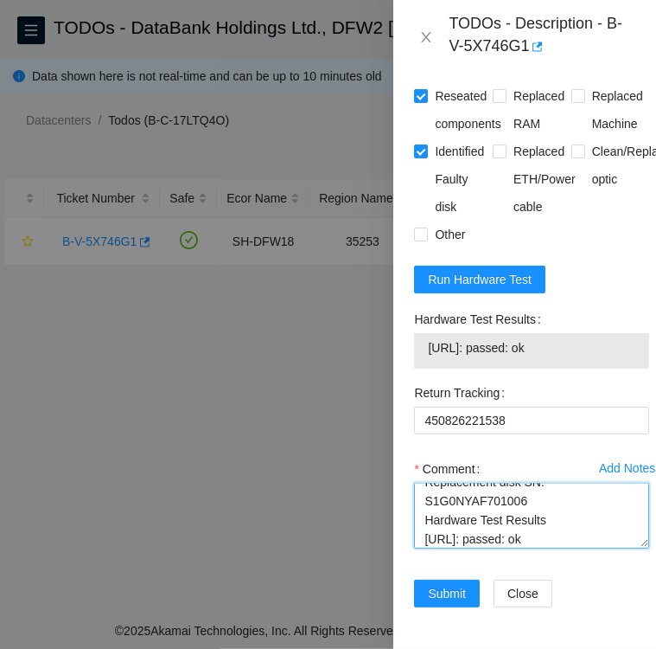
scroll to position [18, 0]
drag, startPoint x: 422, startPoint y: 590, endPoint x: 574, endPoint y: 584, distance: 152.3
click at [574, 548] on textarea "Replacement disk SN: S1G0NYAF701006 Hardware Test Results 104.123.157.15: passe…" at bounding box center [531, 516] width 235 height 66
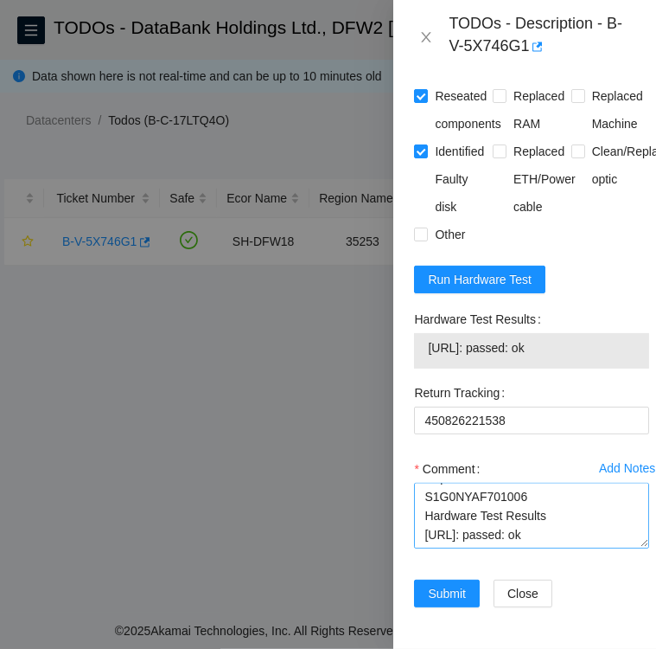
scroll to position [0, 0]
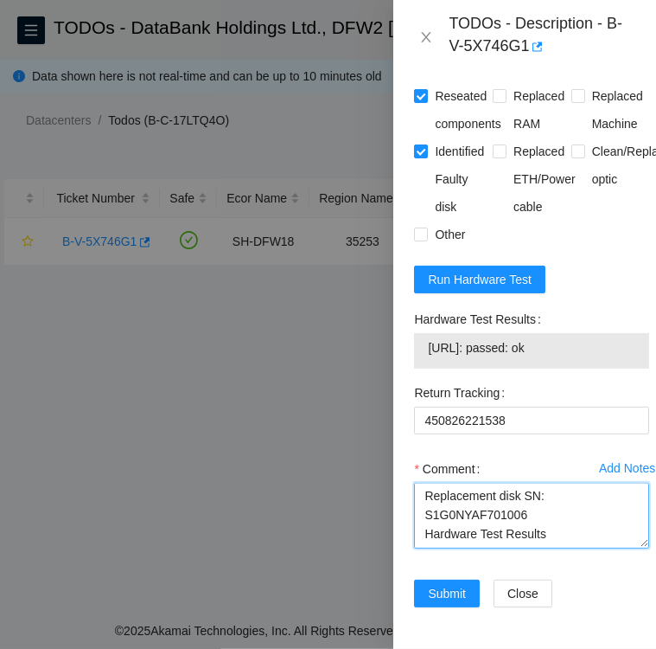
click at [421, 544] on textarea "Replacement disk SN: S1G0NYAF701006 Hardware Test Results 104.123.157.15: passe…" at bounding box center [531, 516] width 235 height 66
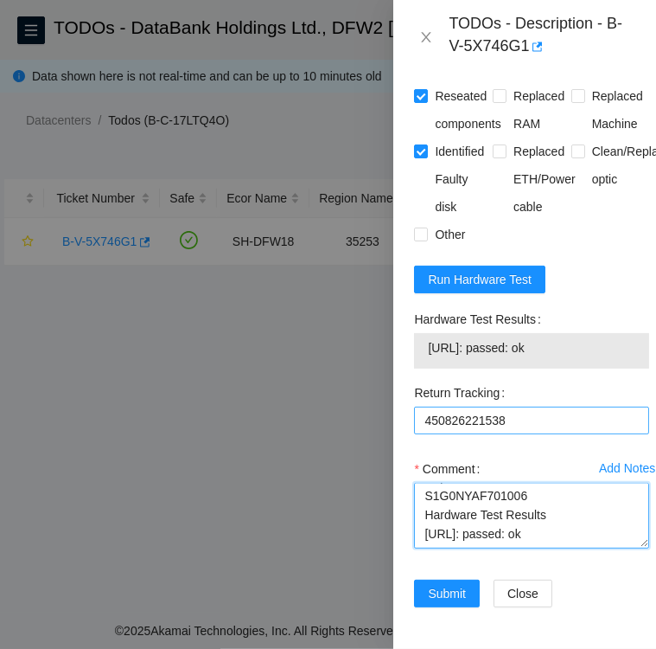
scroll to position [1622, 0]
type textarea "Followed instructions per TODO Replacement disk SN: S1G0NYAF701006 Hardware Tes…"
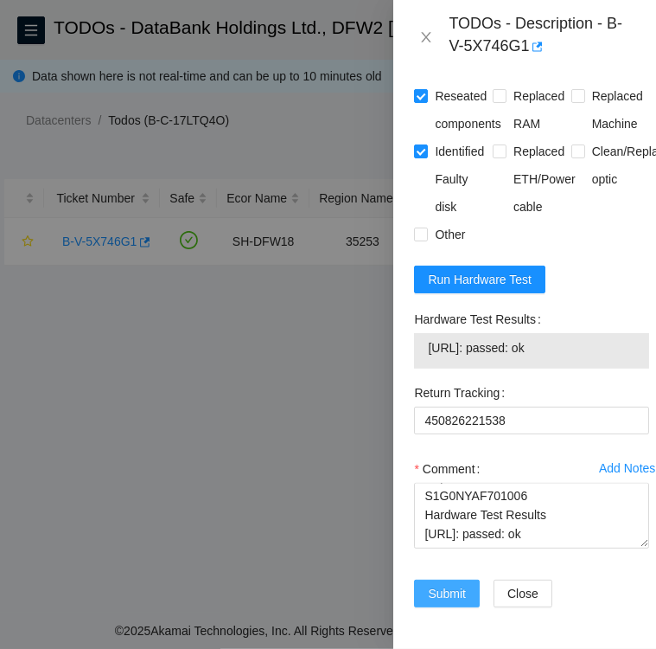
click at [447, 584] on span "Submit" at bounding box center [447, 593] width 38 height 19
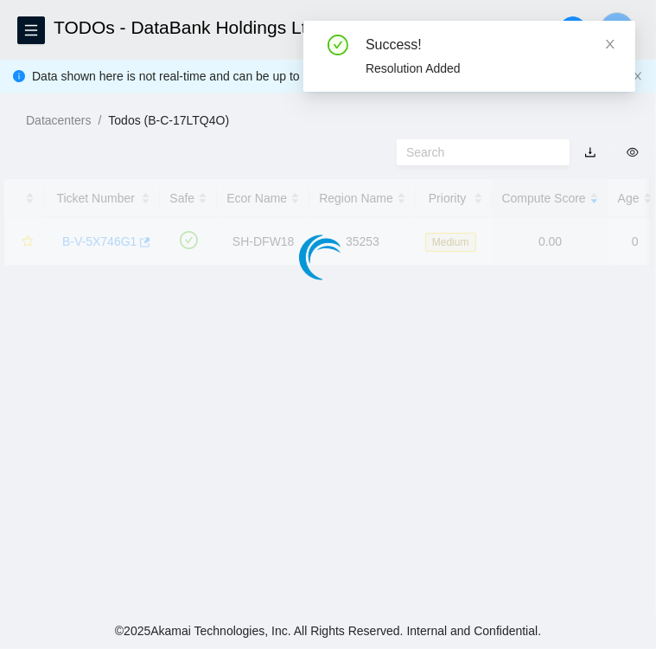
scroll to position [447, 0]
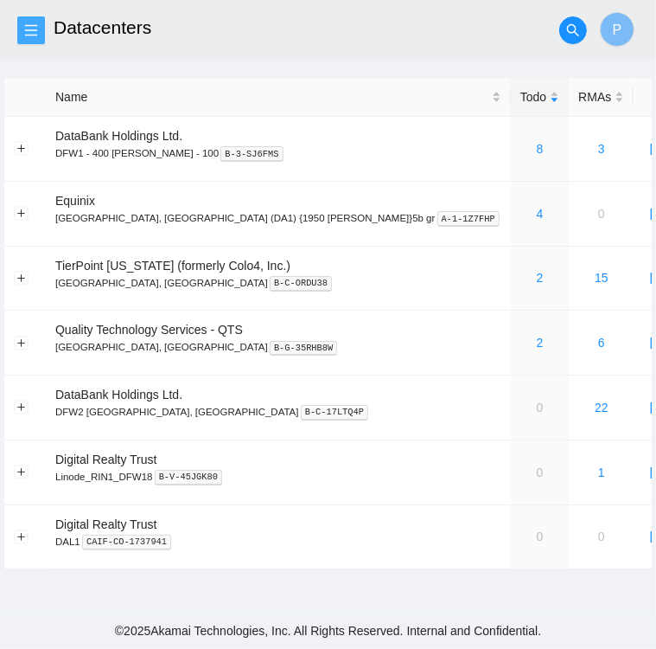
click at [35, 38] on button "button" at bounding box center [31, 30] width 28 height 28
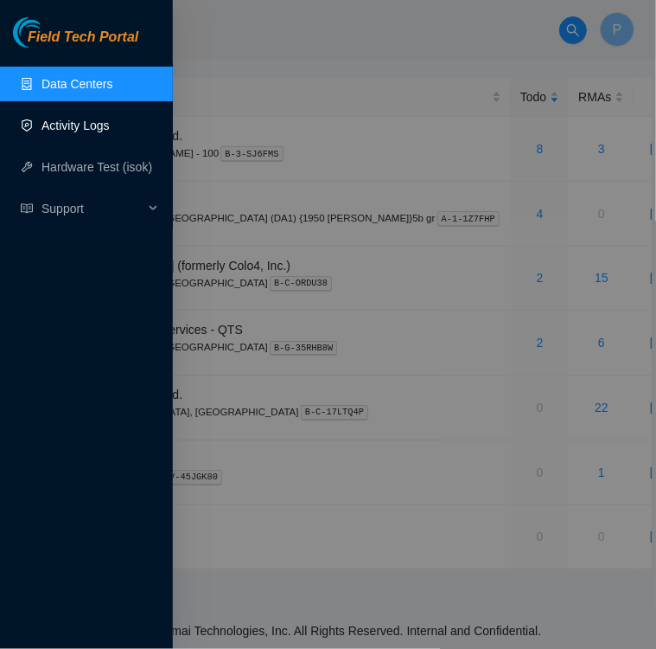
click at [53, 125] on link "Activity Logs" at bounding box center [76, 125] width 68 height 14
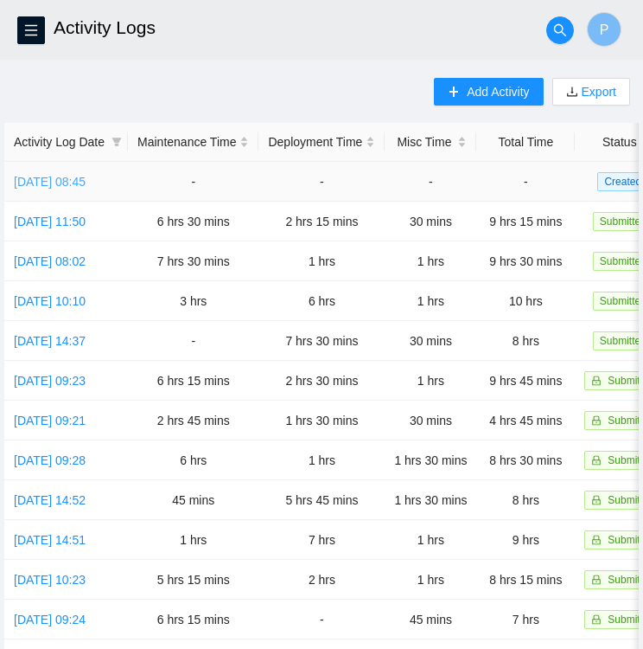
click at [50, 176] on link "[DATE] 08:45" at bounding box center [50, 182] width 72 height 14
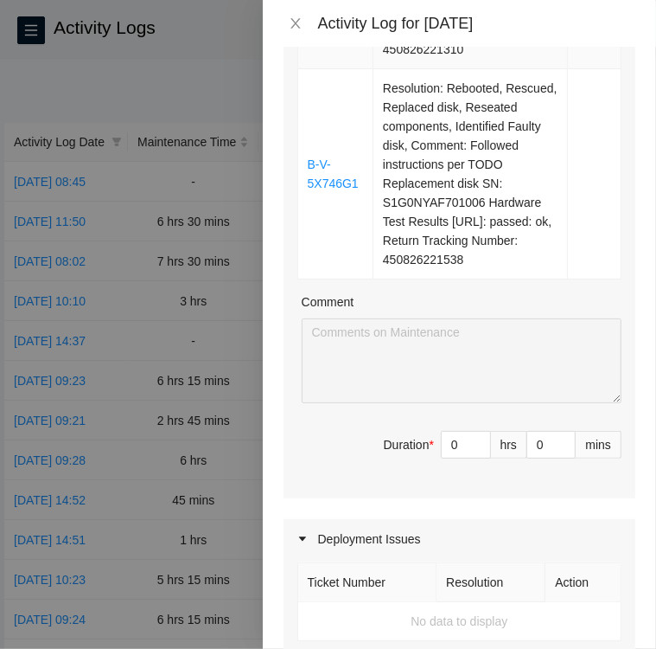
scroll to position [2434, 0]
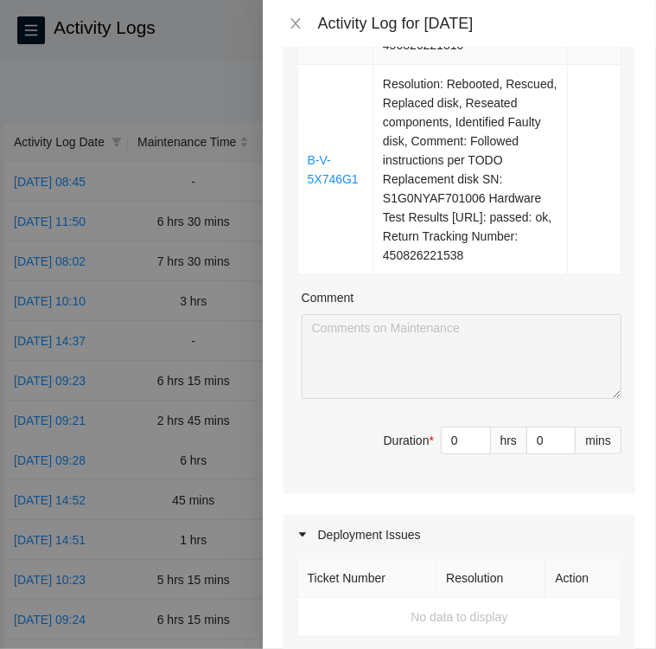
click at [419, 314] on div "Comment" at bounding box center [462, 301] width 320 height 26
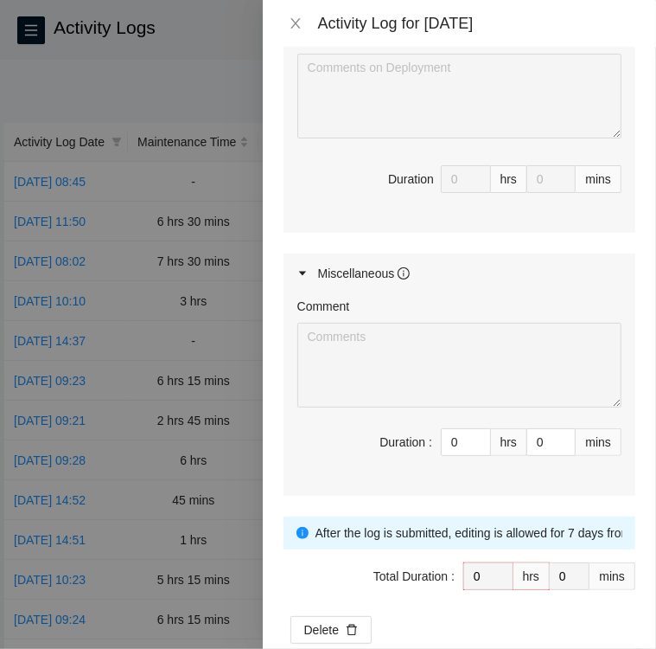
scroll to position [3077, 0]
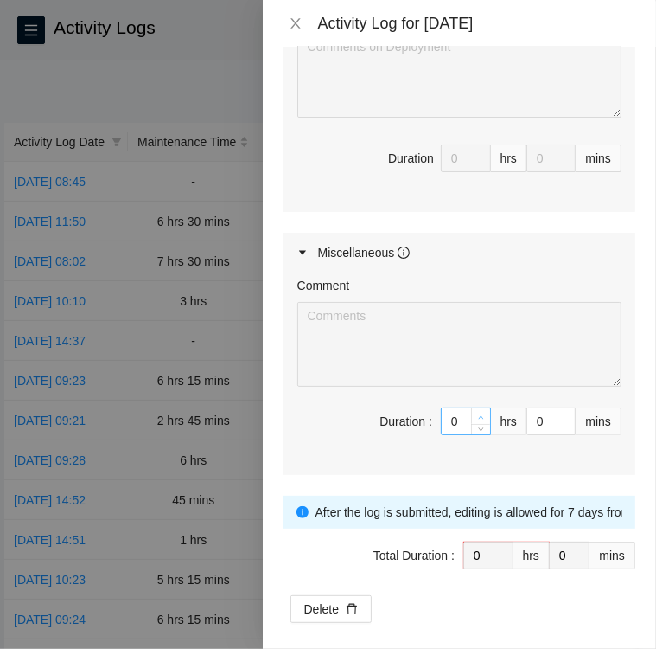
type input "1"
click at [478, 420] on icon "up" at bounding box center [481, 417] width 6 height 6
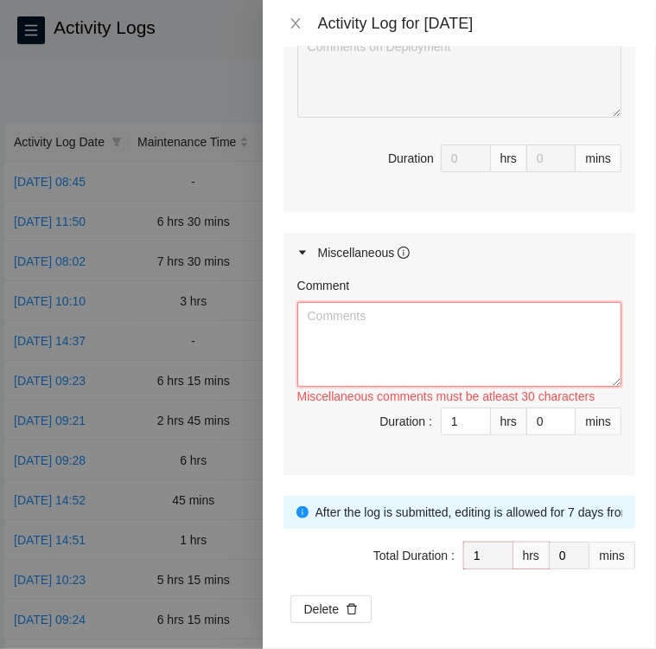
click at [430, 387] on textarea "Comment" at bounding box center [459, 344] width 324 height 85
paste textarea "Activity Log 10/7/2025 Upon arrival there were eighteen tickets one critical, o…"
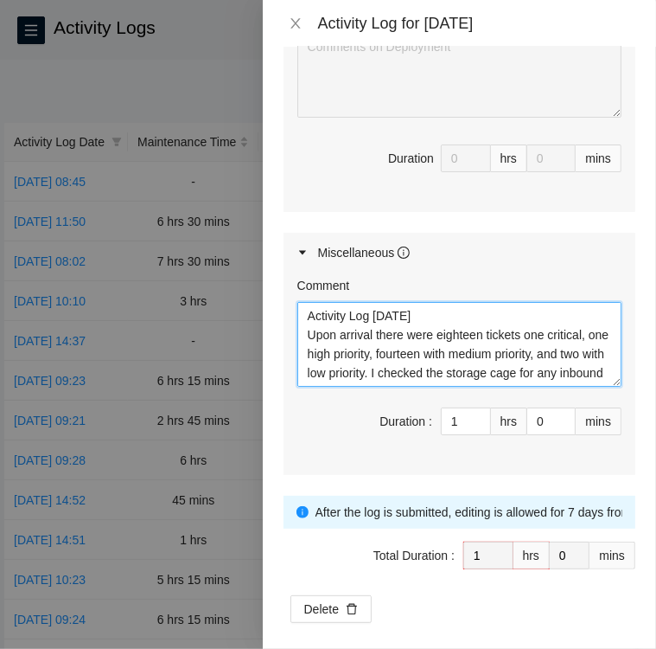
scroll to position [109, 0]
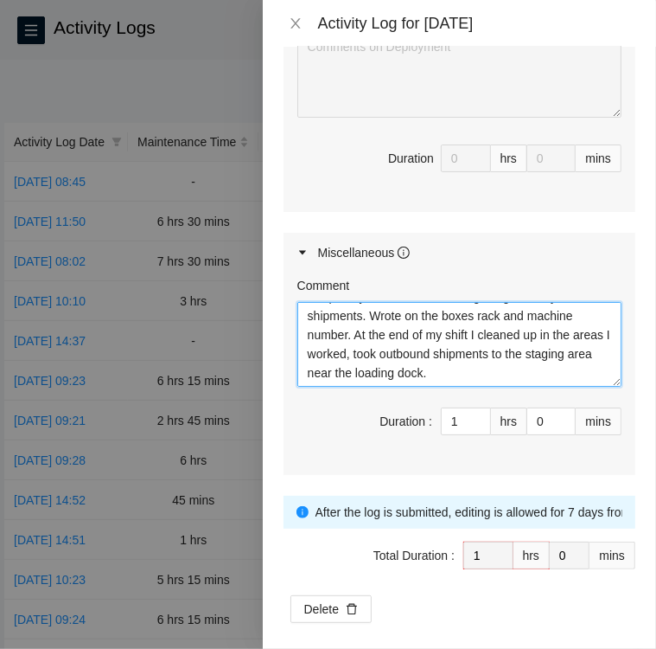
type textarea "Activity Log 10/7/2025 Upon arrival there were eighteen tickets one critical, o…"
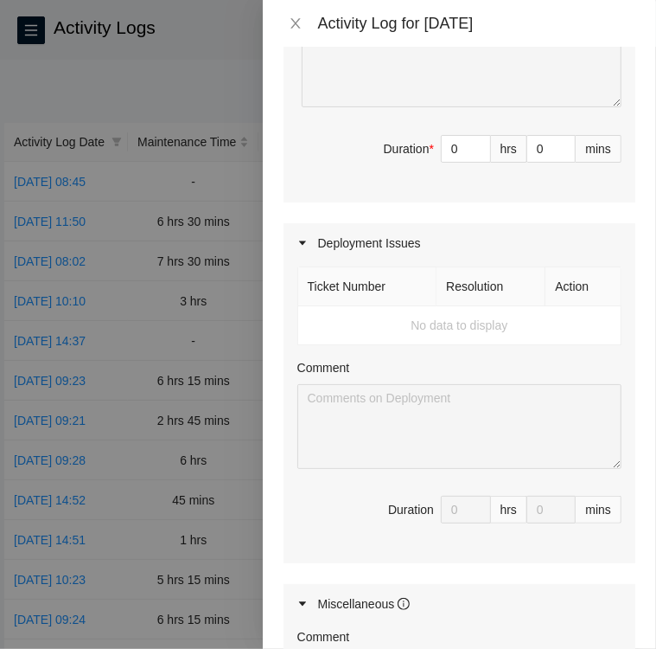
scroll to position [2728, 0]
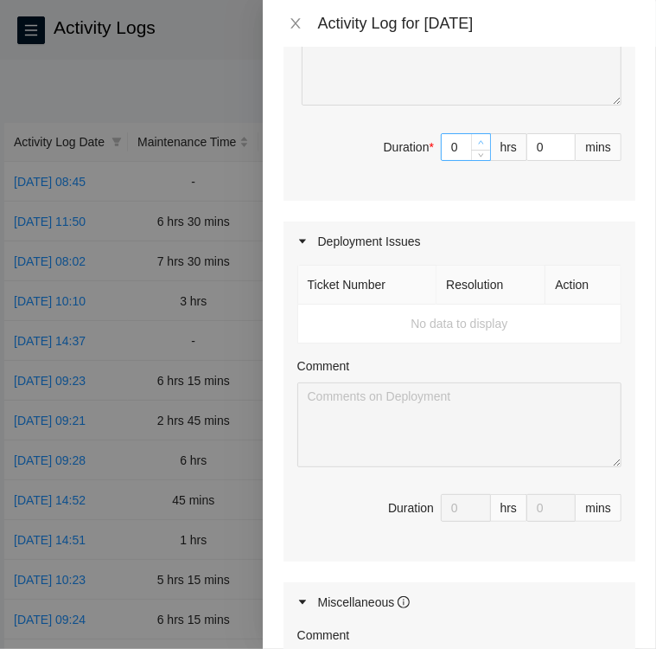
type input "1"
type input "2"
click at [471, 150] on span "Increase Value" at bounding box center [480, 142] width 19 height 16
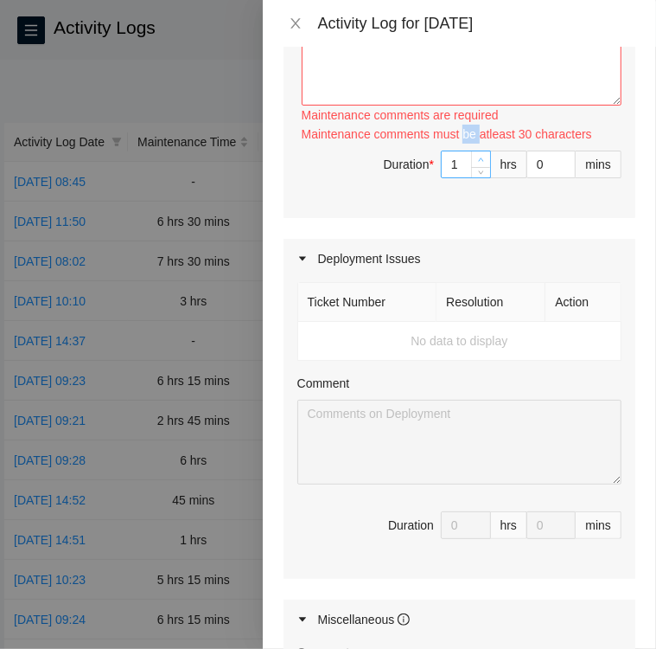
click at [470, 144] on div "Maintenance comments must be atleast 30 characters" at bounding box center [462, 134] width 320 height 19
drag, startPoint x: 470, startPoint y: 282, endPoint x: 440, endPoint y: 309, distance: 40.4
click at [442, 177] on input "1" at bounding box center [466, 164] width 48 height 26
drag, startPoint x: 454, startPoint y: 317, endPoint x: 431, endPoint y: 312, distance: 23.7
click at [442, 177] on input "1" at bounding box center [466, 164] width 48 height 26
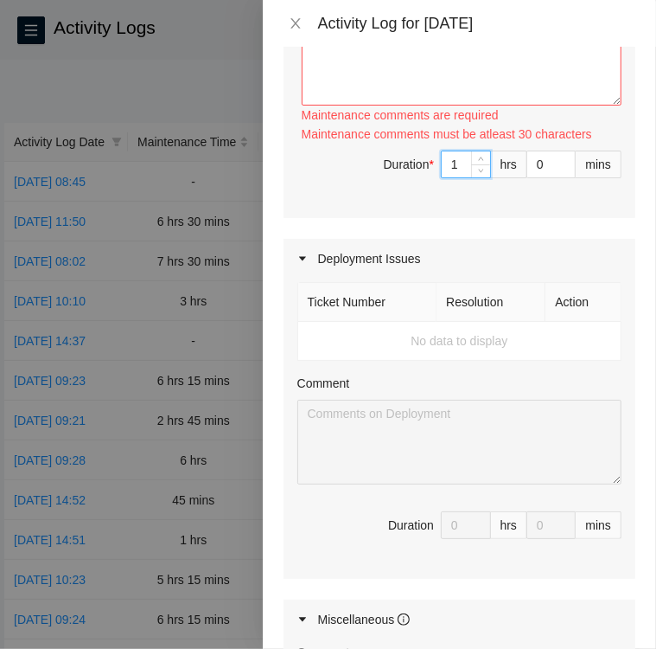
type input "8"
type input "9"
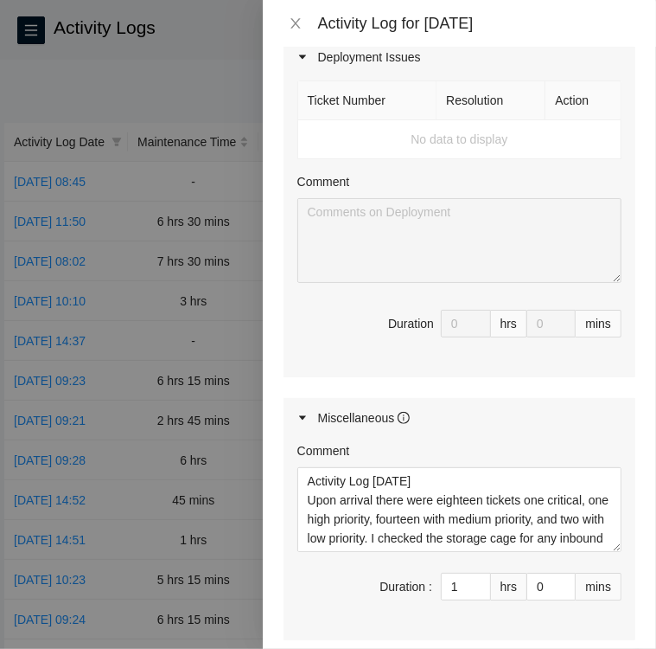
scroll to position [2920, 0]
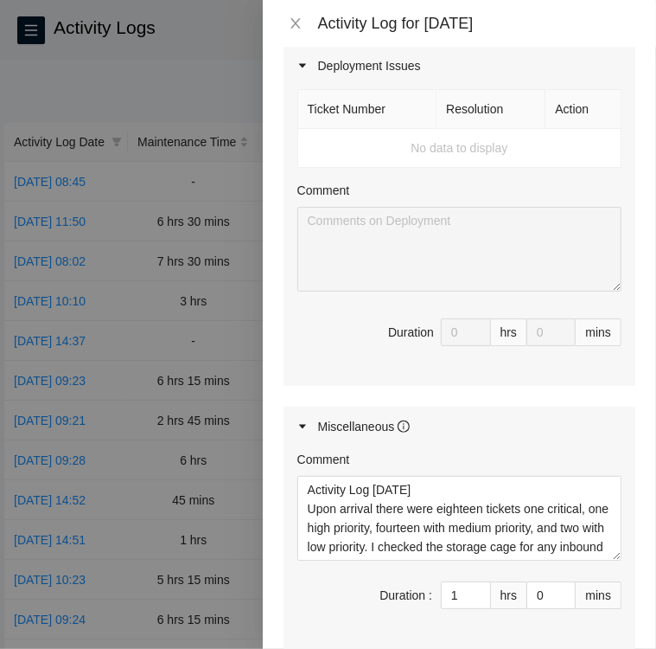
click at [530, 129] on th "Resolution" at bounding box center [491, 109] width 109 height 39
type input "9"
type input "10"
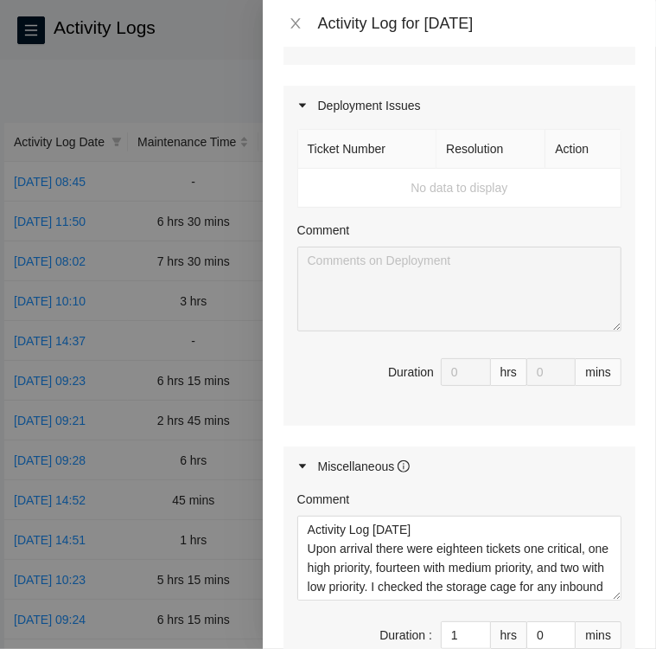
scroll to position [2880, 0]
click at [540, 25] on input "0" at bounding box center [552, 12] width 48 height 26
type input "1"
type input "15"
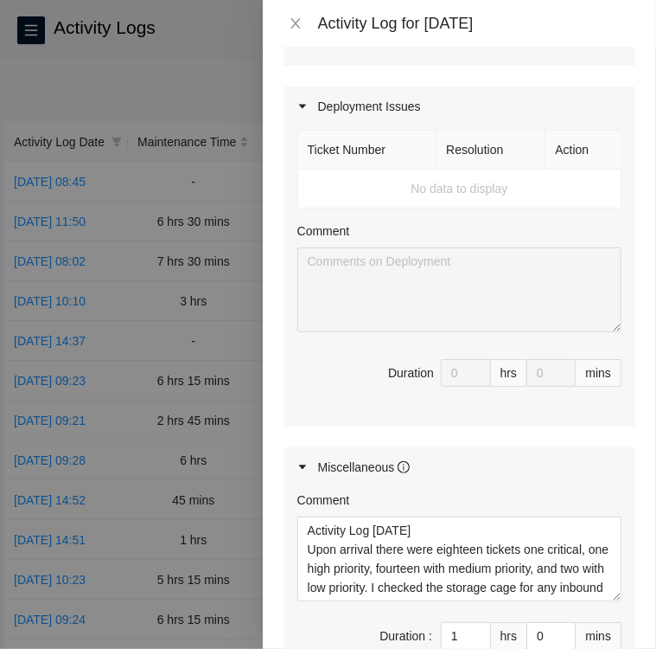
type input "15"
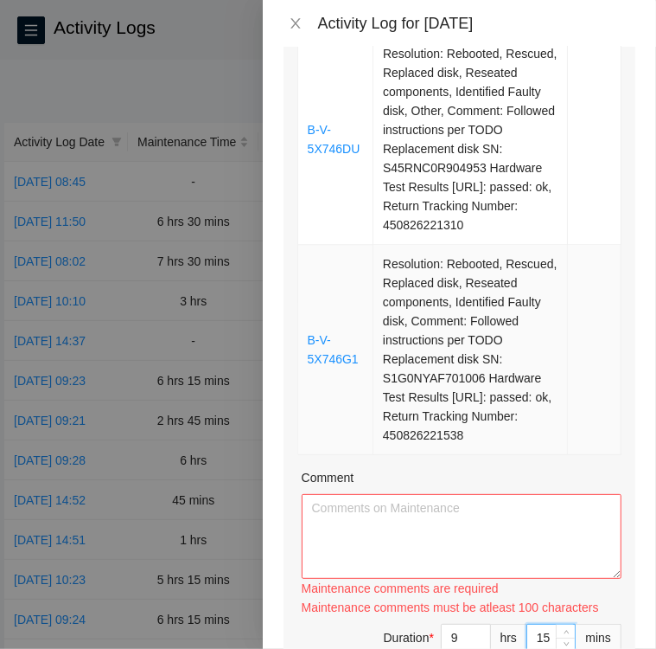
scroll to position [2252, 0]
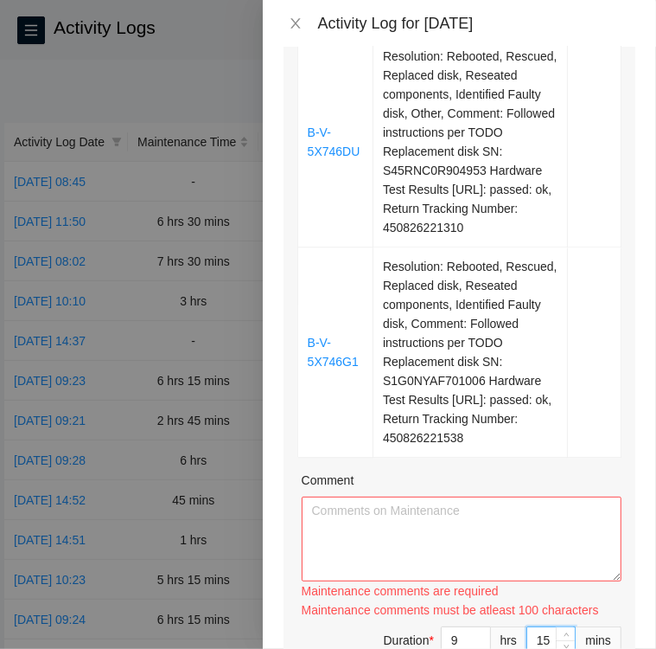
type input "15"
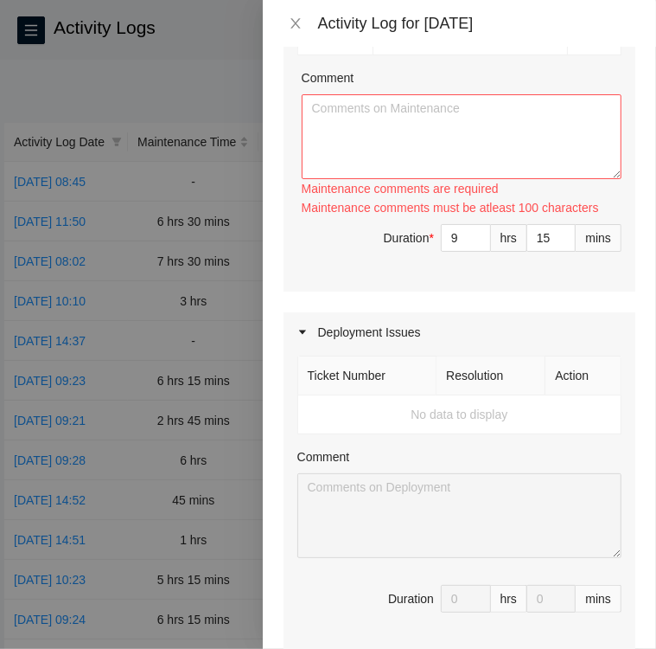
scroll to position [2661, 0]
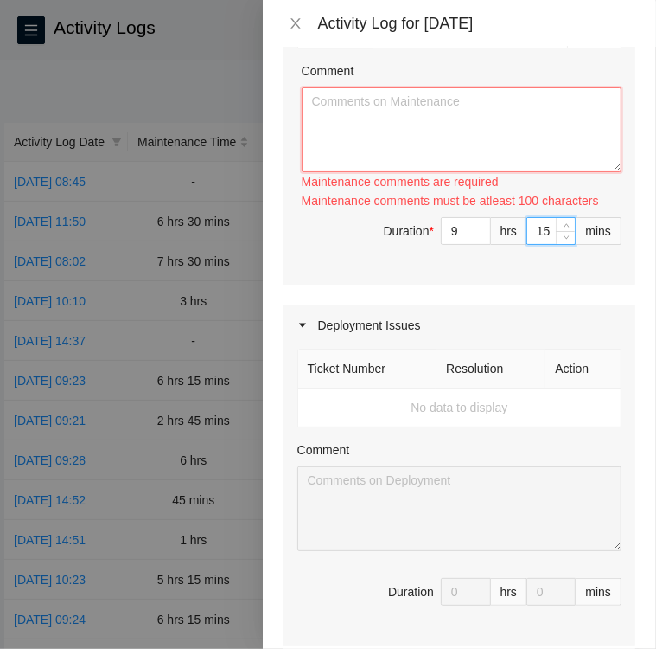
click at [385, 172] on textarea "Comment" at bounding box center [462, 129] width 320 height 85
click at [406, 172] on textarea "Comment" at bounding box center [462, 129] width 320 height 85
paste textarea "cket: B-V-5X746L3 KK03 #22"
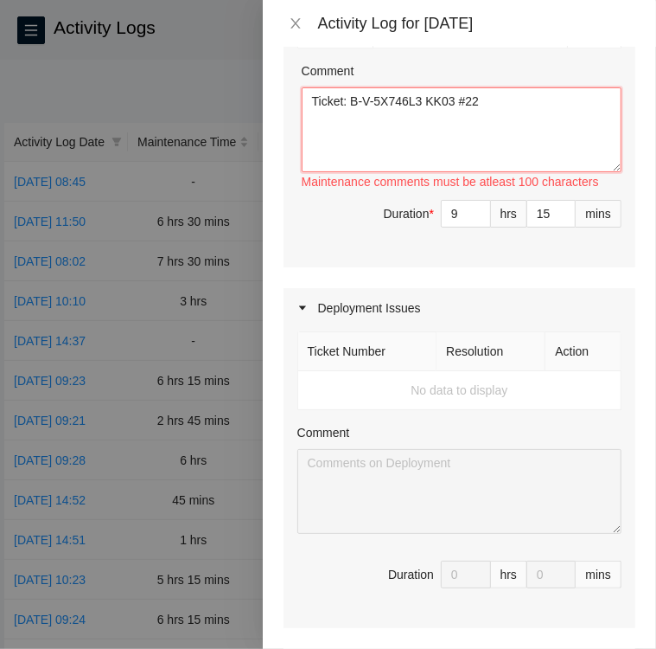
click at [495, 172] on textarea "Ticket: B-V-5X746L3 KK03 #22" at bounding box center [462, 129] width 320 height 85
click at [311, 172] on textarea "Ticket: B-V-5X746L3 KK03 #22" at bounding box center [462, 129] width 320 height 85
click at [474, 172] on textarea "Ticket: B-V-5X746L3 KK03 #22" at bounding box center [462, 129] width 320 height 85
paste textarea "• Located Rack KK03 Machine 22 and verified SN: CT-4190221-00258 • Shutdown ser…"
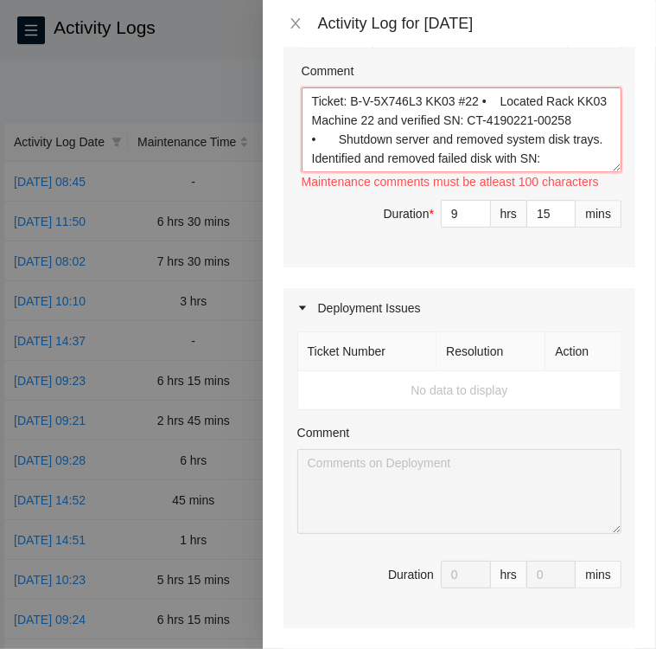
scroll to position [261, 0]
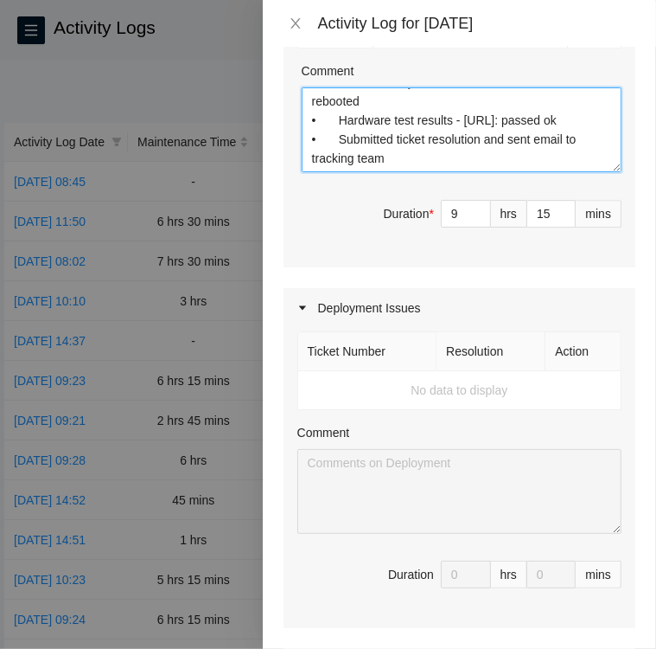
click at [399, 172] on textarea "Ticket: B-V-5X746L3 KK03 #22 • Located Rack KK03 Machine 22 and verified SN: CT…" at bounding box center [462, 129] width 320 height 85
paste textarea "Ticket: B-V-5X746ER KK10 #21"
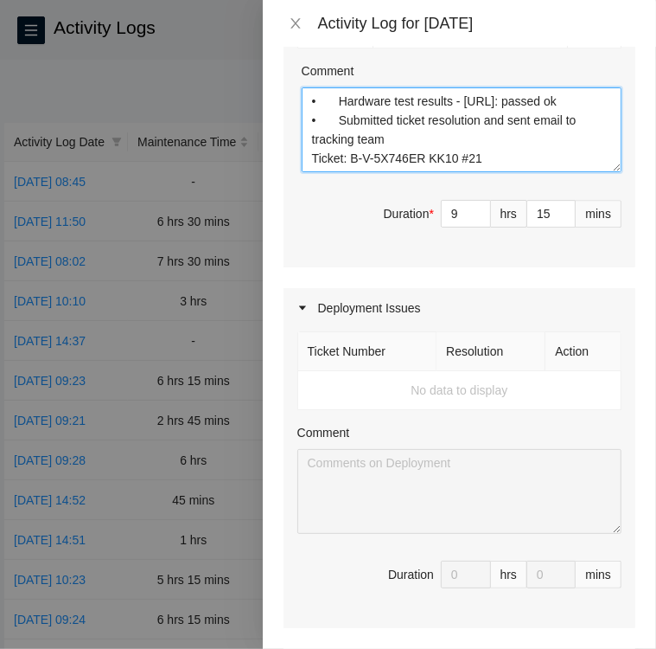
scroll to position [280, 0]
click at [327, 172] on textarea "Ticket: B-V-5X746L3 KK03 #22 • Located Rack KK03 Machine 22 and verified SN: CT…" at bounding box center [462, 129] width 320 height 85
paste textarea "• Located Rack KK10 machine 21 and verified SN: CT-4190509-00095 • Shutdown ser…"
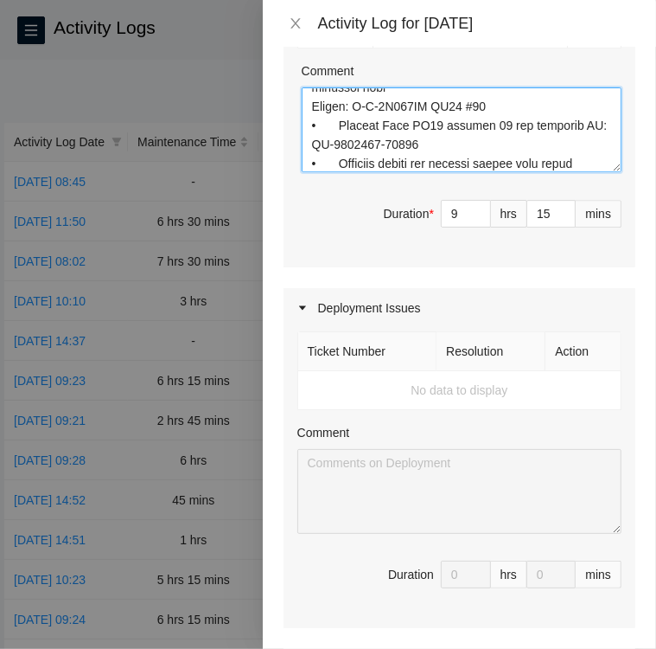
scroll to position [566, 0]
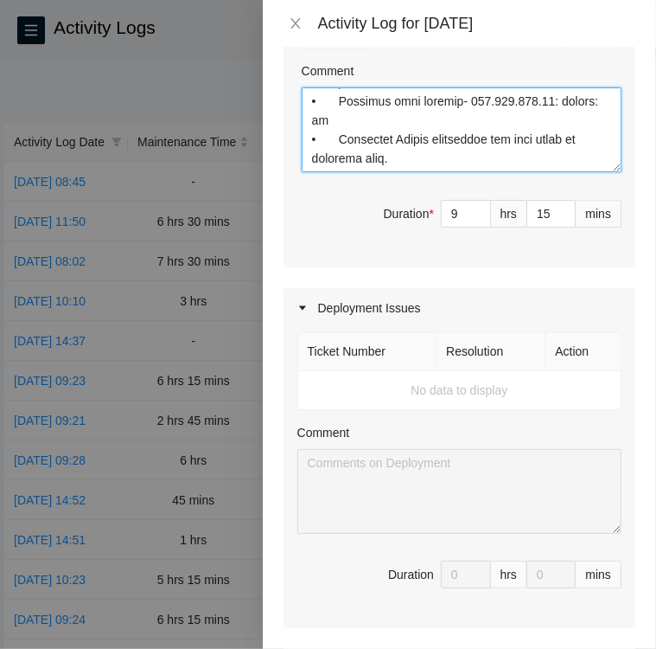
click at [327, 172] on textarea "Comment" at bounding box center [462, 129] width 320 height 85
paste textarea "Ticket: B-V-5X746DB KK10 #29"
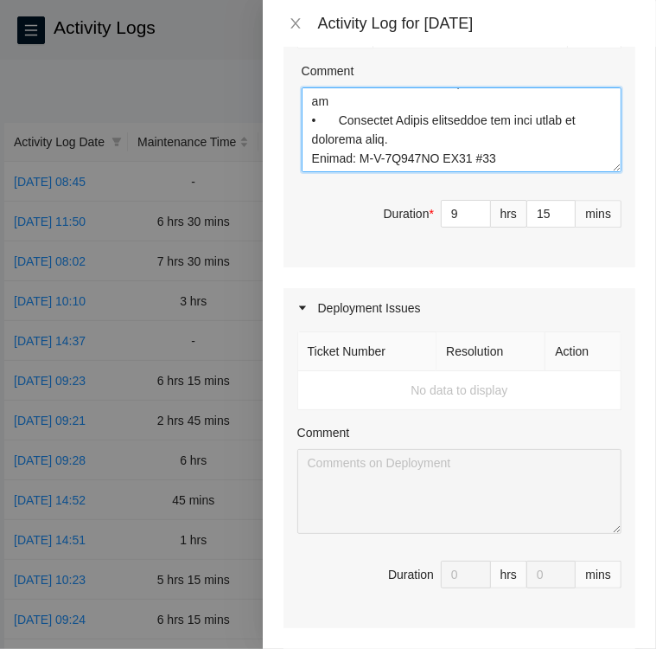
scroll to position [585, 0]
click at [313, 172] on textarea "Comment" at bounding box center [462, 129] width 320 height 85
paste textarea "• Located Rack KK10 machine 29 and verified SN: CT-4190509-00081 • Shutdown ser…"
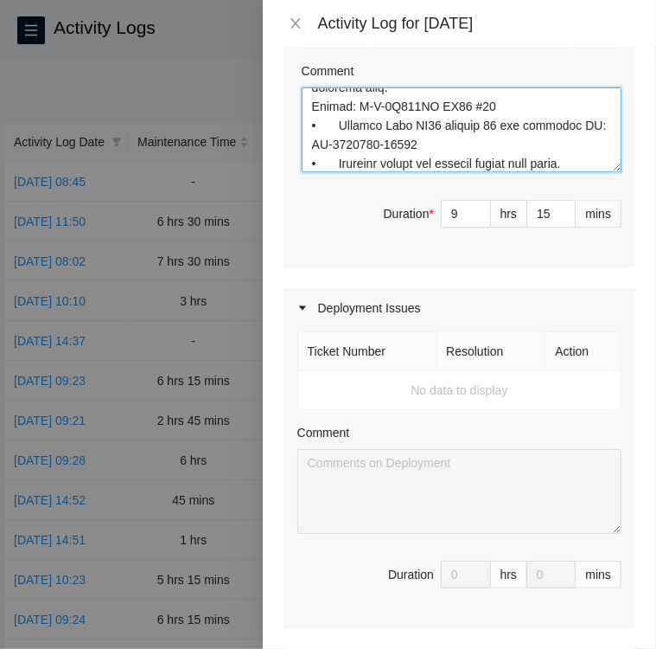
scroll to position [889, 0]
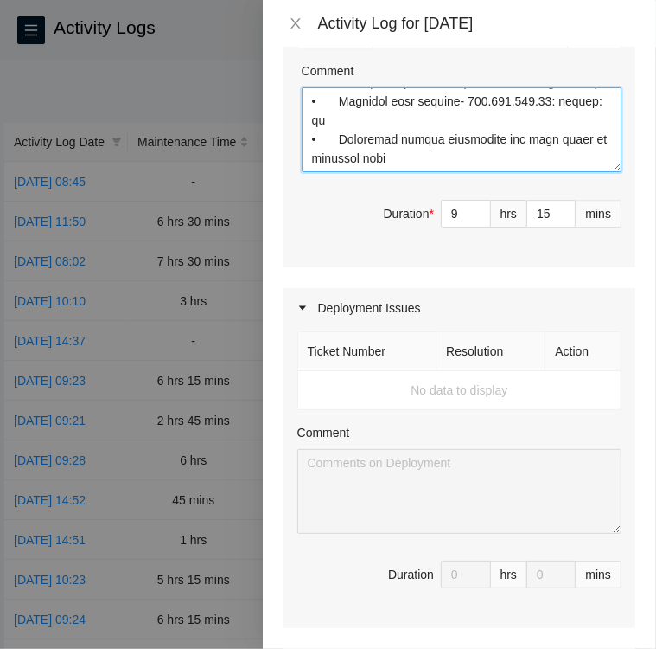
click at [309, 172] on textarea "Comment" at bounding box center [462, 129] width 320 height 85
paste textarea "Ticket: B-V-5X746F0 KK06 #19"
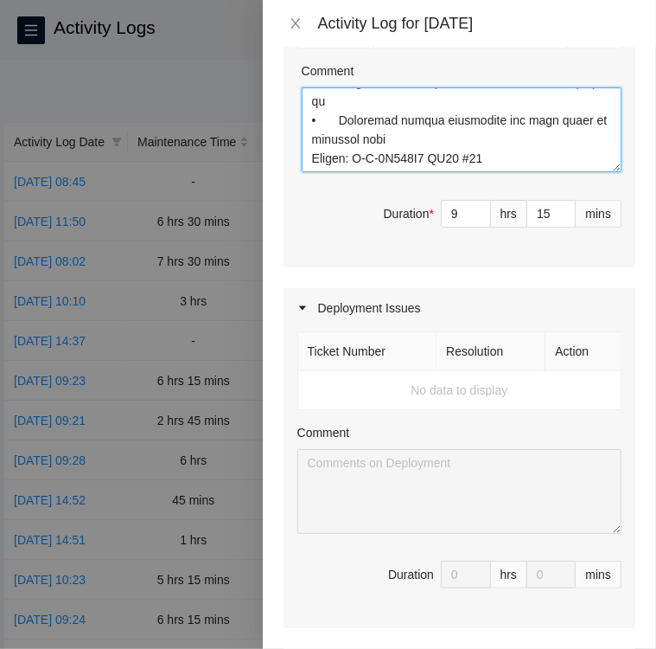
scroll to position [908, 0]
click at [311, 172] on textarea "Comment" at bounding box center [462, 129] width 320 height 85
paste textarea "• Located Rack KK06 Machine 19 and verified SN: CT-4190607-00166 • Powered down…"
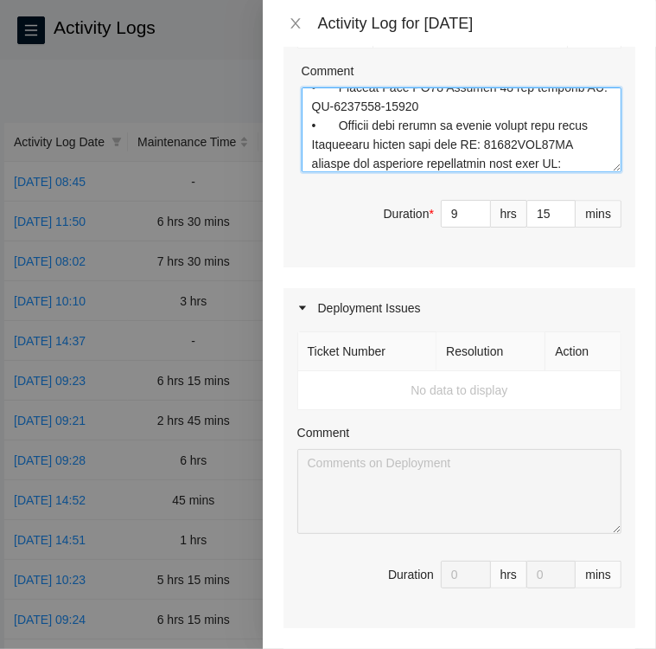
scroll to position [1193, 0]
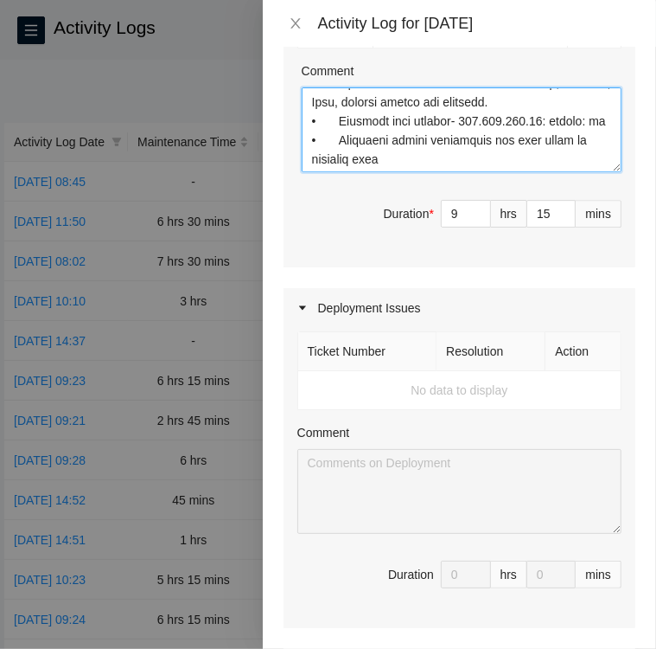
click at [322, 172] on textarea "Comment" at bounding box center [462, 129] width 320 height 85
paste textarea "Ticket: B-V-5X746CX KK04 #03"
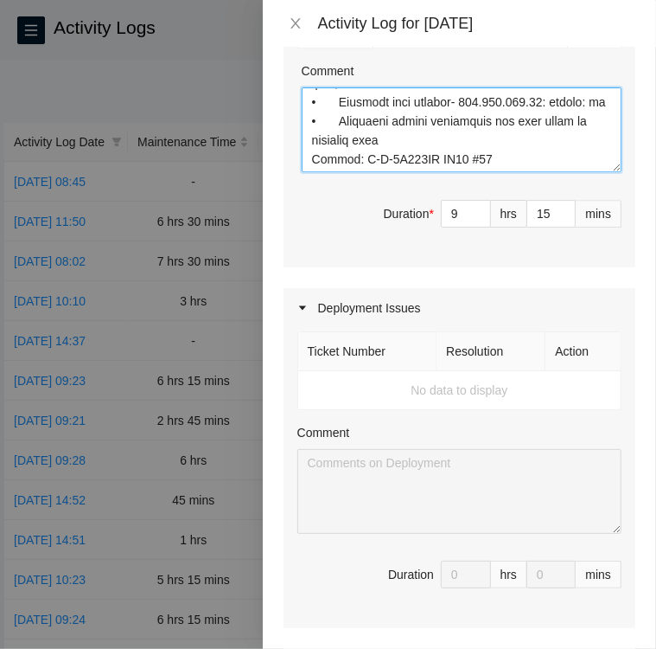
scroll to position [1212, 0]
click at [326, 172] on textarea "Comment" at bounding box center [462, 129] width 320 height 85
paste textarea "• Located Rack KK04 Machine 03 and verified SN: CT-4190221-00248 • Powered down…"
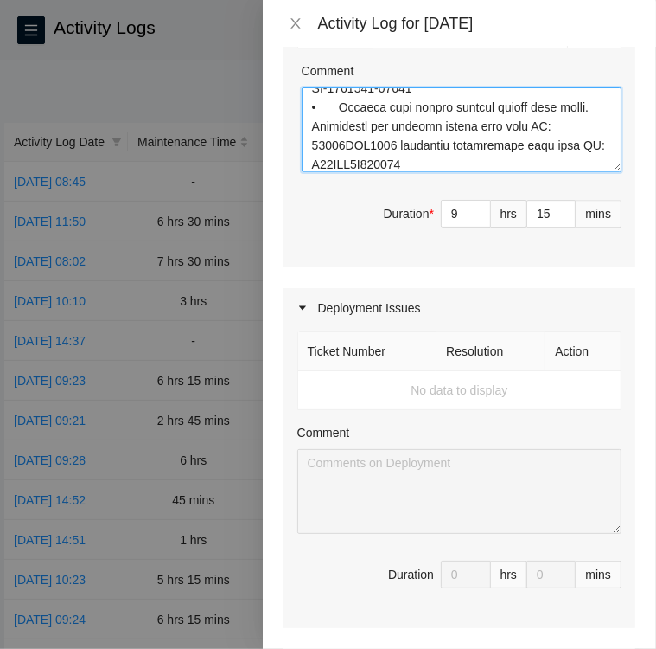
scroll to position [1498, 0]
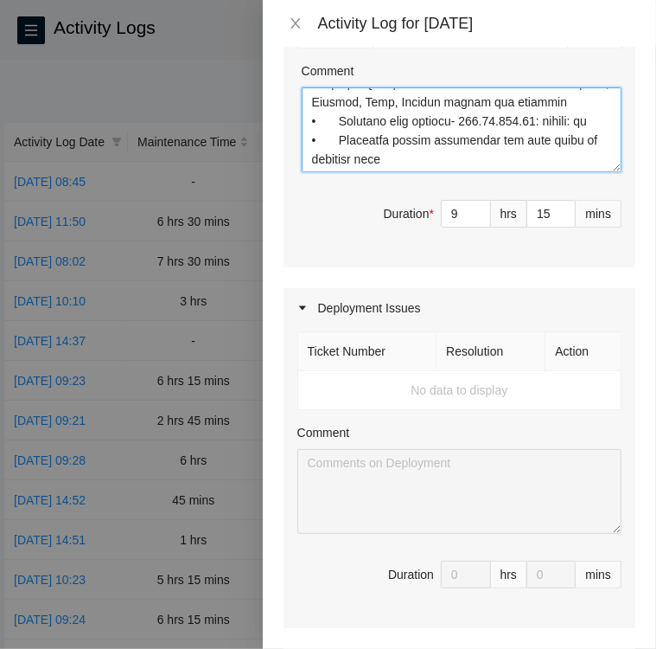
click at [328, 172] on textarea "Comment" at bounding box center [462, 129] width 320 height 85
paste textarea "Ticket: B-V-5XDOCIB KK07 #03:01"
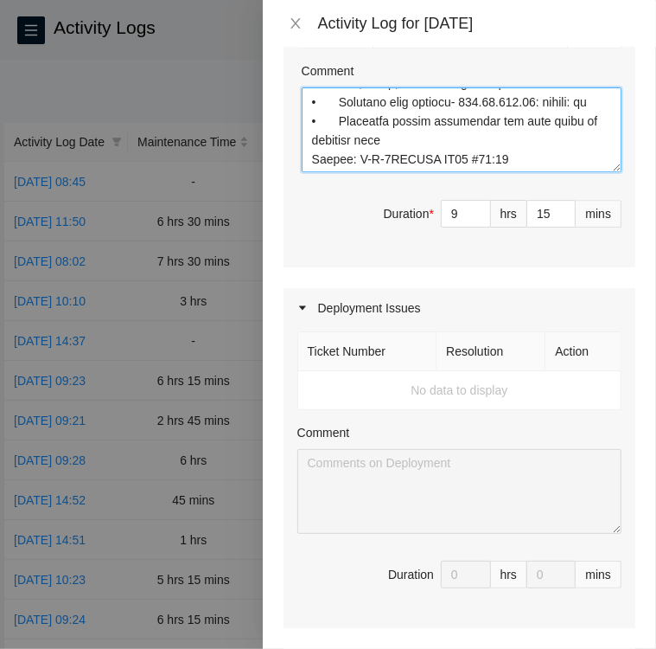
scroll to position [1517, 0]
click at [516, 172] on textarea "Comment" at bounding box center [462, 129] width 320 height 85
paste textarea "• Located rack KK07 machine 03:01 and verified SN: CT-4190308-00116-N1 • Paused…"
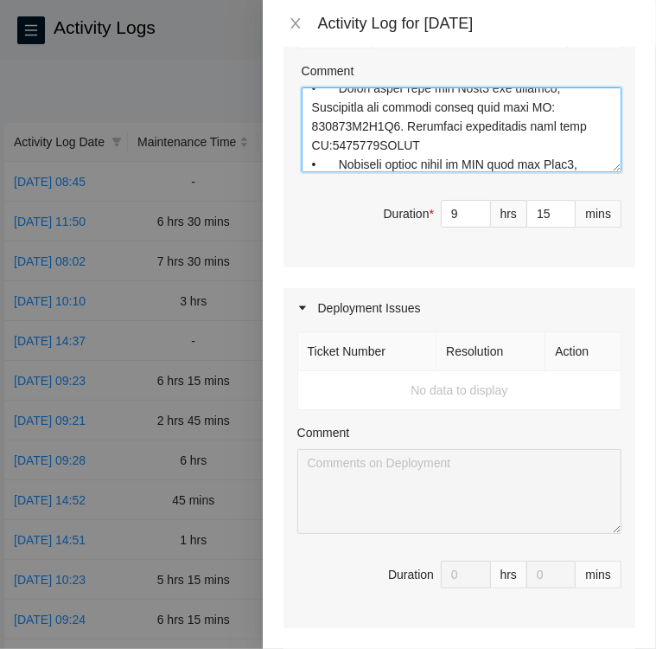
scroll to position [1802, 0]
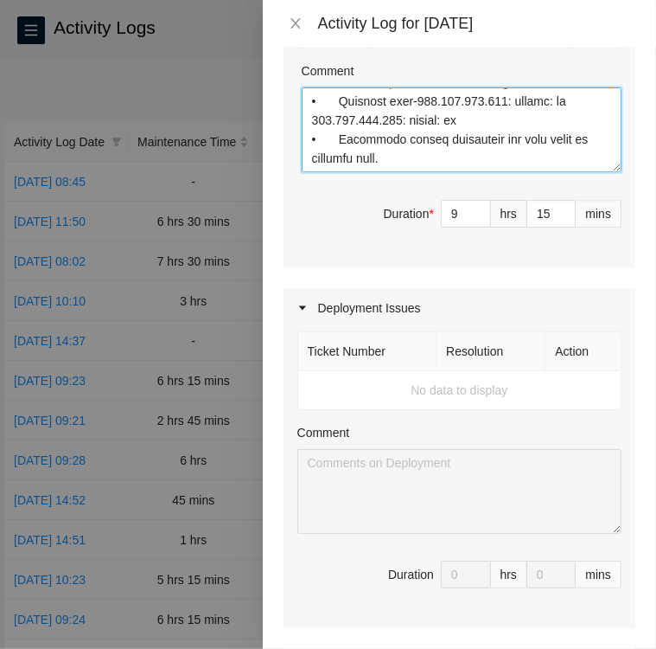
click at [323, 172] on textarea "Comment" at bounding box center [462, 129] width 320 height 85
paste textarea "Ticket: B-V-5W6TC11 KK15 #03"
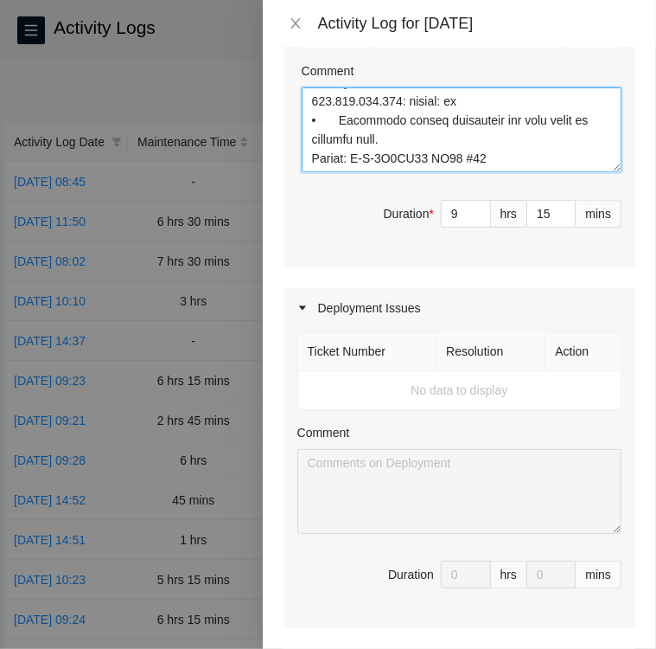
scroll to position [1821, 0]
click at [313, 172] on textarea "Comment" at bounding box center [462, 129] width 320 height 85
paste textarea "• Located rack KK15 machine 03 and verified SN: CT-4190607-00149 • Contacted th…"
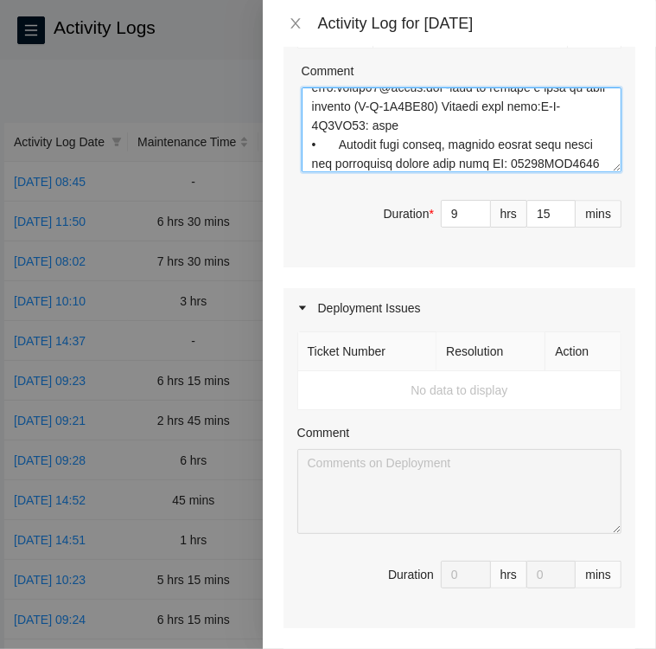
scroll to position [2183, 0]
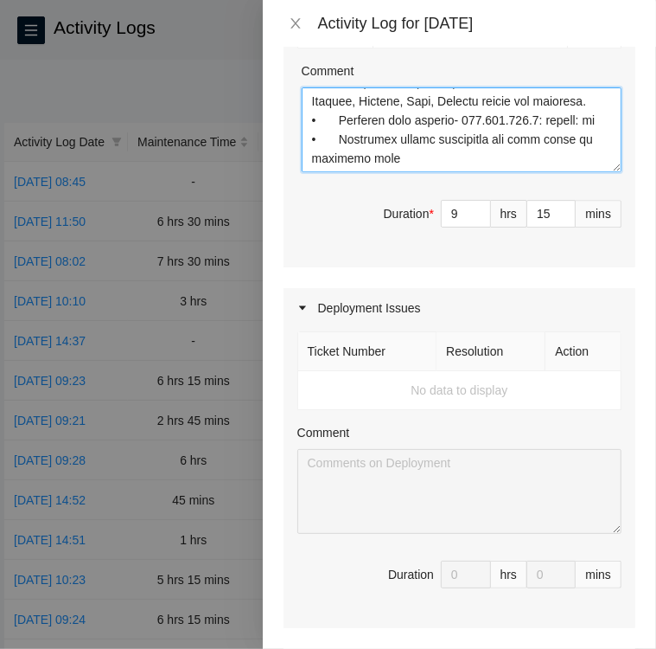
click at [338, 172] on textarea "Comment" at bounding box center [462, 129] width 320 height 85
paste textarea "Ticket: B-V-5X746HQ KK13 #09"
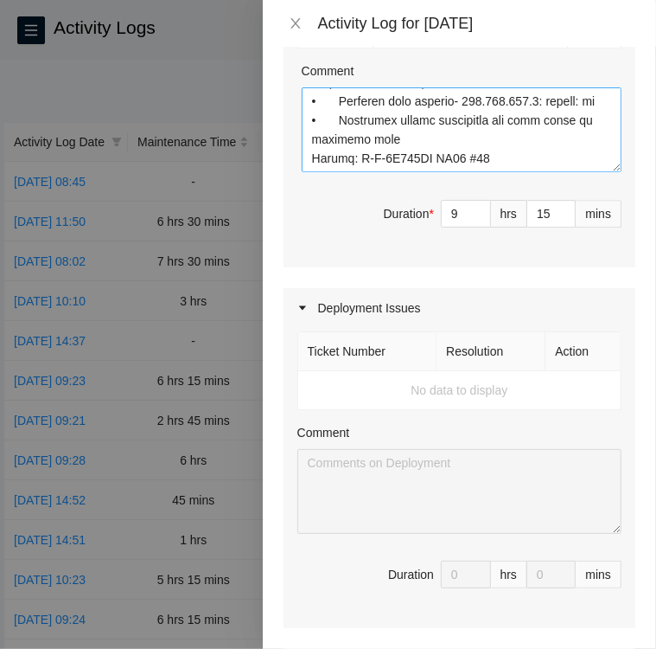
scroll to position [2225, 0]
click at [312, 172] on textarea "Comment" at bounding box center [462, 129] width 320 height 85
paste textarea "• Located Rack KK13 Machine 09 and verified SN: CT-4190610-00330 • Shutdown the…"
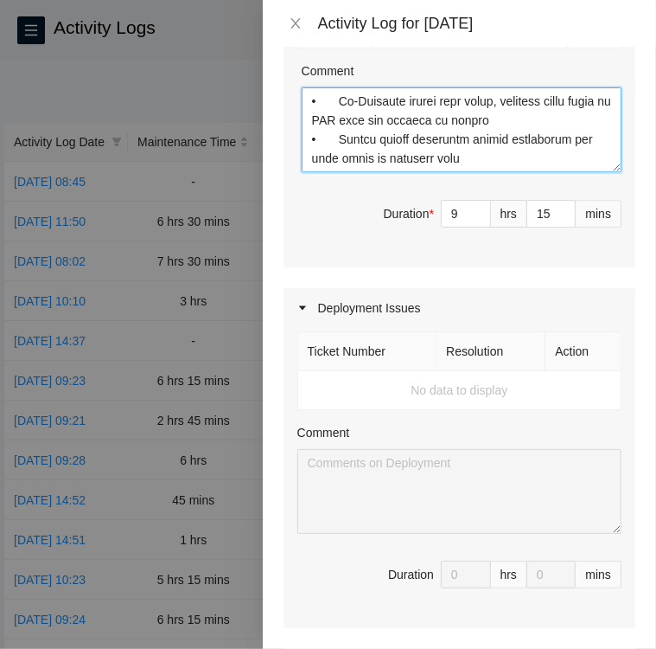
scroll to position [2392, 0]
click at [341, 172] on textarea "Comment" at bounding box center [462, 129] width 320 height 85
paste textarea "Ticket B-V-5X746K2 KK04 #23"
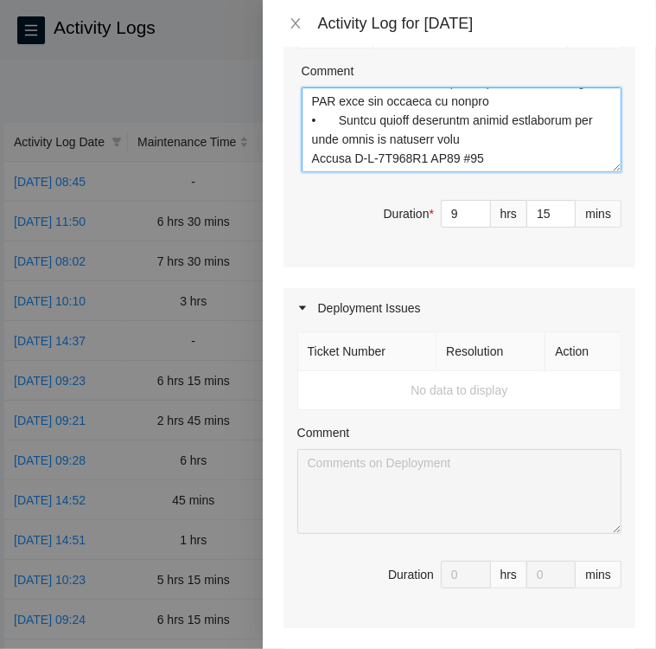
scroll to position [2411, 0]
click at [317, 172] on textarea "Comment" at bounding box center [462, 129] width 320 height 85
paste textarea "• Located Rack KK04 machine 23 and verified SN: CT-4190305-00365 • Powered down…"
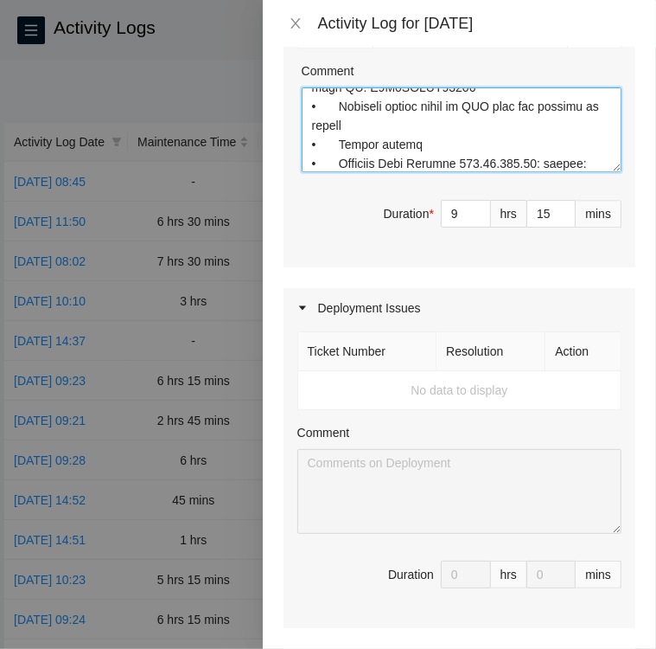
scroll to position [2658, 0]
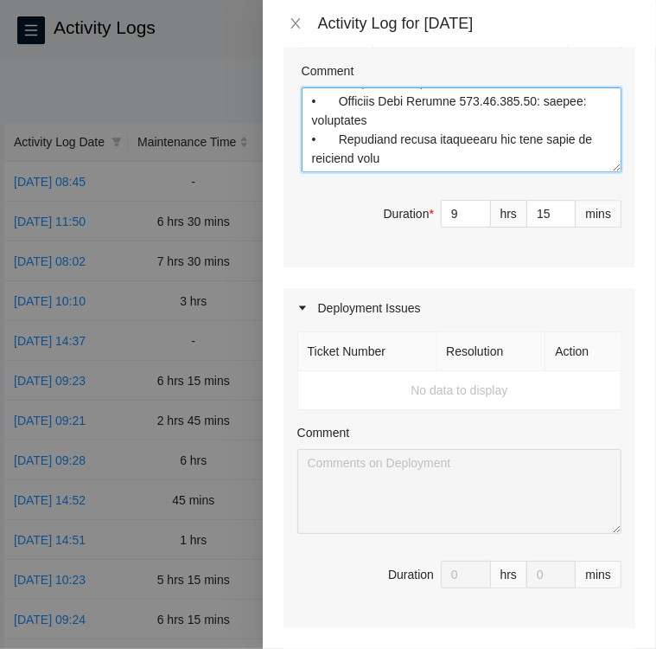
click at [309, 172] on textarea "Comment" at bounding box center [462, 129] width 320 height 85
paste textarea "Ticket B-V-5X746K2 KK04 #23"
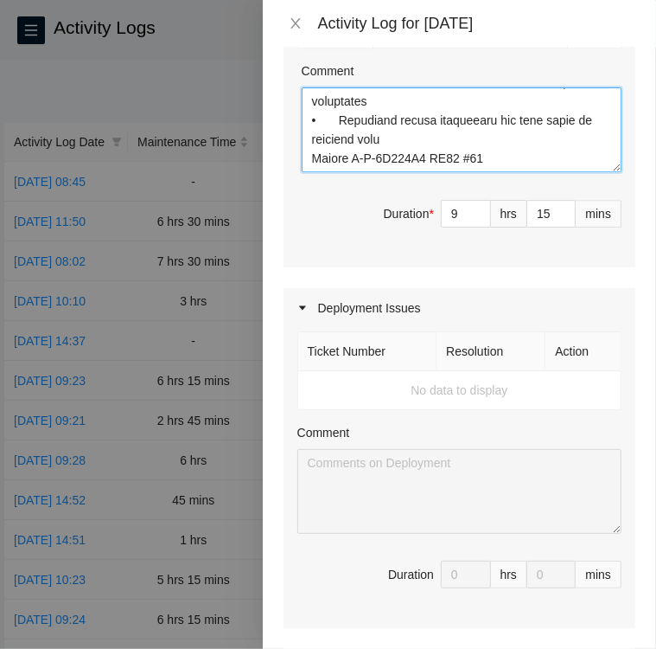
click at [472, 172] on textarea "Comment" at bounding box center [462, 129] width 320 height 85
paste textarea "• Located Rack KK04 machine 23 and verified SN: CT-4190305-00365 • Powered down…"
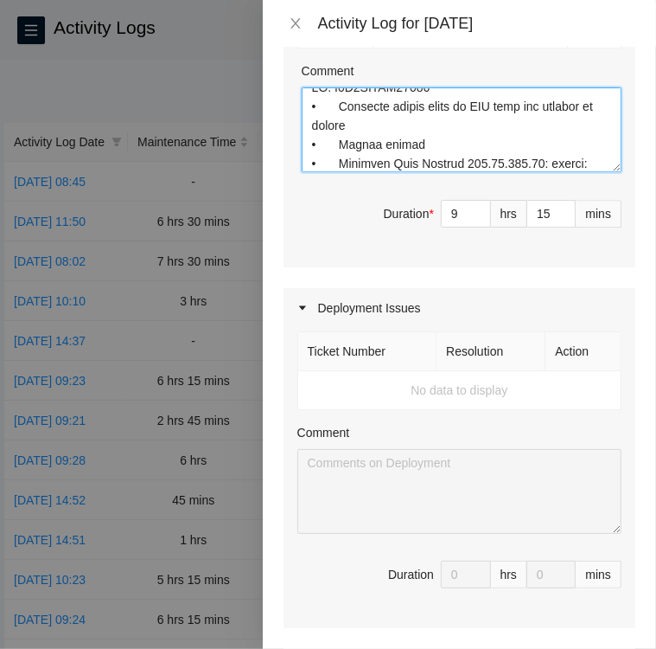
scroll to position [2925, 0]
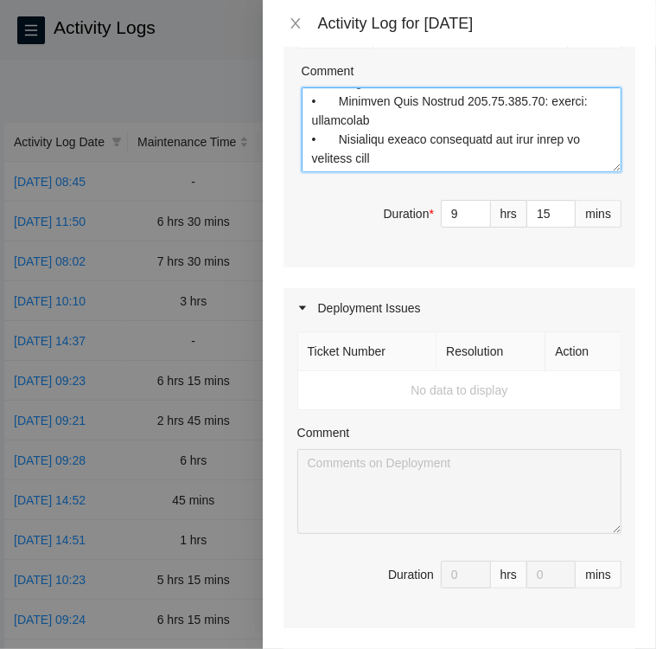
click at [314, 172] on textarea "Comment" at bounding box center [462, 129] width 320 height 85
paste textarea "Ticket: B-V-5X746DU KK12 #35"
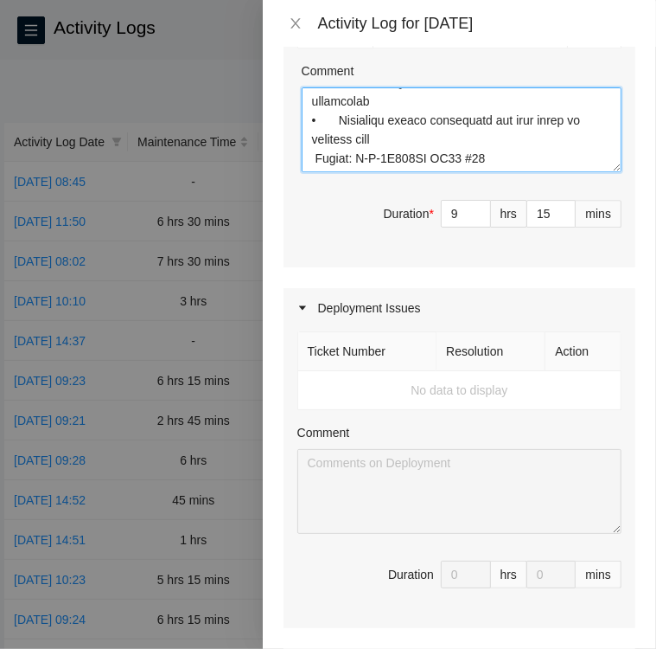
click at [484, 172] on textarea "Comment" at bounding box center [462, 129] width 320 height 85
paste textarea "• Located Rack KK12 machine 35 verified SN: CT-4190605-00483 • Shutdown server …"
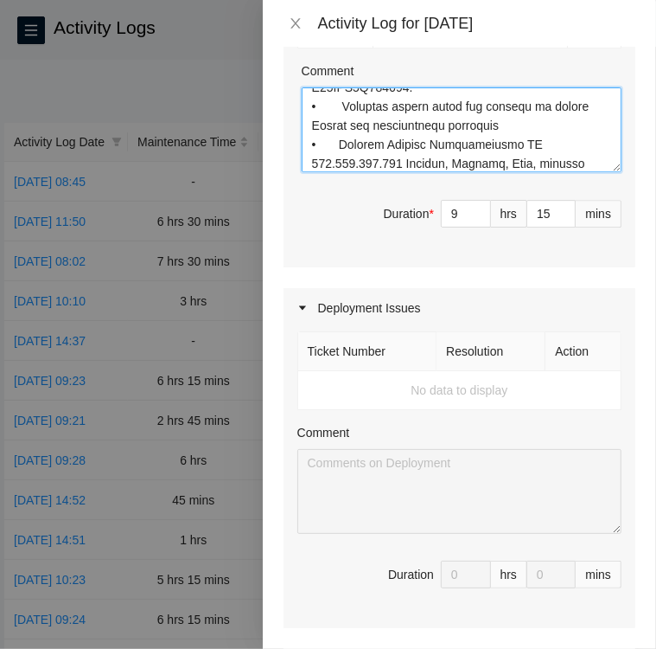
scroll to position [3210, 0]
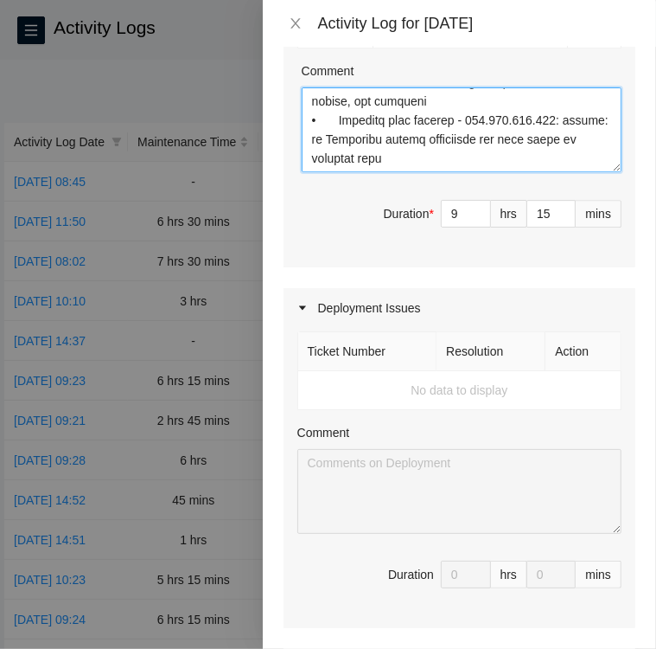
click at [315, 172] on textarea "Comment" at bounding box center [462, 129] width 320 height 85
paste textarea "Ticket: B-V-5X746G1 KK15 #12"
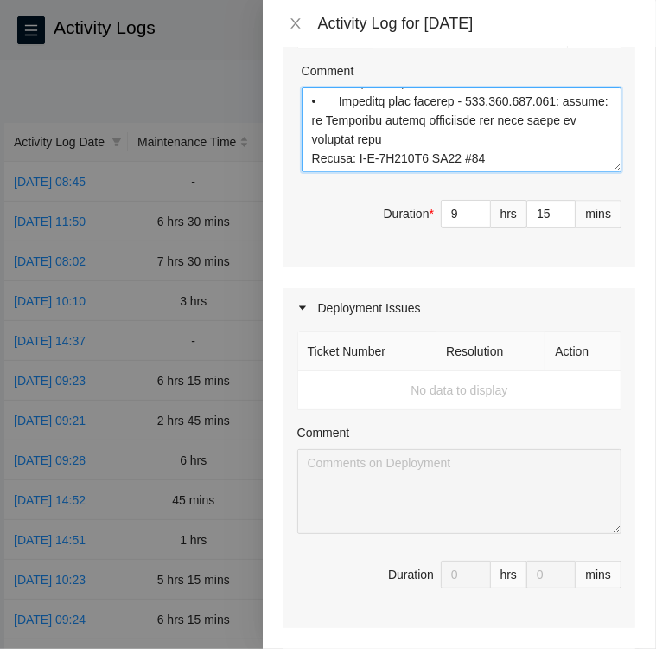
scroll to position [3229, 0]
click at [321, 172] on textarea "Comment" at bounding box center [462, 129] width 320 height 85
paste textarea "• Located Rack KK15 Machine 12 and verified SN: CT-4190509-00087 • Contacted th…"
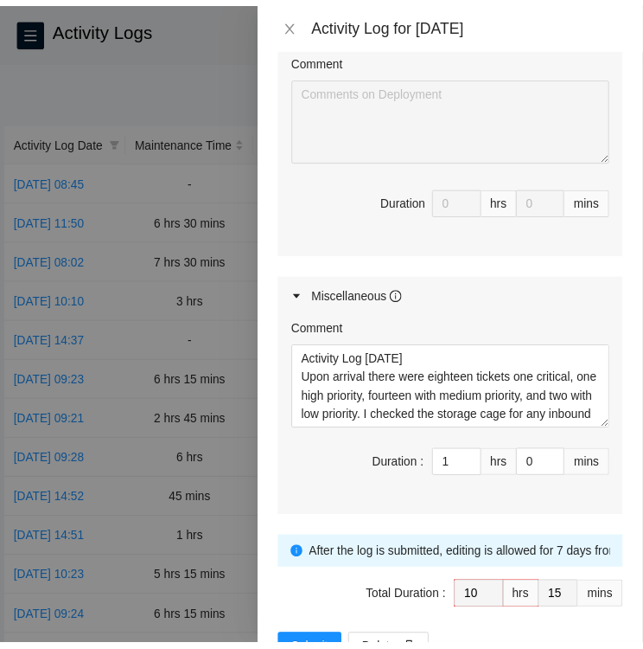
scroll to position [3236, 0]
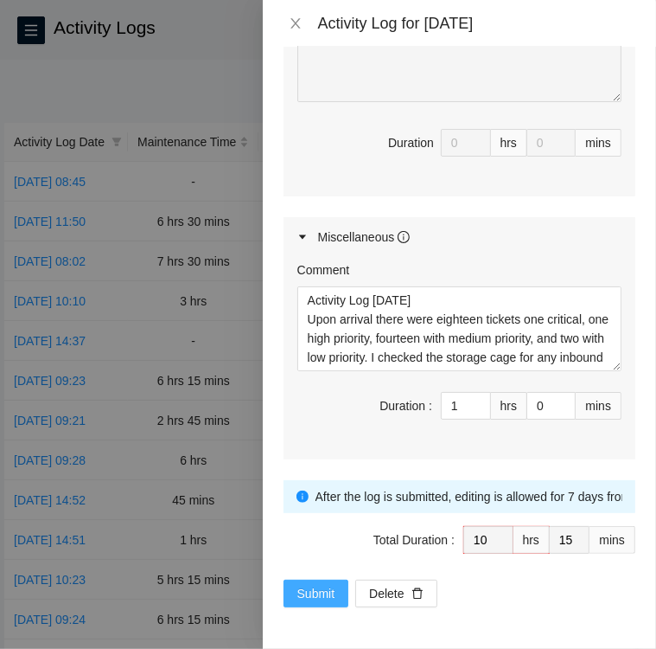
type textarea "Ticket: B-V-5X746L3 KK03 #22 • Located Rack KK03 Machine 22 and verified SN: CT…"
click at [306, 596] on span "Submit" at bounding box center [316, 593] width 38 height 19
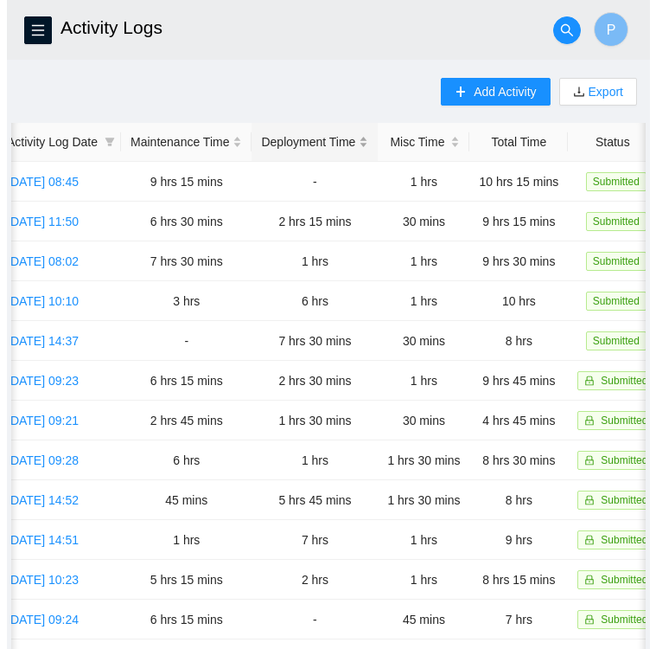
scroll to position [0, 66]
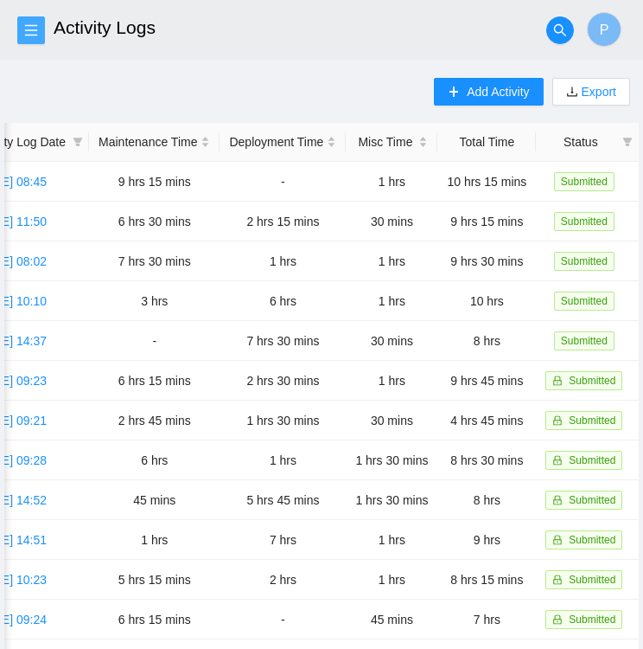
click at [35, 26] on icon "menu" at bounding box center [31, 30] width 14 height 14
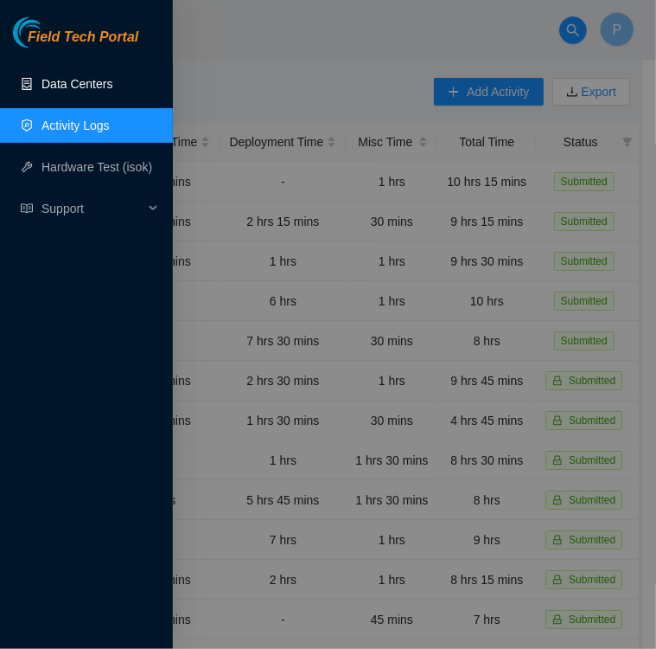
click at [67, 87] on link "Data Centers" at bounding box center [77, 84] width 71 height 14
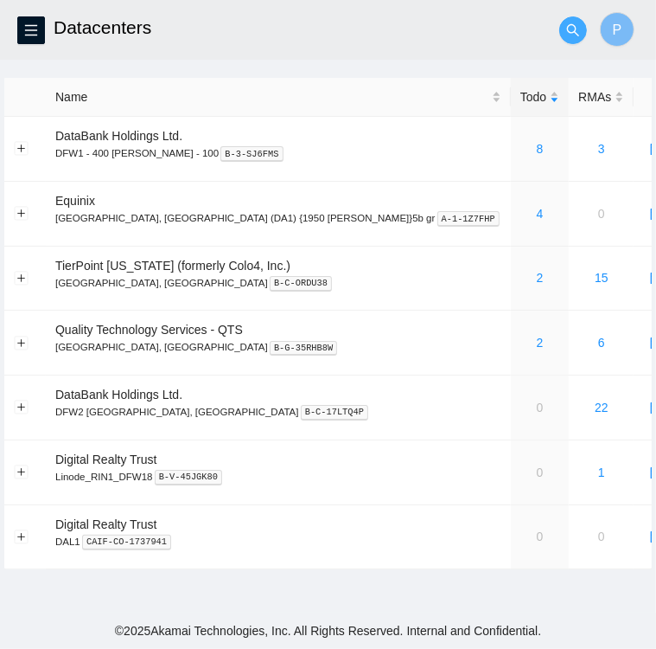
click at [573, 32] on icon "search" at bounding box center [573, 30] width 14 height 14
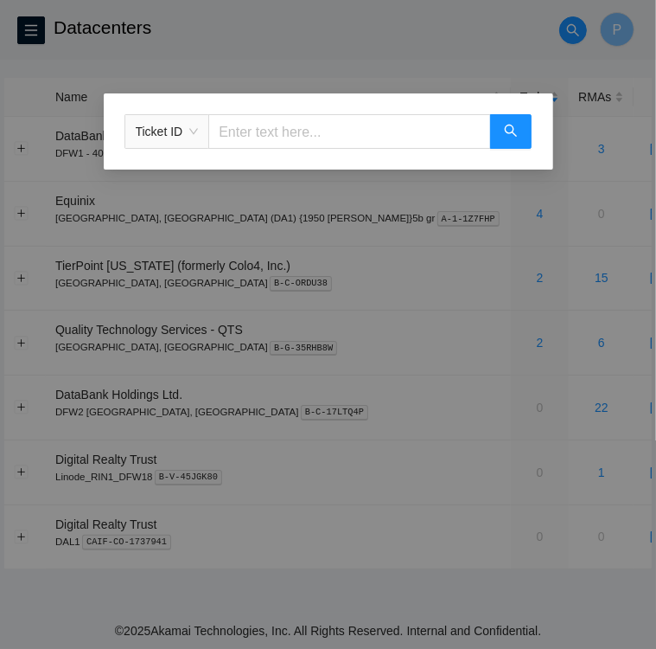
click at [329, 122] on input "text" at bounding box center [349, 131] width 282 height 35
paste input "B-V-5X746HQ"
type input "B-V-5X746HQ"
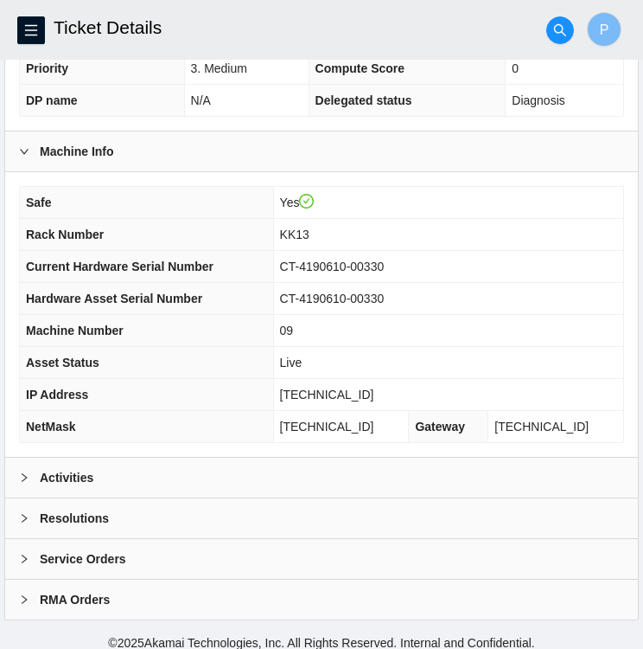
scroll to position [450, 0]
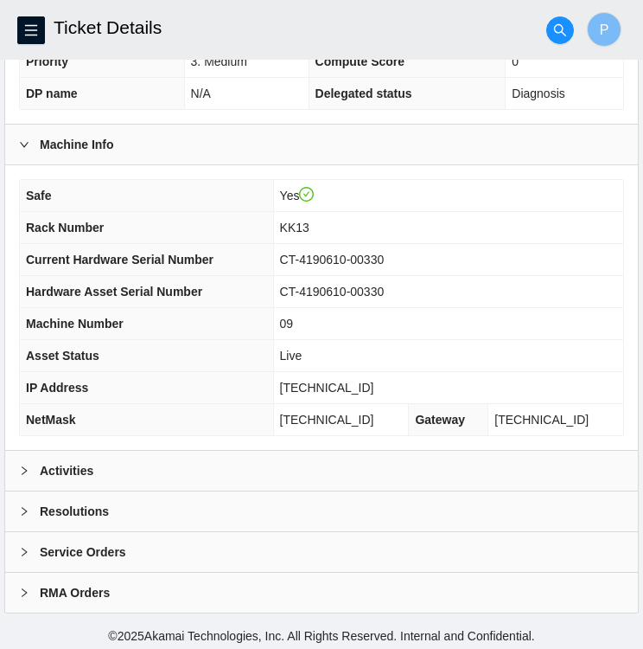
click at [138, 508] on div "Resolutions" at bounding box center [321, 511] width 633 height 40
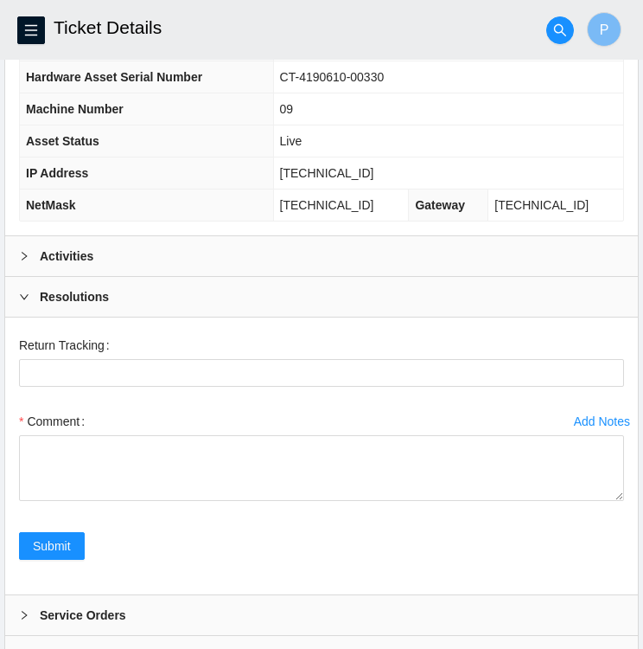
scroll to position [726, 0]
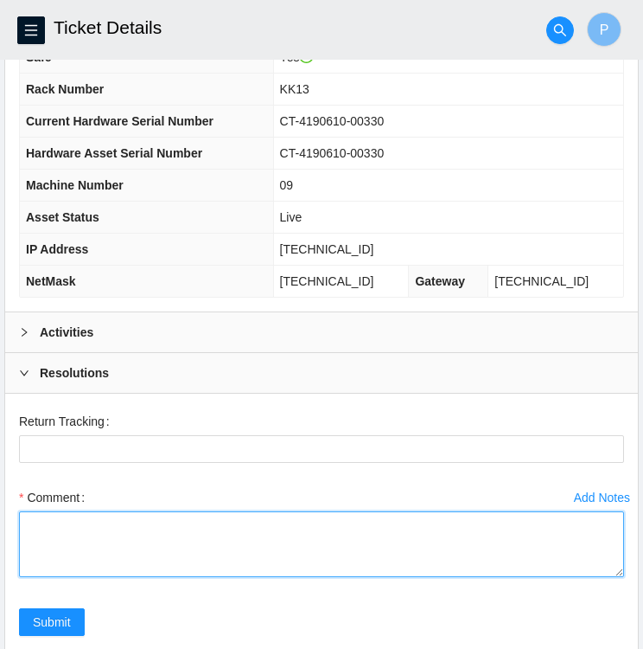
click at [138, 511] on textarea "Comment" at bounding box center [321, 544] width 605 height 66
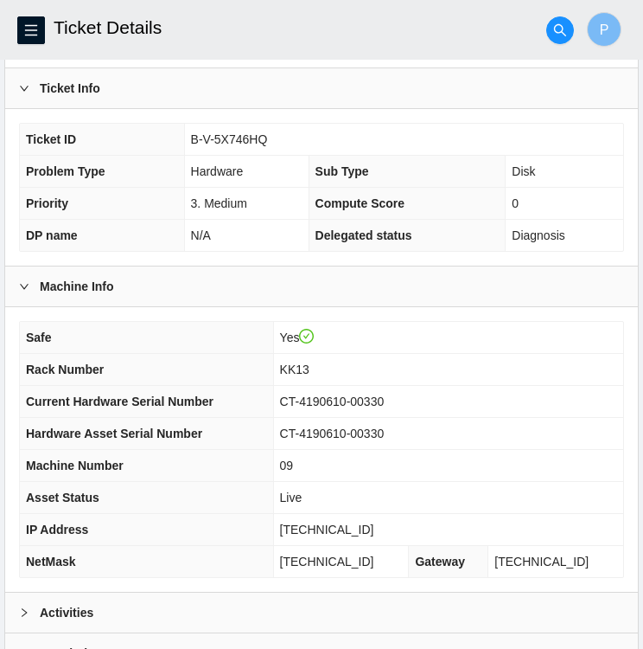
scroll to position [307, 0]
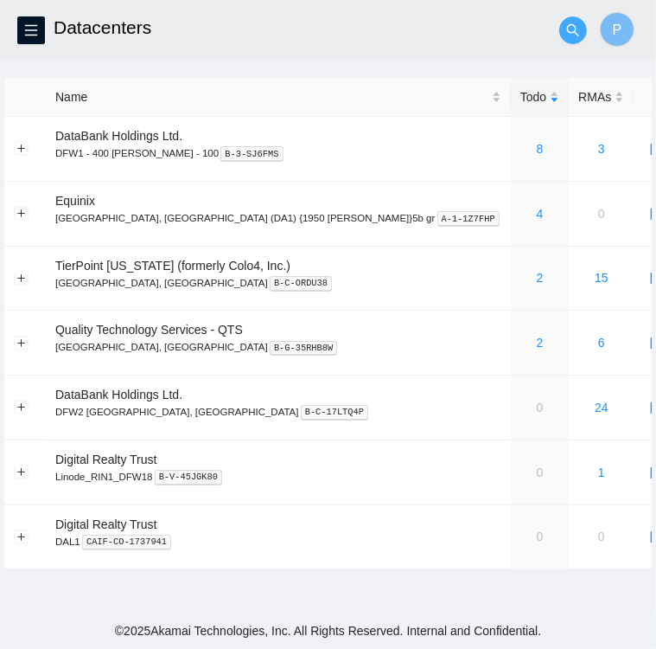
click at [572, 29] on icon "search" at bounding box center [573, 30] width 14 height 14
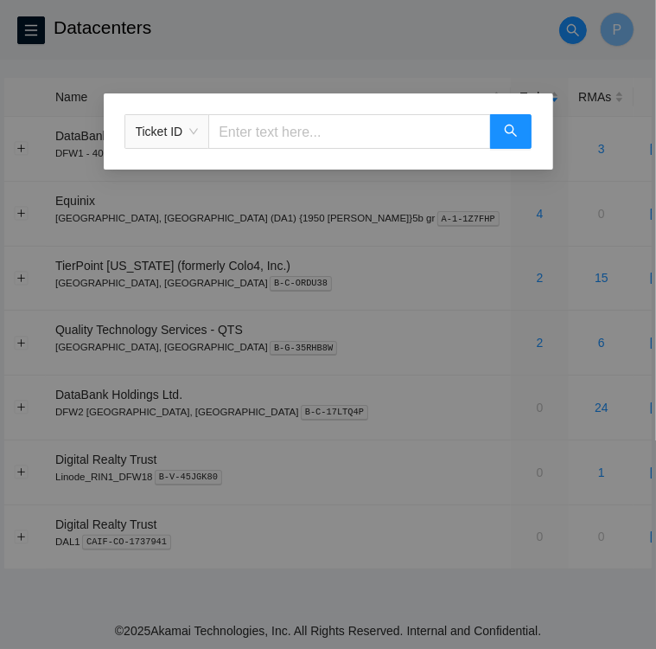
click at [287, 138] on input "text" at bounding box center [349, 131] width 282 height 35
paste input "B-V-5X746K2"
type input "B-V-5X746K2"
click at [506, 130] on icon "search" at bounding box center [511, 131] width 14 height 14
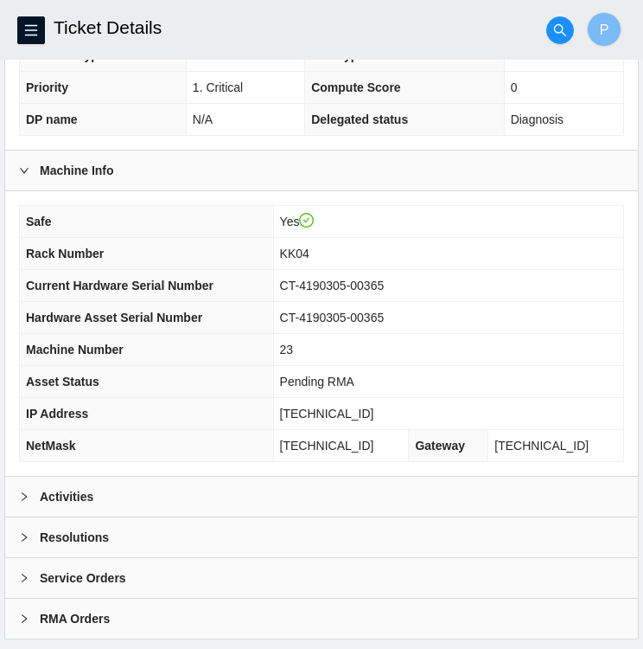
scroll to position [450, 0]
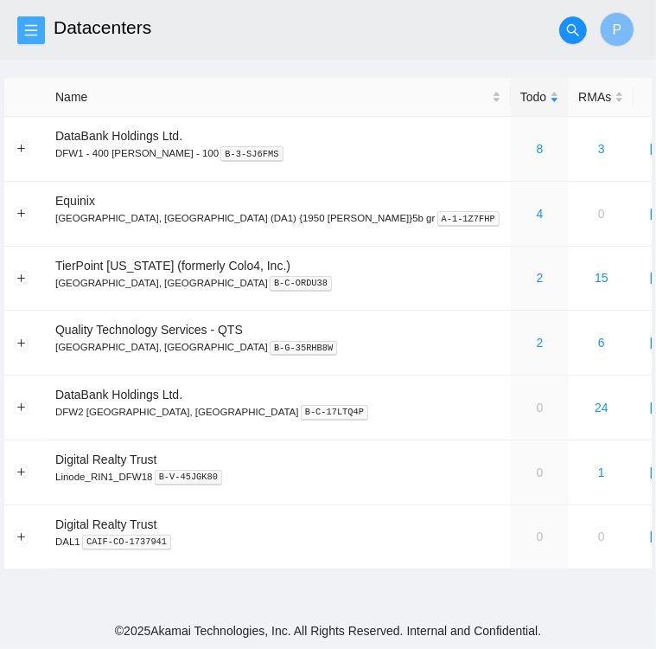
click at [35, 35] on icon "menu" at bounding box center [31, 29] width 12 height 11
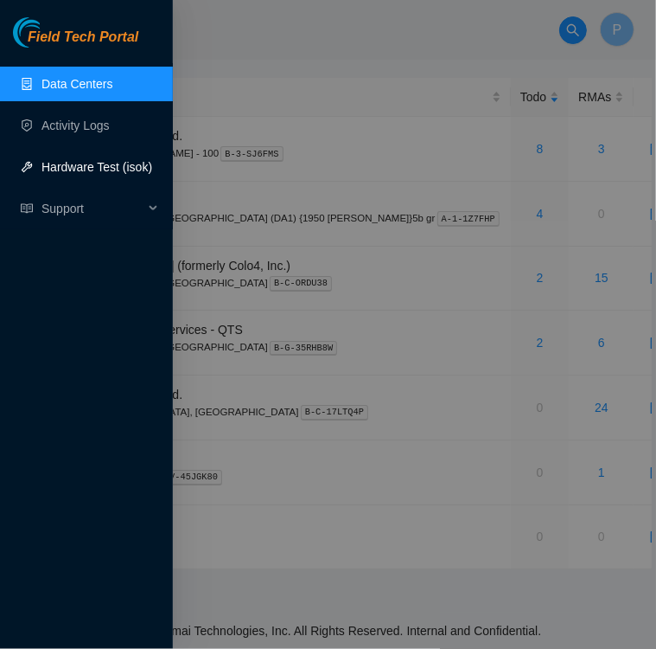
click at [52, 161] on link "Hardware Test (isok)" at bounding box center [97, 167] width 111 height 14
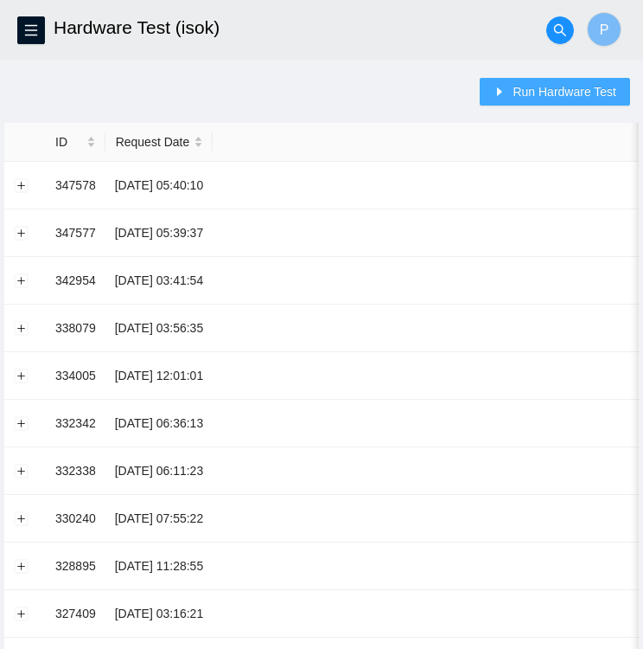
click at [519, 93] on span "Run Hardware Test" at bounding box center [565, 91] width 104 height 19
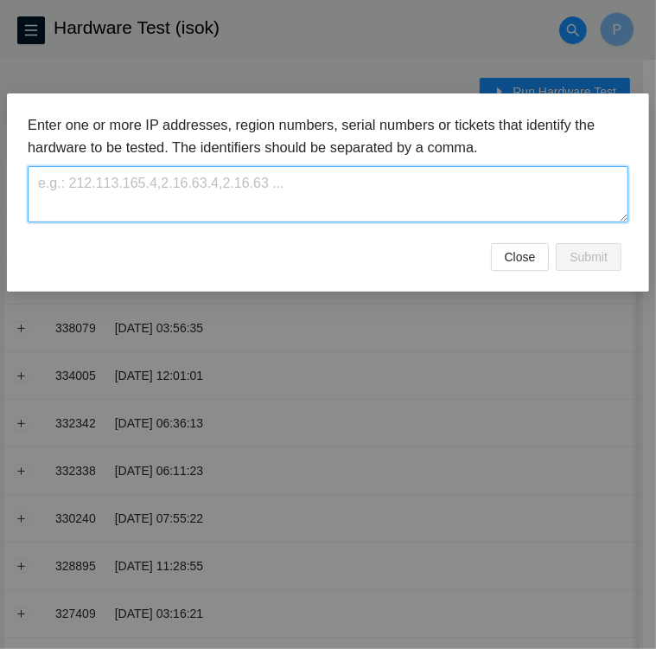
click at [122, 191] on textarea at bounding box center [328, 194] width 601 height 56
click at [147, 181] on textarea "[TECHNICAL_ID]" at bounding box center [328, 194] width 601 height 56
type textarea "[TECHNICAL_ID]"
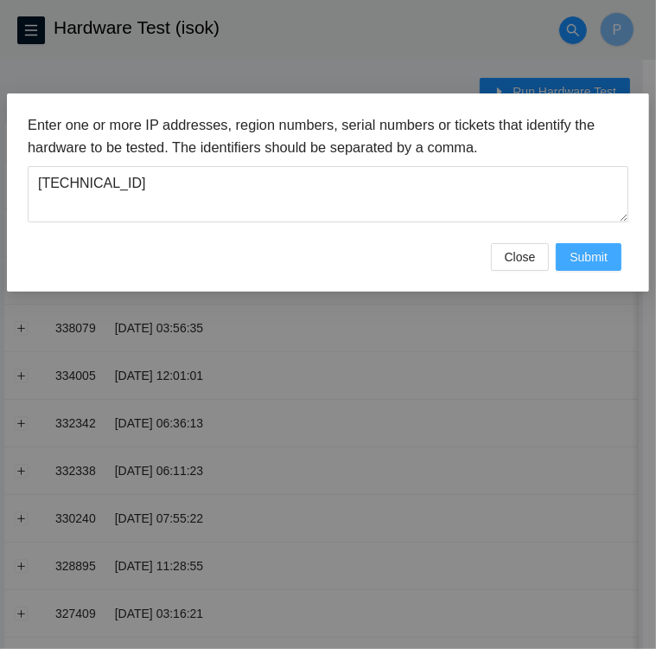
click at [592, 253] on span "Submit" at bounding box center [589, 256] width 38 height 19
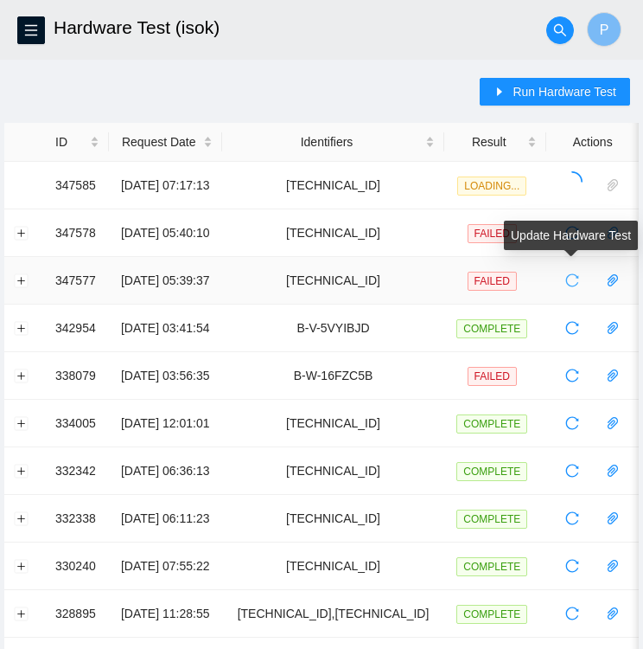
click at [571, 278] on icon "reload" at bounding box center [573, 280] width 14 height 14
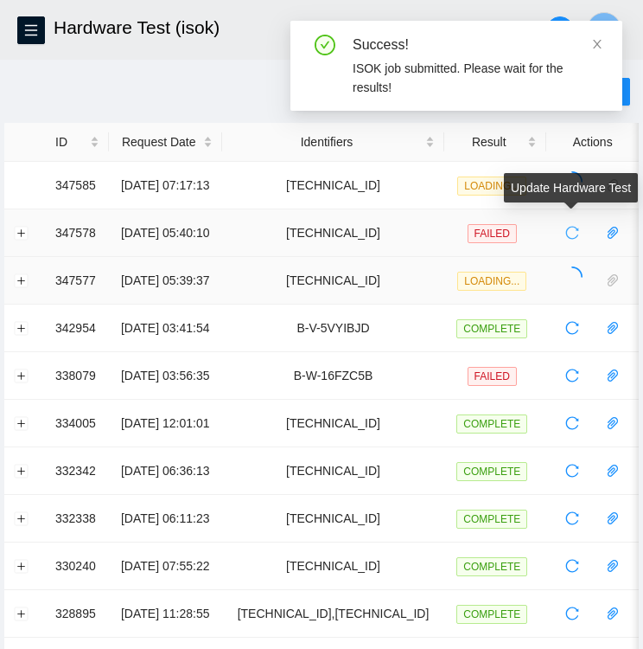
click at [569, 233] on icon "reload" at bounding box center [573, 233] width 14 height 14
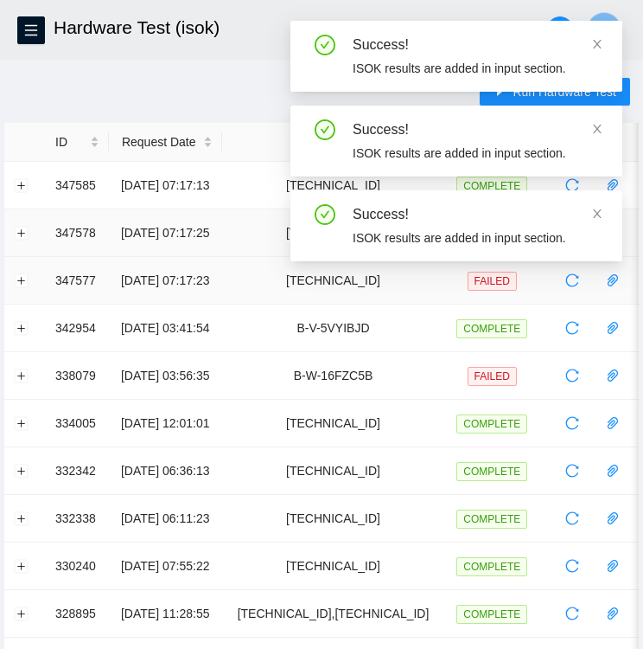
click at [227, 89] on div "Run Hardware Test ID Request Date Identifiers Result Actions 347585 [DATE] 07:1…" at bounding box center [321, 623] width 635 height 1091
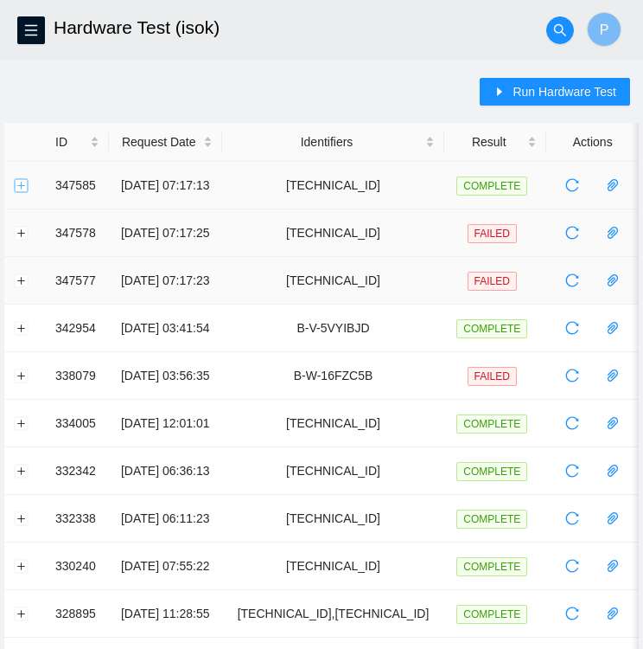
click at [23, 182] on button "Expand row" at bounding box center [22, 185] width 14 height 14
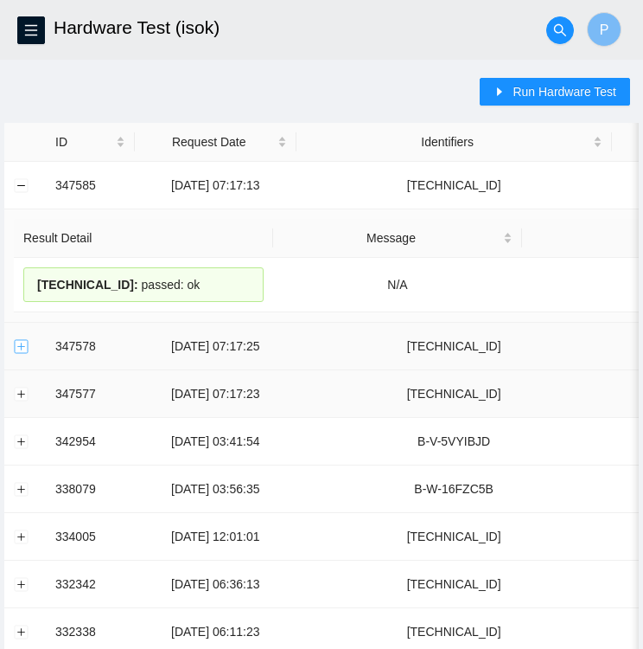
click at [26, 347] on button "Expand row" at bounding box center [22, 346] width 14 height 14
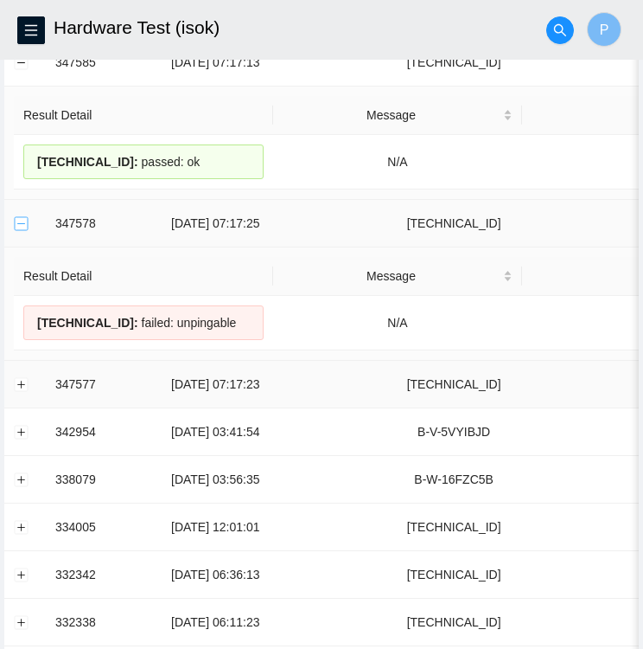
scroll to position [126, 0]
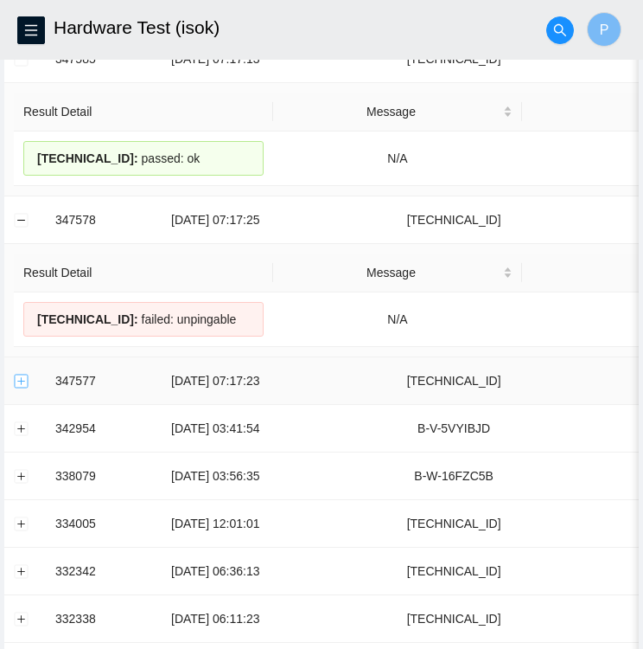
click at [15, 381] on button "Expand row" at bounding box center [22, 381] width 14 height 14
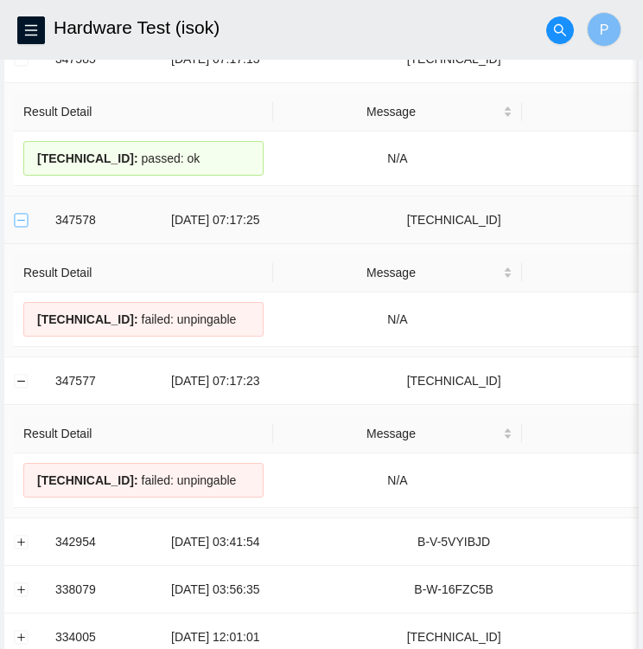
click at [18, 217] on button "Collapse row" at bounding box center [22, 220] width 14 height 14
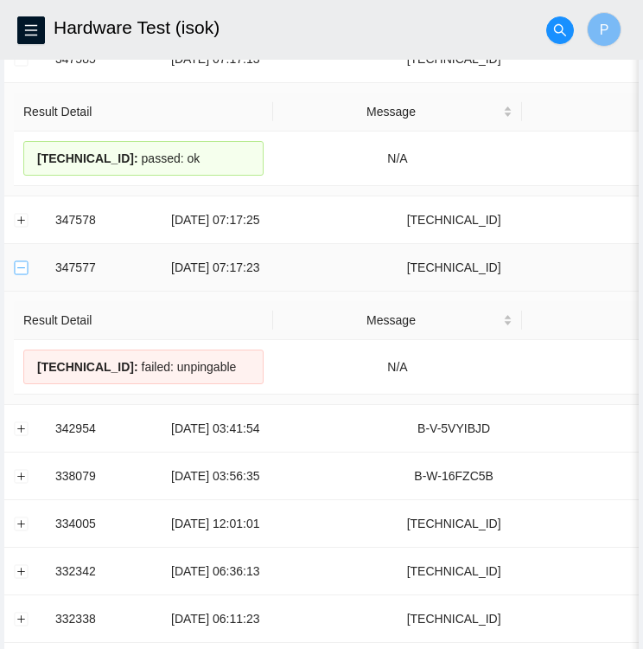
click at [25, 263] on button "Collapse row" at bounding box center [22, 267] width 14 height 14
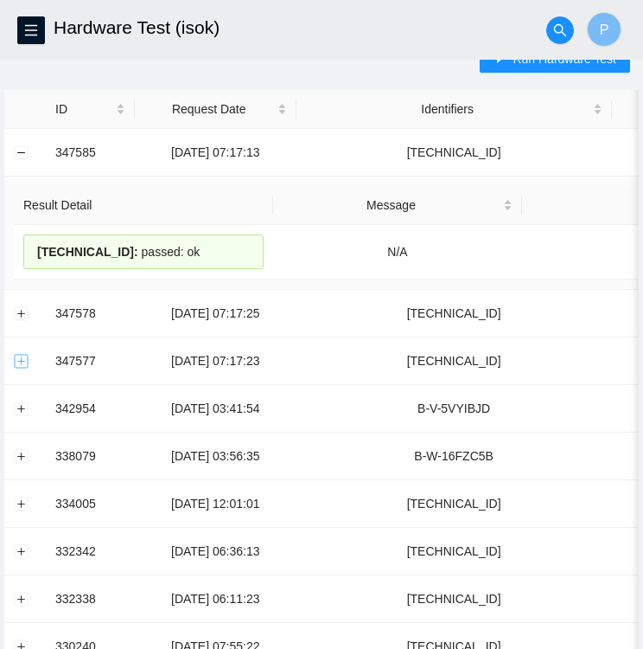
scroll to position [31, 0]
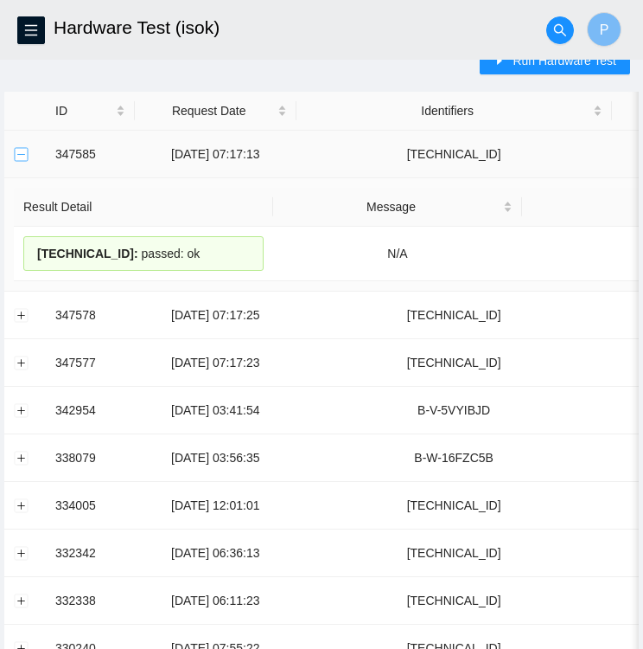
click at [21, 150] on button "Collapse row" at bounding box center [22, 154] width 14 height 14
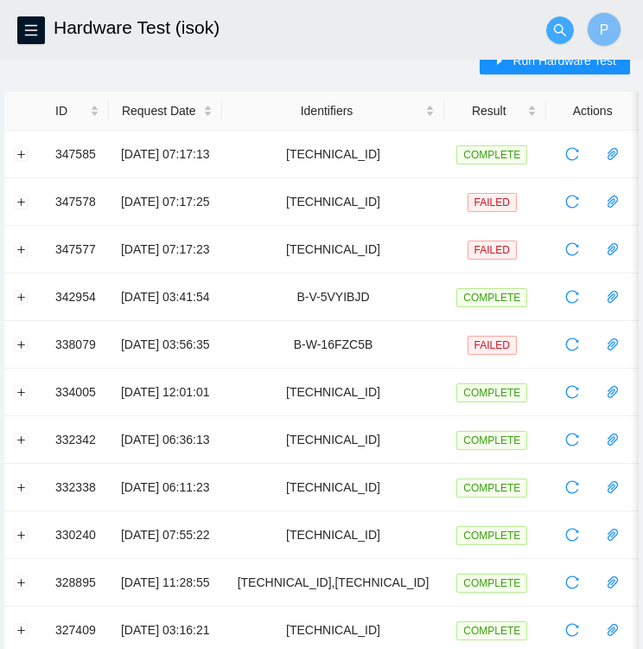
click at [554, 32] on icon "search" at bounding box center [560, 30] width 14 height 14
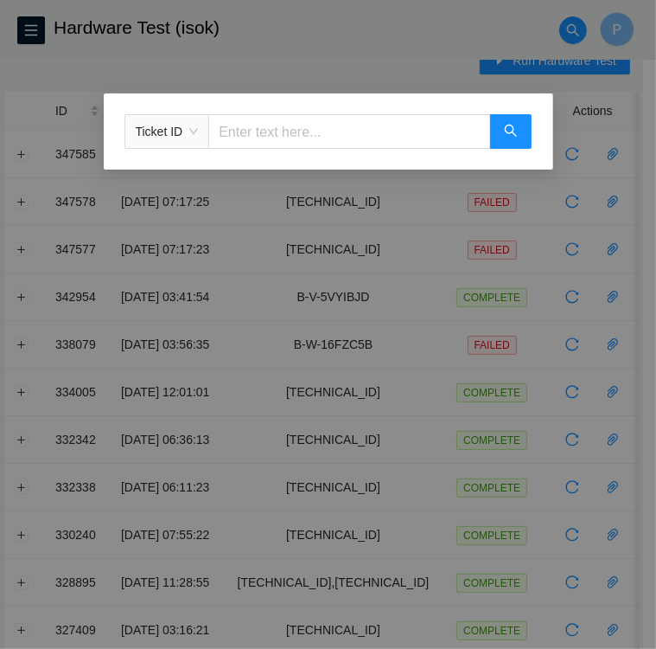
click at [228, 122] on input "text" at bounding box center [349, 131] width 282 height 35
type input "[TECHNICAL_ID]"
click at [368, 77] on div "Ticket ID [TECHNICAL_ID]" at bounding box center [328, 324] width 656 height 649
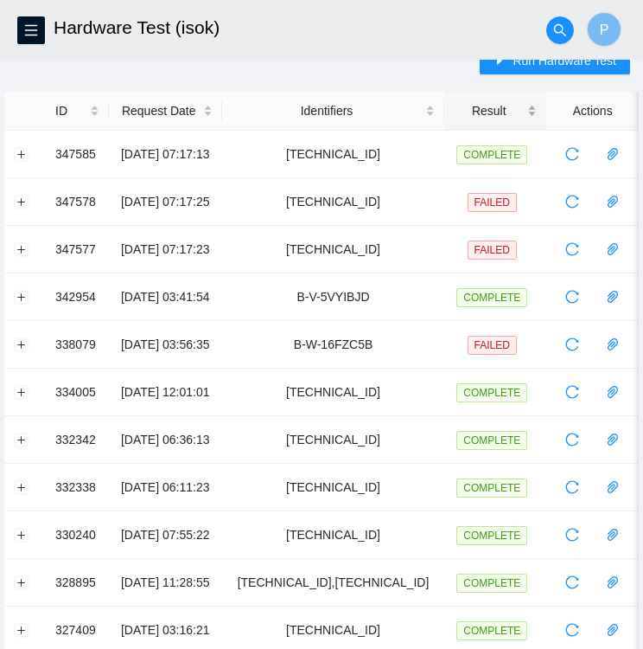
scroll to position [0, 0]
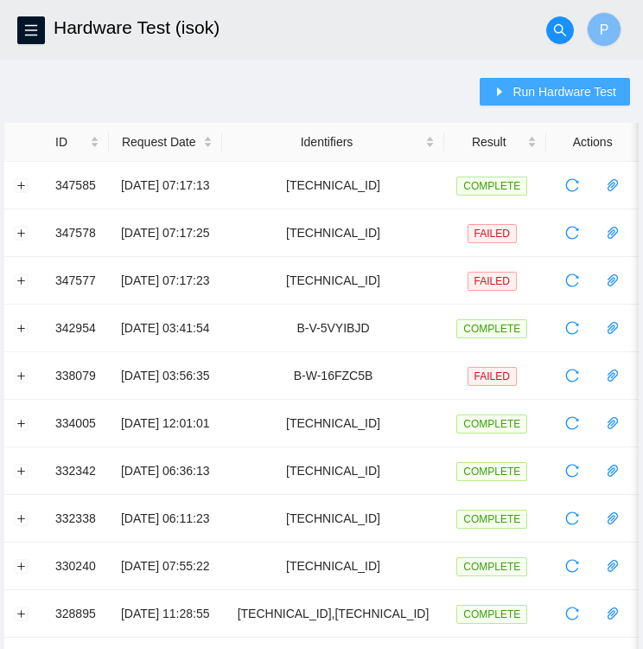
click at [521, 96] on span "Run Hardware Test" at bounding box center [565, 91] width 104 height 19
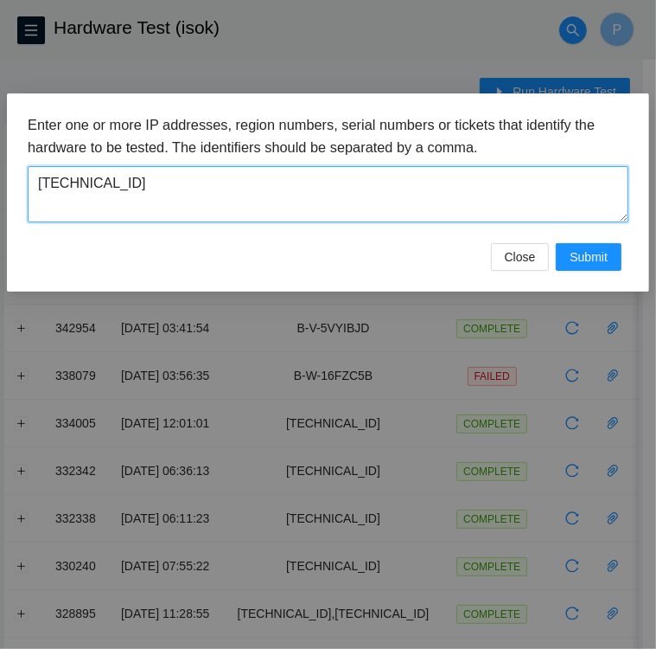
click at [170, 188] on textarea "[TECHNICAL_ID]" at bounding box center [328, 194] width 601 height 56
type textarea "1"
type textarea "[TECHNICAL_ID]"
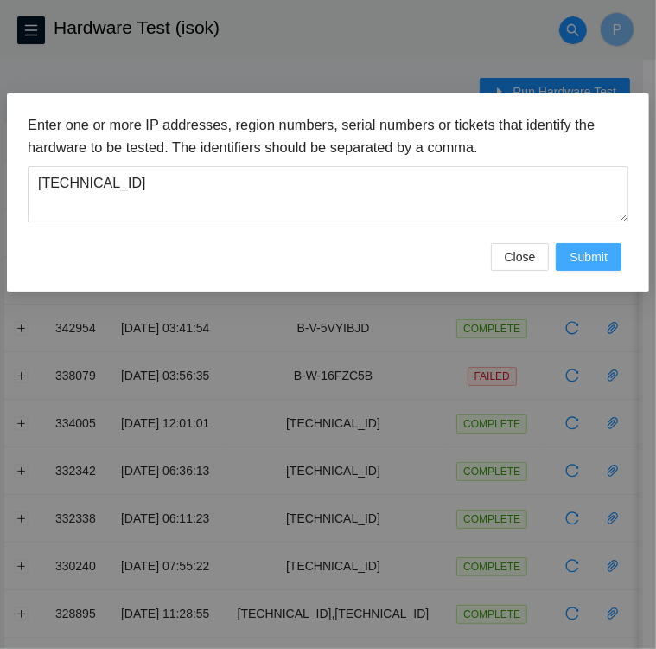
click at [607, 260] on span "Submit" at bounding box center [589, 256] width 38 height 19
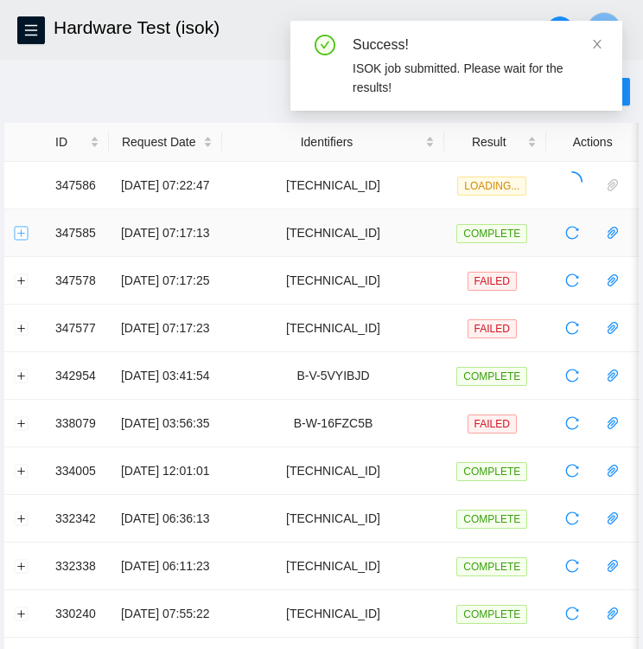
click at [15, 232] on button "Expand row" at bounding box center [22, 233] width 14 height 14
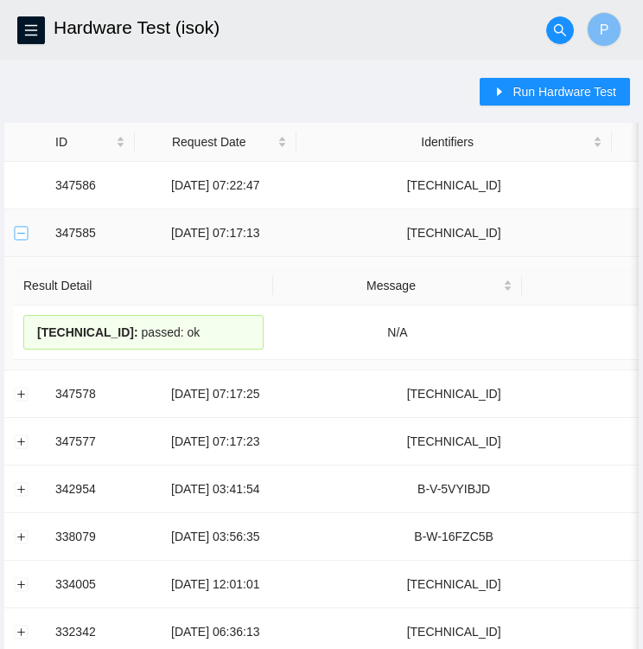
click at [15, 232] on button "Collapse row" at bounding box center [22, 233] width 14 height 14
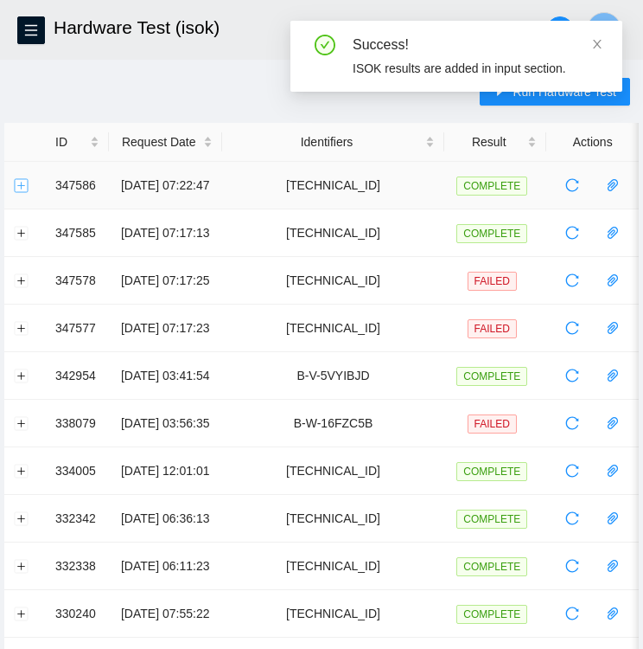
click at [22, 185] on button "Expand row" at bounding box center [22, 185] width 14 height 14
